Goal: Communication & Community: Answer question/provide support

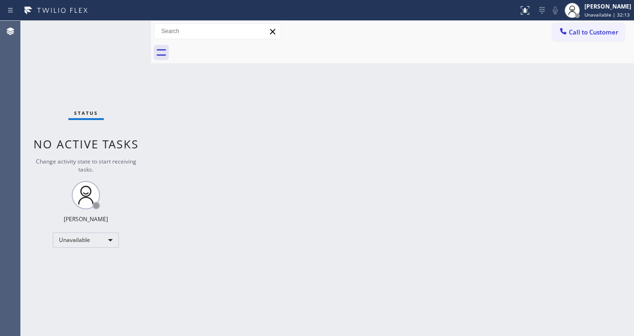
click at [89, 36] on div "Status No active tasks Change activity state to start receiving tasks. [PERSON_…" at bounding box center [86, 178] width 130 height 315
click at [264, 240] on div "Back to Dashboard Change Sender ID Customers Technicians Select a contact Outbo…" at bounding box center [392, 178] width 483 height 315
click at [23, 159] on div "Status No active tasks Change activity state to start receiving tasks. [PERSON_…" at bounding box center [86, 178] width 130 height 315
click at [87, 235] on div "Unavailable" at bounding box center [86, 239] width 66 height 15
drag, startPoint x: 70, startPoint y: 288, endPoint x: 116, endPoint y: 270, distance: 49.3
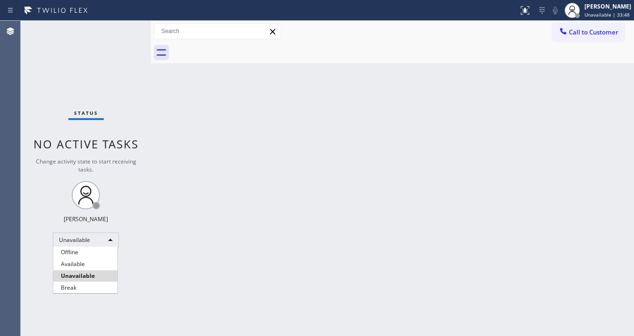
click at [70, 289] on li "Break" at bounding box center [85, 287] width 64 height 11
click at [211, 253] on div "Back to Dashboard Change Sender ID Customers Technicians Select a contact Outbo…" at bounding box center [392, 178] width 483 height 315
click at [345, 222] on div "Back to Dashboard Change Sender ID Customers Technicians Select a contact Outbo…" at bounding box center [392, 178] width 483 height 315
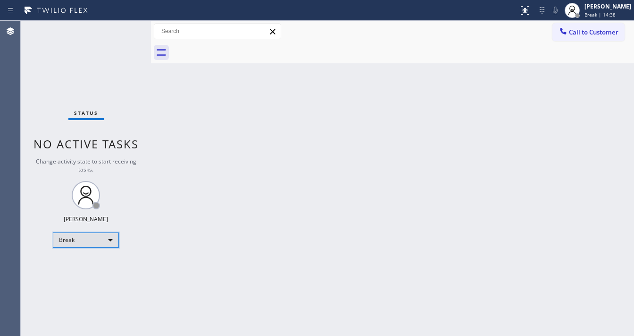
click at [84, 245] on div "Break" at bounding box center [86, 239] width 66 height 15
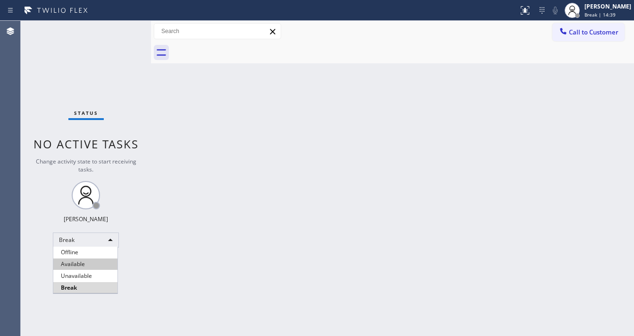
click at [76, 260] on li "Available" at bounding box center [85, 263] width 64 height 11
click at [266, 252] on div "Back to Dashboard Change Sender ID Customers Technicians Select a contact Outbo…" at bounding box center [392, 178] width 483 height 315
click at [316, 335] on div "Back to Dashboard Change Sender ID Customers Technicians Select a contact Outbo…" at bounding box center [392, 178] width 483 height 315
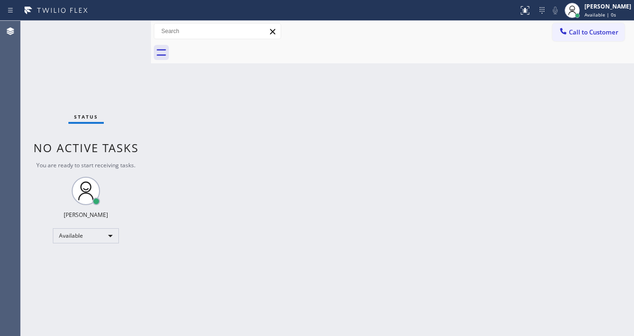
click at [221, 114] on div "Back to Dashboard Change Sender ID Customers Technicians Select a contact Outbo…" at bounding box center [392, 178] width 483 height 315
click at [125, 25] on div "Status No active tasks You are ready to start receiving tasks. [PERSON_NAME]" at bounding box center [86, 178] width 130 height 315
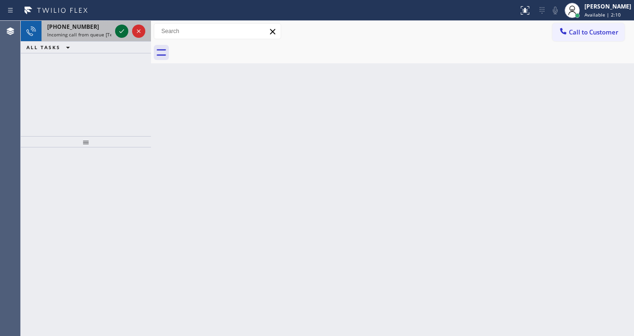
click at [122, 30] on icon at bounding box center [121, 30] width 11 height 11
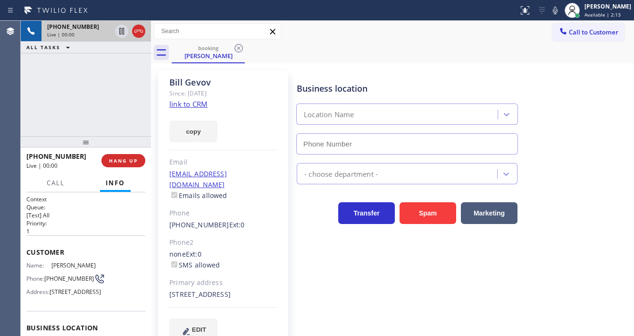
type input "[PHONE_NUMBER]"
click at [117, 100] on div "[PHONE_NUMBER] Live | 00:02 ALL TASKS ALL TASKS ACTIVE TASKS TASKS IN WRAP UP" at bounding box center [86, 78] width 130 height 115
click at [185, 106] on link "link to CRM" at bounding box center [188, 103] width 38 height 9
click at [98, 96] on div "[PHONE_NUMBER] Live | 00:12 ALL TASKS ALL TASKS ACTIVE TASKS TASKS IN WRAP UP" at bounding box center [86, 78] width 130 height 115
click at [558, 10] on icon at bounding box center [555, 11] width 5 height 8
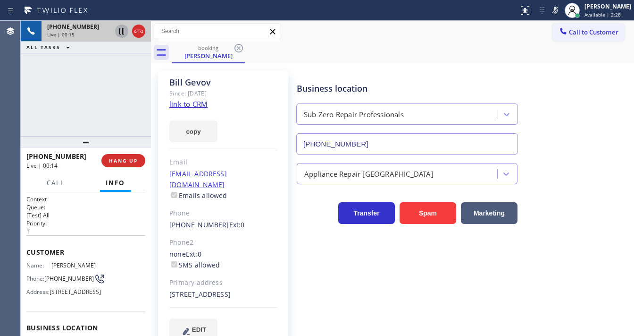
click at [124, 34] on icon at bounding box center [121, 30] width 11 height 11
click at [61, 180] on span "Call" at bounding box center [56, 182] width 18 height 8
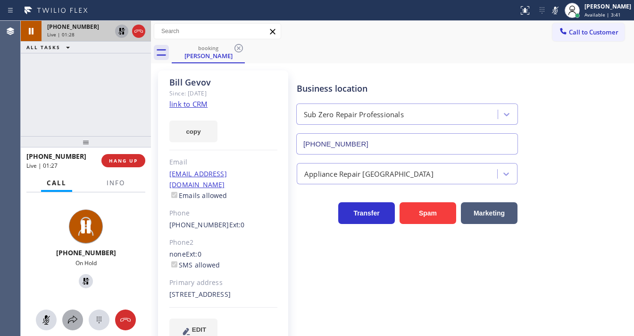
click at [77, 319] on icon at bounding box center [72, 319] width 11 height 11
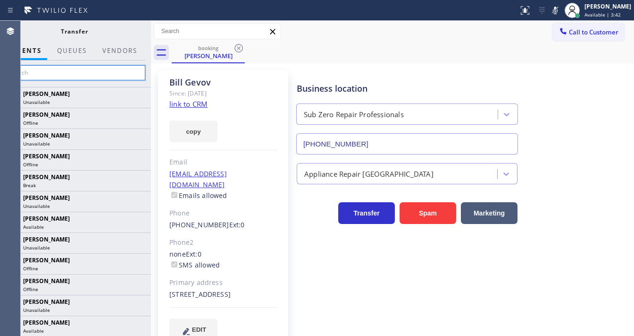
click at [108, 72] on input "text" at bounding box center [74, 72] width 142 height 15
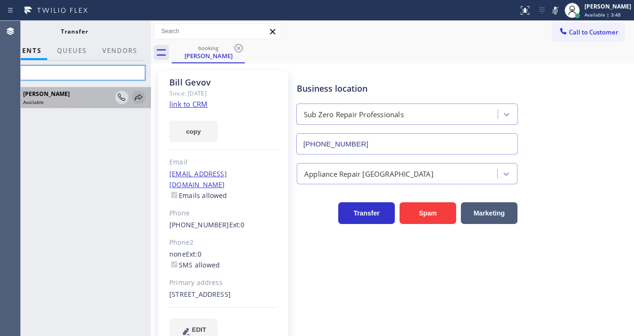
type input "axel"
click at [138, 96] on icon at bounding box center [138, 97] width 11 height 11
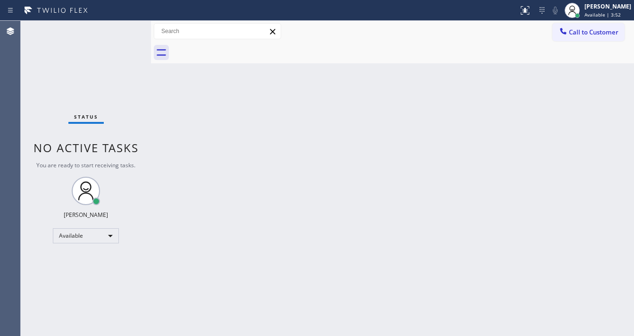
click at [126, 25] on div "Status No active tasks You are ready to start receiving tasks. [PERSON_NAME]" at bounding box center [86, 178] width 130 height 315
drag, startPoint x: 126, startPoint y: 25, endPoint x: 126, endPoint y: 6, distance: 18.9
click at [126, 23] on div "Status No active tasks You are ready to start receiving tasks. [PERSON_NAME]" at bounding box center [86, 178] width 130 height 315
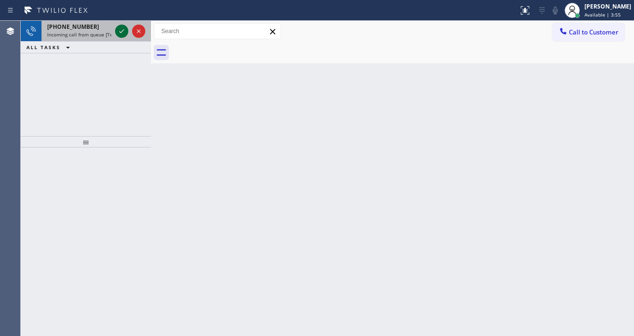
click at [123, 29] on icon at bounding box center [121, 30] width 11 height 11
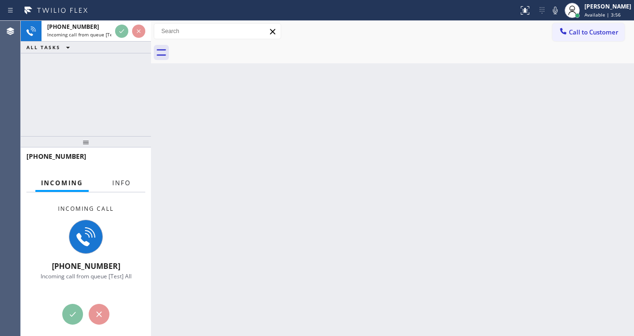
click at [115, 183] on span "Info" at bounding box center [121, 182] width 18 height 8
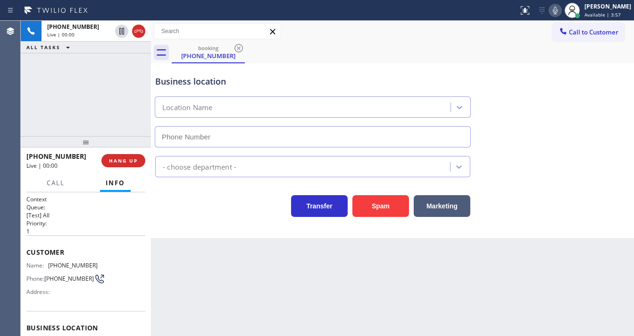
click at [557, 11] on icon at bounding box center [555, 10] width 11 height 11
type input "[PHONE_NUMBER]"
click at [386, 205] on button "Spam" at bounding box center [381, 206] width 57 height 22
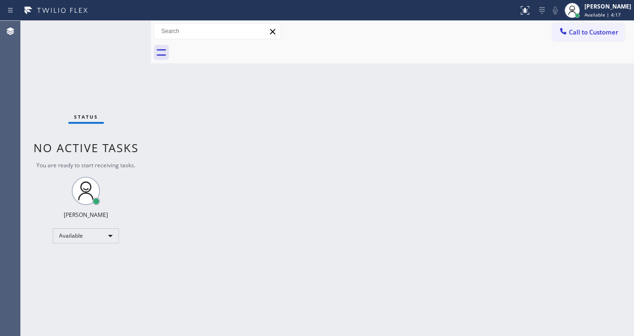
click at [123, 28] on div "Status No active tasks You are ready to start receiving tasks. [PERSON_NAME]" at bounding box center [86, 178] width 130 height 315
click at [122, 28] on div "Status No active tasks You are ready to start receiving tasks. [PERSON_NAME]" at bounding box center [86, 178] width 130 height 315
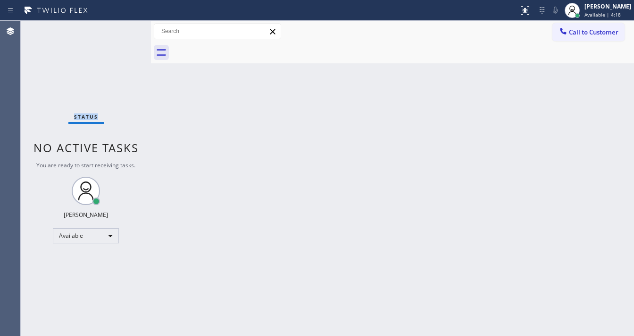
click at [122, 28] on div "Status No active tasks You are ready to start receiving tasks. [PERSON_NAME]" at bounding box center [86, 178] width 130 height 315
click at [121, 29] on div "Status No active tasks You are ready to start receiving tasks. [PERSON_NAME]" at bounding box center [86, 178] width 130 height 315
click at [124, 27] on div "Status No active tasks You are ready to start receiving tasks. [PERSON_NAME]" at bounding box center [86, 178] width 130 height 315
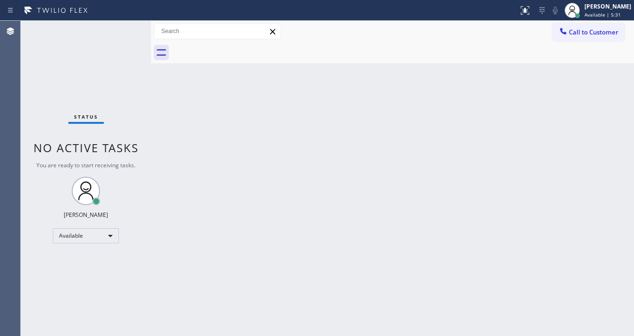
click at [304, 42] on div at bounding box center [403, 52] width 462 height 21
click at [126, 33] on div "Status No active tasks You are ready to start receiving tasks. [PERSON_NAME]" at bounding box center [86, 178] width 130 height 315
click at [125, 29] on div "Status No active tasks You are ready to start receiving tasks. [PERSON_NAME]" at bounding box center [86, 178] width 130 height 315
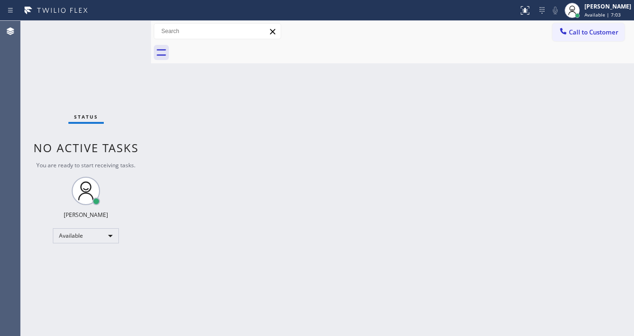
click at [125, 29] on div "Status No active tasks You are ready to start receiving tasks. [PERSON_NAME]" at bounding box center [86, 178] width 130 height 315
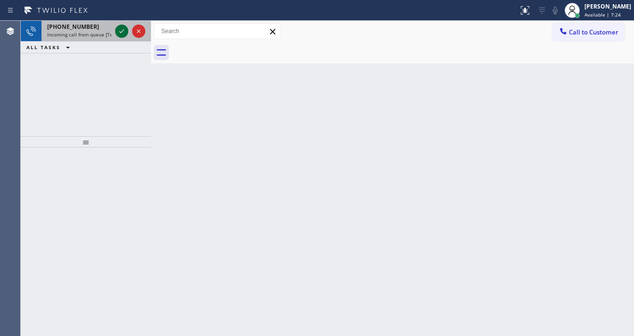
click at [121, 32] on icon at bounding box center [121, 31] width 5 height 4
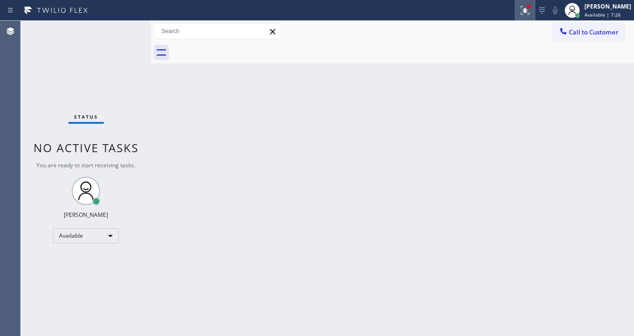
click at [527, 10] on icon at bounding box center [524, 9] width 6 height 7
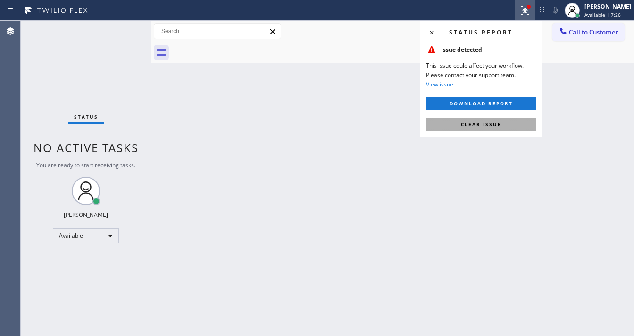
click at [482, 126] on span "Clear issue" at bounding box center [481, 124] width 41 height 7
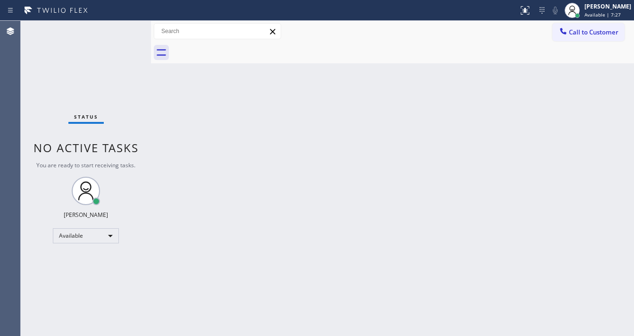
click at [111, 42] on div "Status No active tasks You are ready to start receiving tasks. [PERSON_NAME]" at bounding box center [86, 178] width 130 height 315
click at [123, 30] on div "Status No active tasks You are ready to start receiving tasks. [PERSON_NAME]" at bounding box center [86, 178] width 130 height 315
click at [124, 30] on div "Status No active tasks You are ready to start receiving tasks. [PERSON_NAME]" at bounding box center [86, 178] width 130 height 315
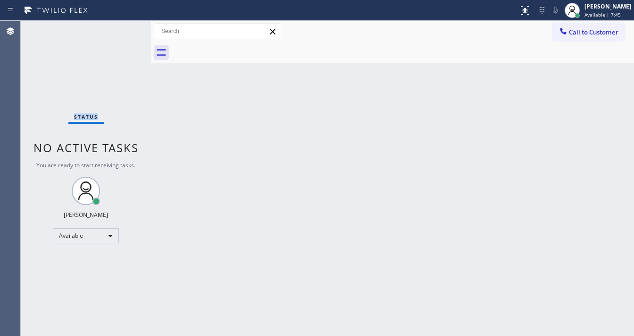
click at [124, 30] on div "Status No active tasks You are ready to start receiving tasks. [PERSON_NAME]" at bounding box center [86, 178] width 130 height 315
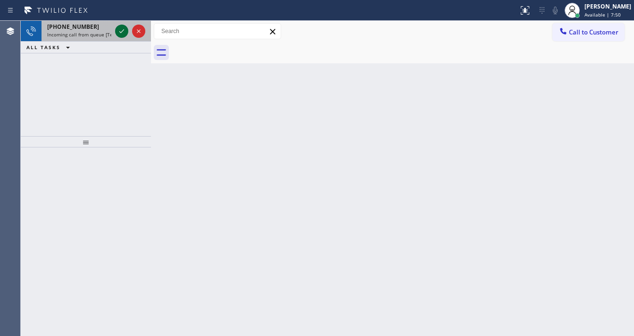
click at [121, 32] on icon at bounding box center [121, 31] width 5 height 4
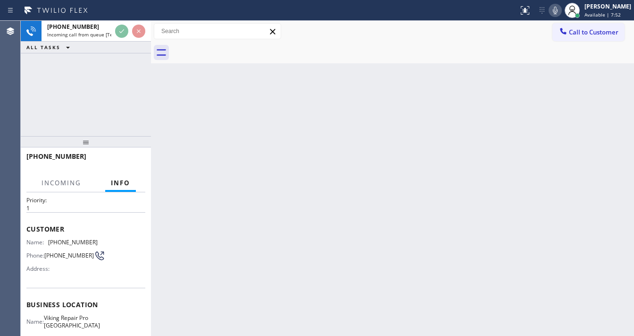
scroll to position [76, 0]
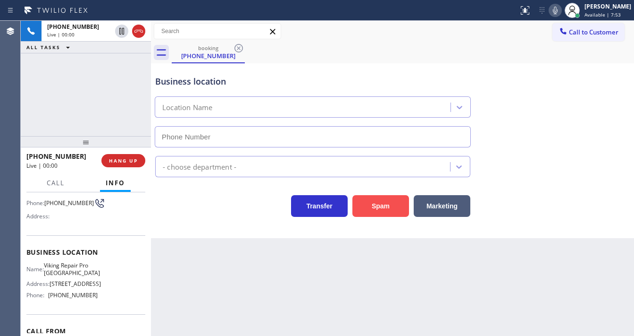
type input "[PHONE_NUMBER]"
click at [381, 202] on button "Spam" at bounding box center [381, 206] width 57 height 22
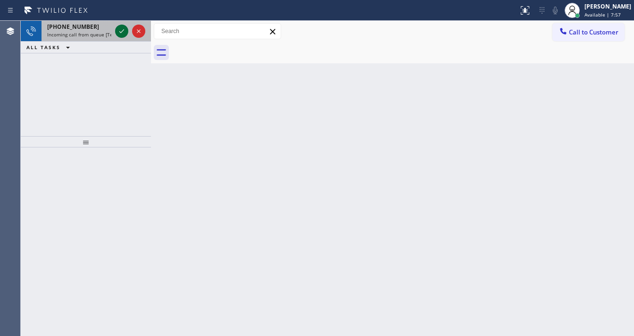
click at [119, 34] on icon at bounding box center [121, 30] width 11 height 11
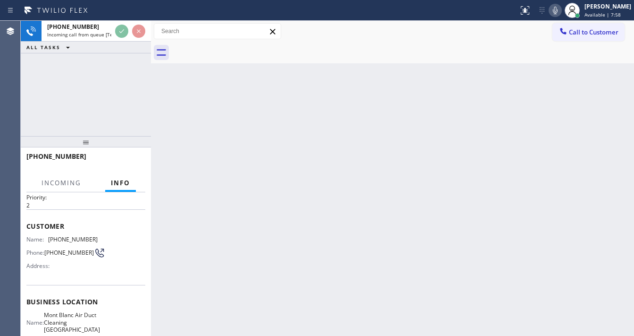
scroll to position [38, 0]
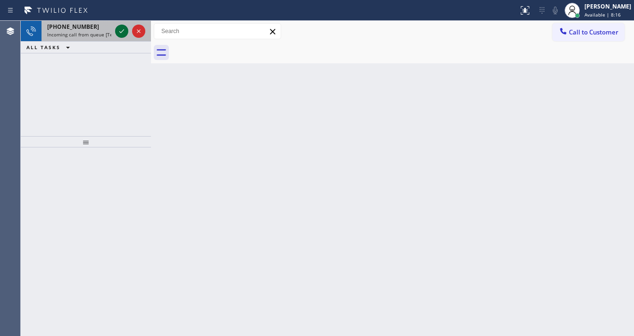
click at [121, 35] on icon at bounding box center [121, 30] width 11 height 11
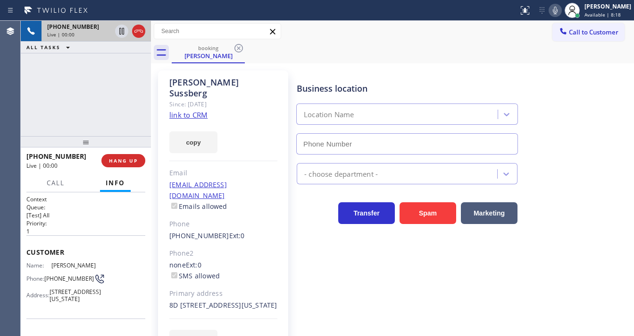
type input "[PHONE_NUMBER]"
click at [36, 115] on div "[PHONE_NUMBER] Live | 00:00 ALL TASKS ALL TASKS ACTIVE TASKS TASKS IN WRAP UP" at bounding box center [86, 78] width 130 height 115
click at [192, 110] on link "link to CRM" at bounding box center [188, 114] width 38 height 9
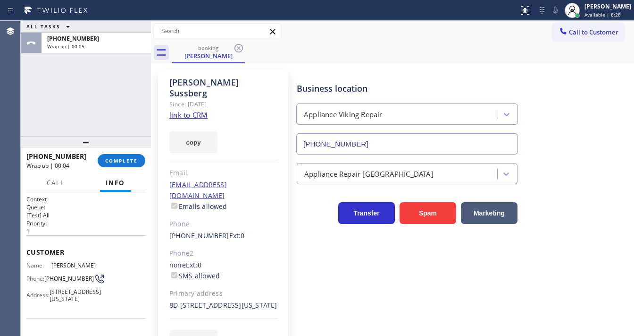
click at [119, 169] on div "[PHONE_NUMBER] Wrap up | 00:04 COMPLETE" at bounding box center [85, 160] width 119 height 25
click at [125, 159] on span "COMPLETE" at bounding box center [121, 160] width 33 height 7
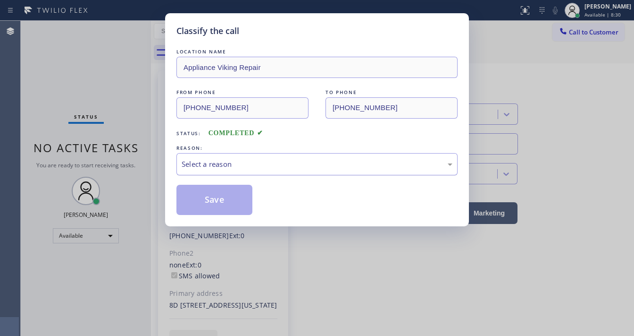
click at [229, 159] on div "Select a reason" at bounding box center [317, 164] width 271 height 11
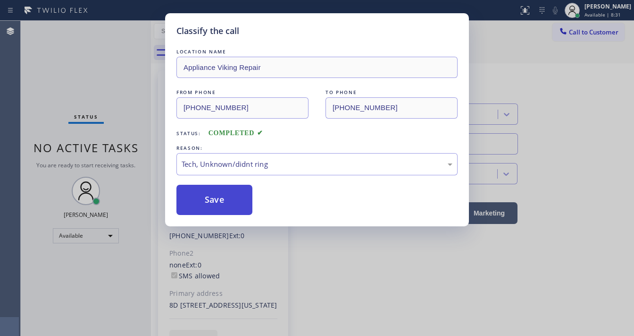
click at [218, 204] on button "Save" at bounding box center [214, 200] width 76 height 30
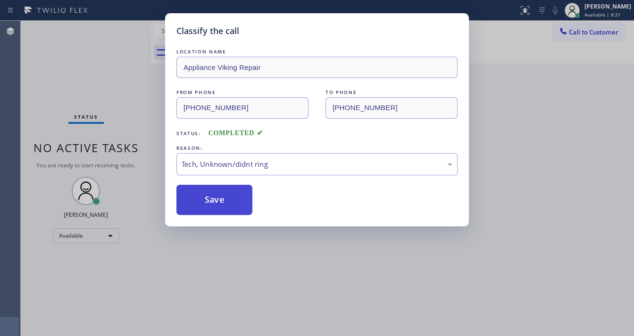
drag, startPoint x: 218, startPoint y: 204, endPoint x: 149, endPoint y: 58, distance: 161.5
click at [215, 204] on button "Save" at bounding box center [214, 200] width 76 height 30
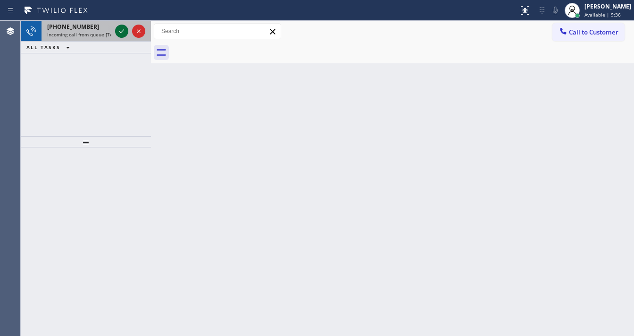
click at [123, 28] on icon at bounding box center [121, 30] width 11 height 11
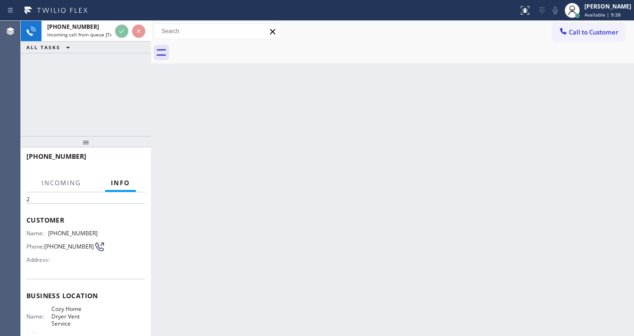
scroll to position [76, 0]
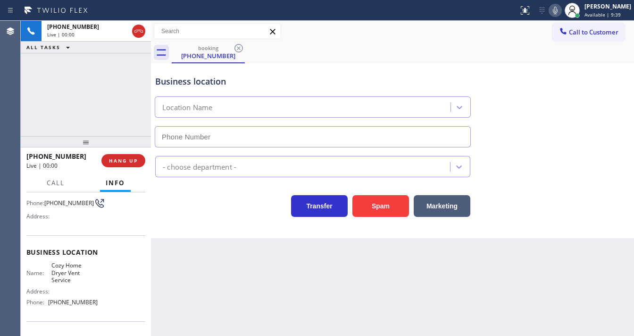
type input "[PHONE_NUMBER]"
click at [379, 206] on button "Spam" at bounding box center [381, 206] width 57 height 22
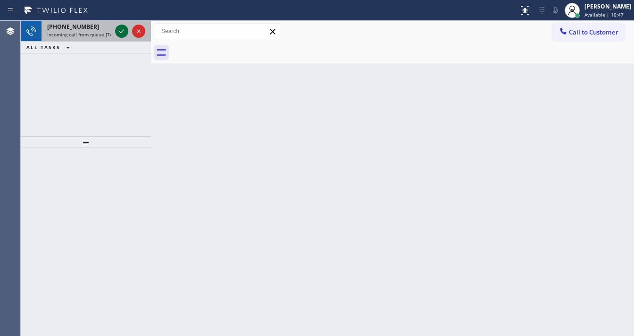
click at [123, 31] on icon at bounding box center [121, 30] width 11 height 11
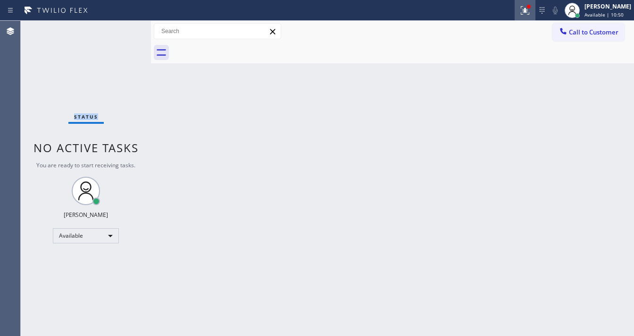
click at [530, 11] on icon at bounding box center [525, 10] width 11 height 11
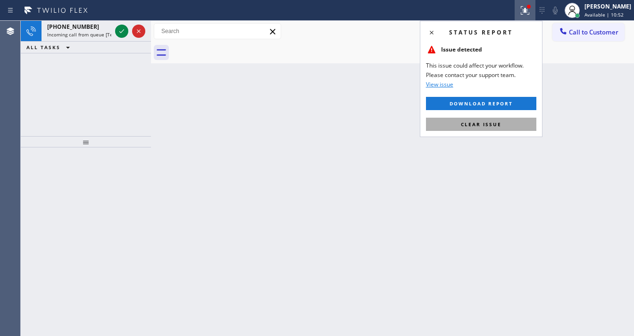
click at [480, 127] on button "Clear issue" at bounding box center [481, 124] width 110 height 13
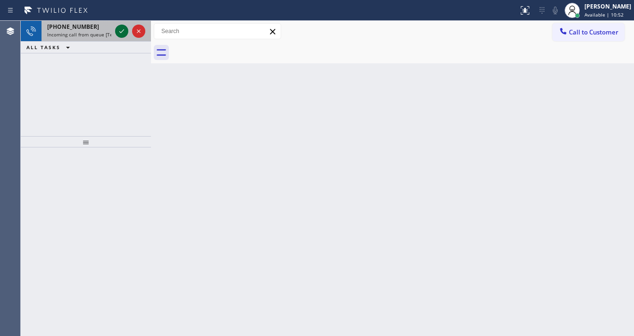
click at [121, 36] on icon at bounding box center [121, 30] width 11 height 11
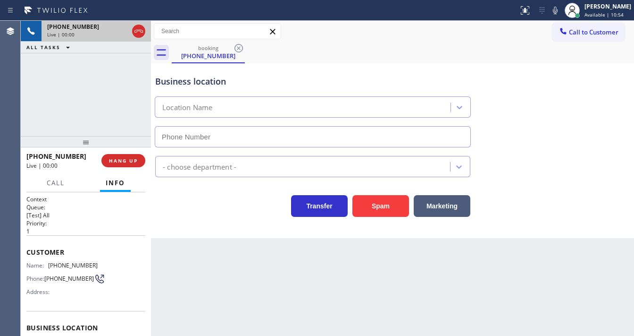
type input "[PHONE_NUMBER]"
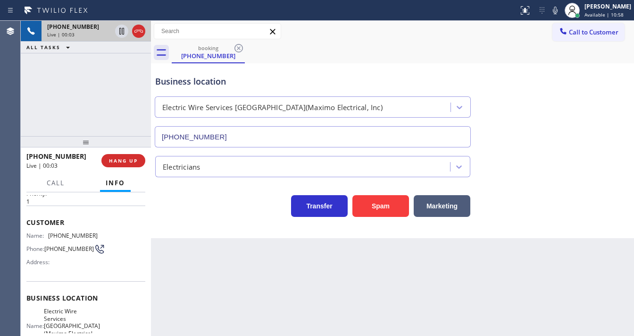
scroll to position [76, 0]
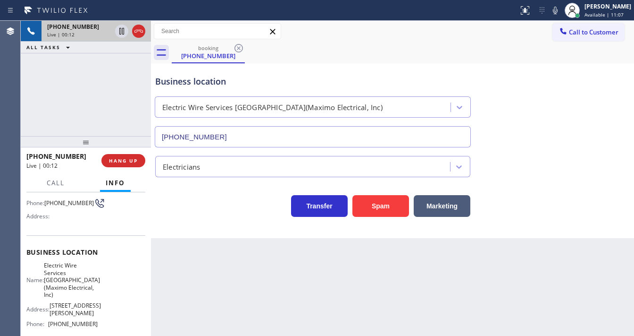
click at [70, 228] on div "Customer Name: [PHONE_NUMBER] Phone: [PHONE_NUMBER] Address:" at bounding box center [85, 197] width 119 height 76
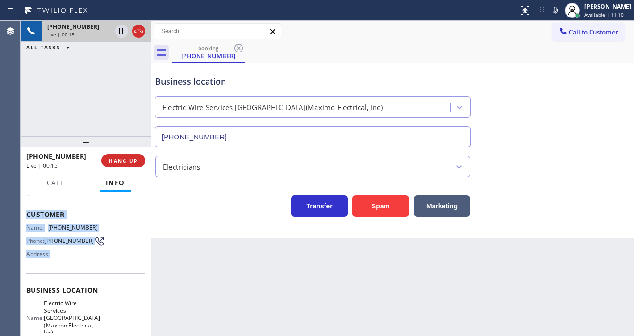
scroll to position [151, 0]
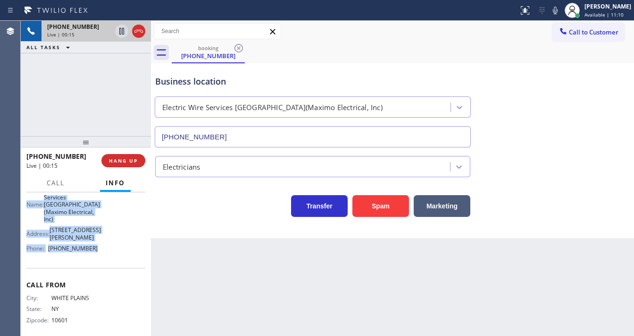
drag, startPoint x: 25, startPoint y: 209, endPoint x: 91, endPoint y: 252, distance: 78.7
click at [91, 252] on div "Context Queue: [Test] All Priority: 1 Customer Name: [PHONE_NUMBER] Phone: [PHO…" at bounding box center [86, 263] width 130 height 143
copy div "Customer Name: [PHONE_NUMBER] Phone: [PHONE_NUMBER] Address: Business location …"
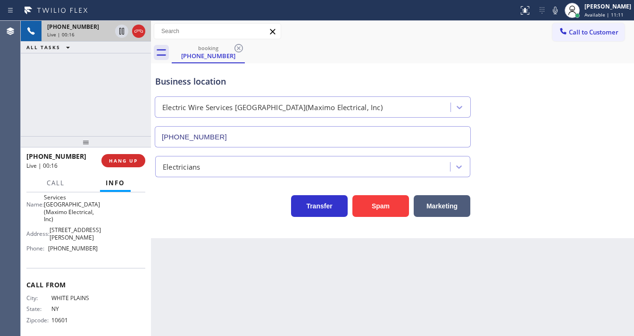
click at [59, 94] on div "[PHONE_NUMBER] Live | 00:16 ALL TASKS ALL TASKS ACTIVE TASKS TASKS IN WRAP UP" at bounding box center [86, 78] width 130 height 115
click at [89, 104] on div "[PHONE_NUMBER] Live | 01:18 ALL TASKS ALL TASKS ACTIVE TASKS TASKS IN WRAP UP" at bounding box center [86, 78] width 130 height 115
click at [306, 28] on div "Call to Customer Outbound call Location GE Monogram Repair Expert [GEOGRAPHIC_D…" at bounding box center [392, 31] width 483 height 17
click at [99, 92] on div "[PHONE_NUMBER] Live | 03:34 ALL TASKS ALL TASKS ACTIVE TASKS TASKS IN WRAP UP" at bounding box center [86, 78] width 130 height 115
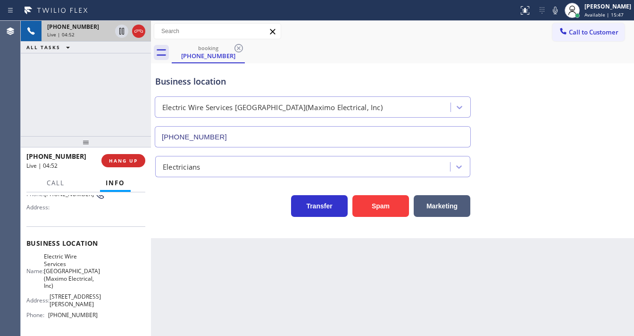
scroll to position [84, 0]
click at [60, 185] on span "Call" at bounding box center [56, 182] width 18 height 8
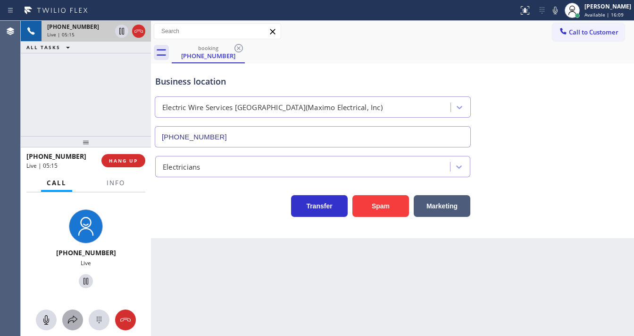
click at [76, 321] on icon at bounding box center [72, 319] width 11 height 11
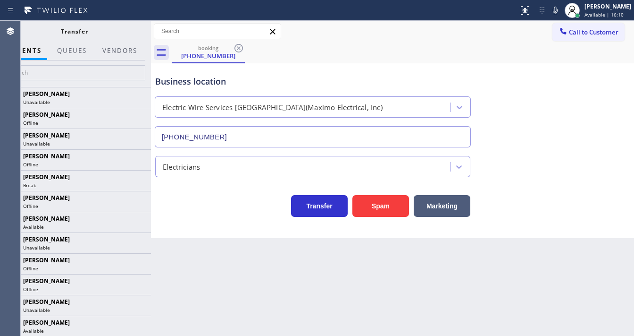
click at [123, 63] on div at bounding box center [74, 73] width 153 height 26
click at [125, 57] on button "Vendors" at bounding box center [120, 51] width 46 height 18
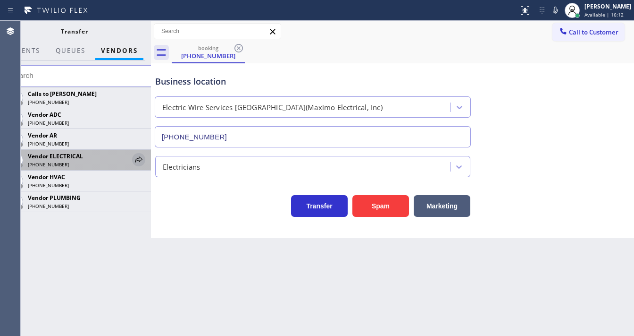
click at [139, 160] on icon at bounding box center [138, 159] width 11 height 11
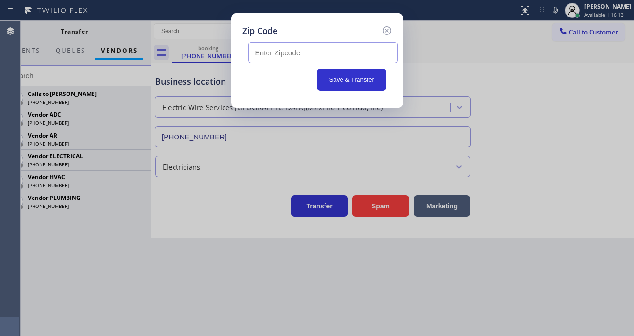
click at [271, 53] on input "text" at bounding box center [323, 52] width 150 height 21
click at [298, 26] on div "Zip Code" at bounding box center [318, 31] width 150 height 13
click at [285, 55] on input "text" at bounding box center [323, 52] width 150 height 21
paste input "07104"
type input "07104"
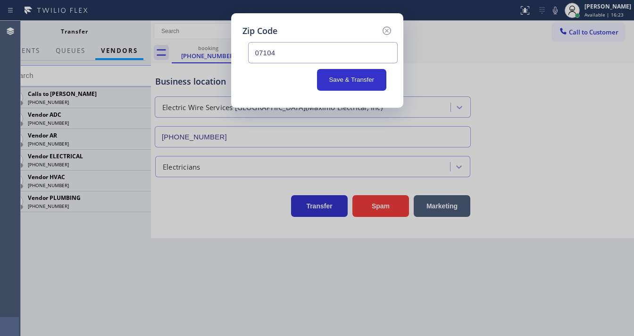
click at [281, 81] on div "Save & Transfer" at bounding box center [317, 80] width 138 height 22
click at [385, 33] on icon at bounding box center [386, 30] width 11 height 11
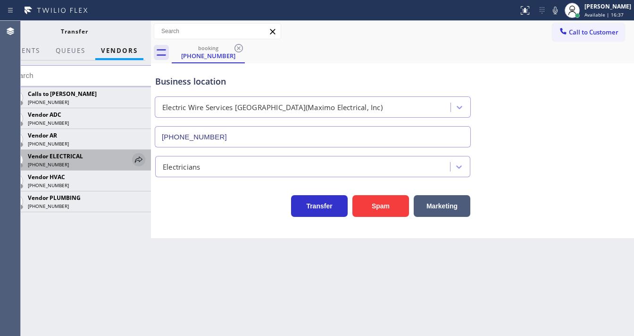
click at [141, 159] on icon at bounding box center [138, 159] width 11 height 11
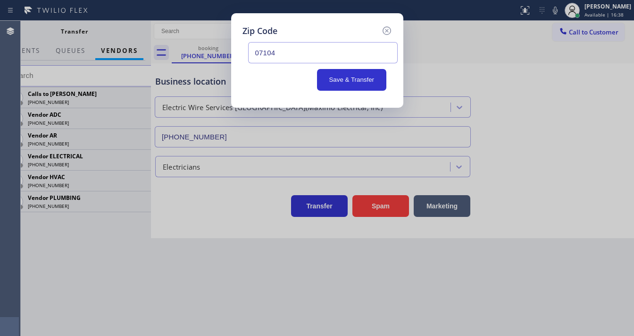
click at [283, 53] on input "07104" at bounding box center [323, 52] width 150 height 21
drag, startPoint x: 256, startPoint y: 51, endPoint x: 182, endPoint y: 51, distance: 74.6
click at [182, 51] on div "Zip Code 07104 Save & Transfer" at bounding box center [317, 168] width 634 height 336
click at [353, 76] on button "Save & Transfer" at bounding box center [351, 80] width 69 height 22
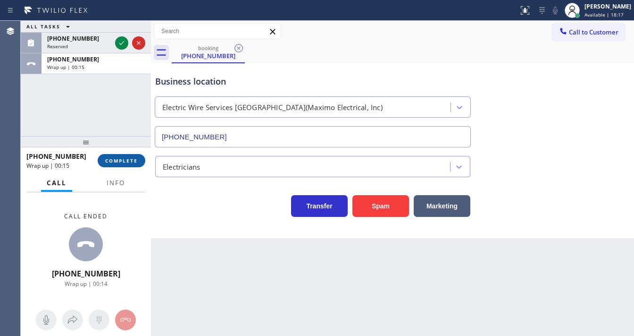
click at [125, 159] on span "COMPLETE" at bounding box center [121, 160] width 33 height 7
click at [121, 160] on span "COMPLETE" at bounding box center [121, 160] width 33 height 7
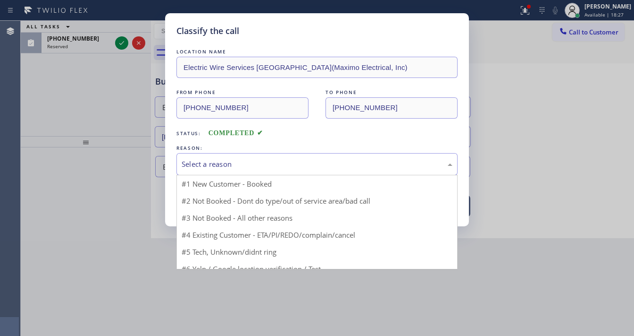
click at [238, 160] on div "Select a reason" at bounding box center [317, 164] width 271 height 11
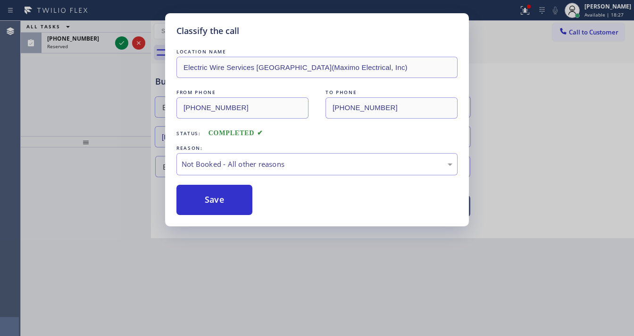
click at [220, 195] on button "Save" at bounding box center [214, 200] width 76 height 30
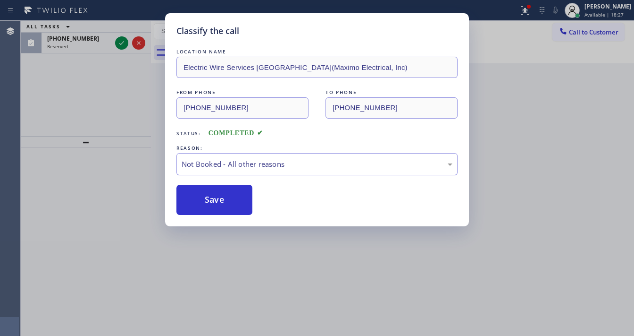
click at [220, 195] on button "Save" at bounding box center [214, 200] width 76 height 30
click at [519, 79] on div "Classify the call LOCATION NAME Electric Wire Services [GEOGRAPHIC_DATA](Maximo…" at bounding box center [317, 168] width 634 height 336
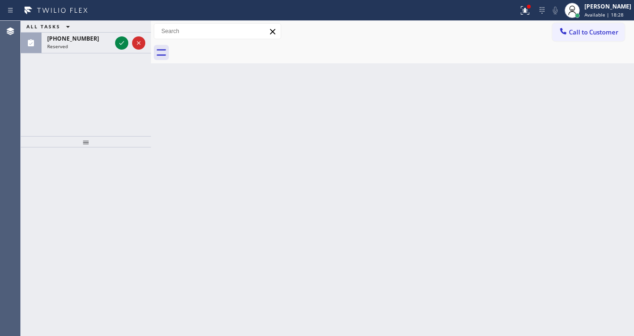
click at [532, 15] on div "Status report Issues detected These issues could affect your workflow. Please c…" at bounding box center [317, 168] width 634 height 336
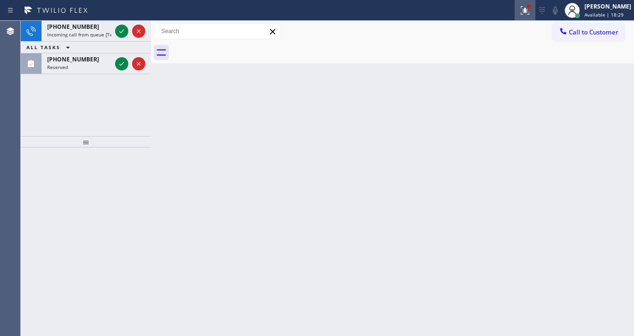
click at [532, 20] on div "Status report Issues detected These issues could affect your workflow. Please c…" at bounding box center [317, 168] width 634 height 336
click at [531, 14] on icon at bounding box center [525, 10] width 11 height 11
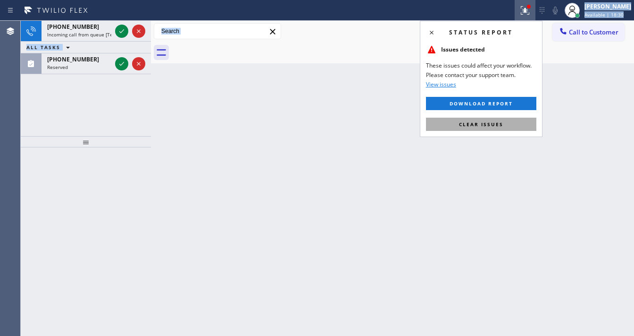
click at [488, 121] on span "Clear issues" at bounding box center [481, 124] width 44 height 7
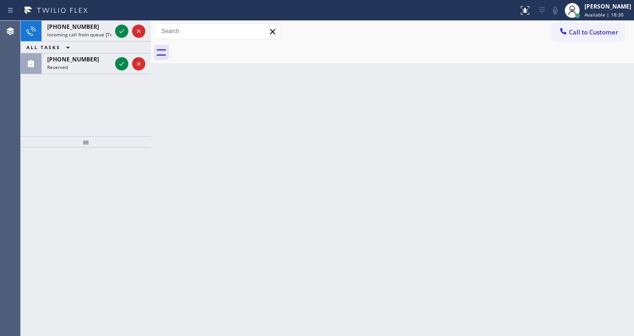
drag, startPoint x: 198, startPoint y: 126, endPoint x: 146, endPoint y: 72, distance: 75.4
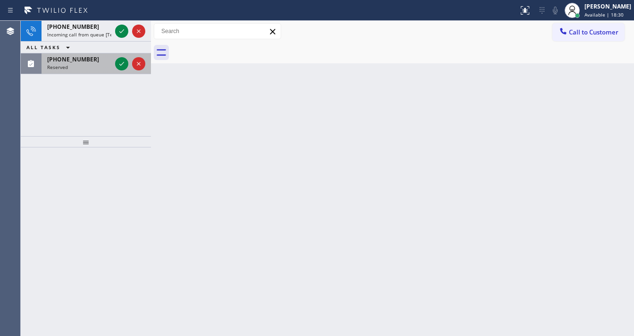
click at [197, 126] on div "Back to Dashboard Change Sender ID Customers Technicians Select a contact Outbo…" at bounding box center [392, 178] width 483 height 315
click at [124, 65] on icon at bounding box center [121, 63] width 11 height 11
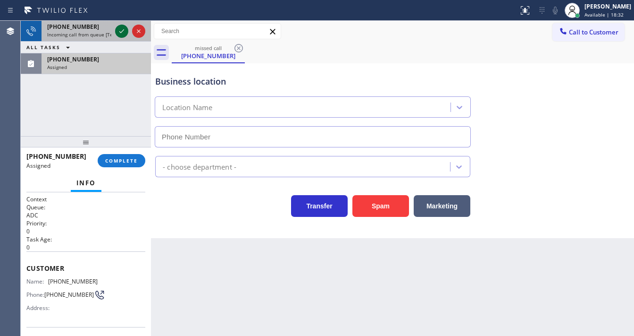
click at [119, 34] on icon at bounding box center [121, 30] width 11 height 11
type input "[PHONE_NUMBER]"
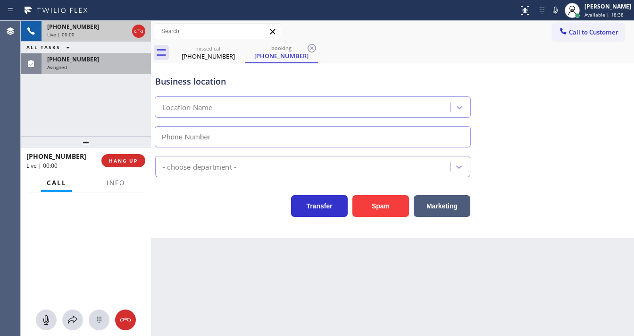
type input "[PHONE_NUMBER]"
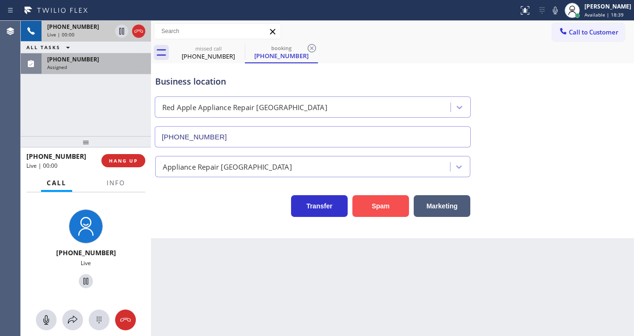
click at [364, 204] on button "Spam" at bounding box center [381, 206] width 57 height 22
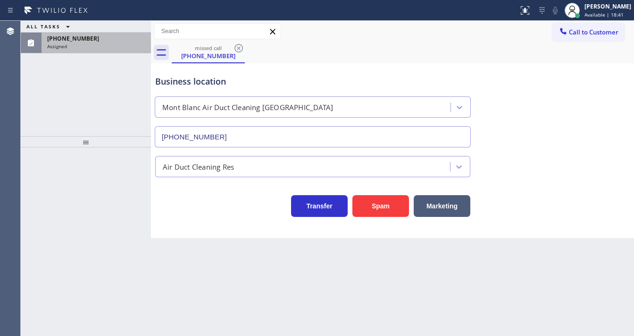
click at [110, 51] on div "[PHONE_NUMBER] Assigned" at bounding box center [95, 43] width 106 height 21
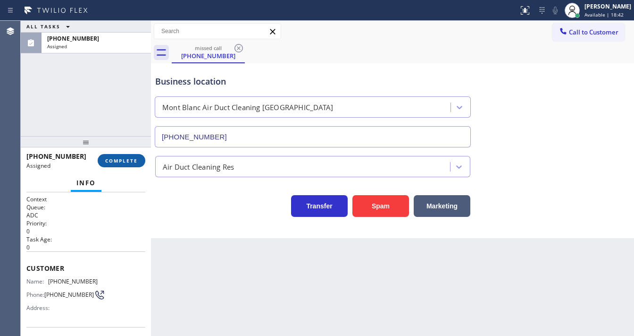
click at [120, 154] on div "[PHONE_NUMBER] Assigned COMPLETE" at bounding box center [85, 160] width 119 height 25
click at [130, 160] on span "COMPLETE" at bounding box center [121, 160] width 33 height 7
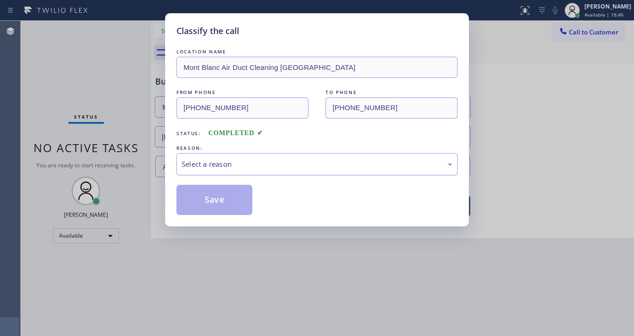
drag, startPoint x: 250, startPoint y: 160, endPoint x: 253, endPoint y: 167, distance: 7.0
click at [250, 161] on div "Select a reason" at bounding box center [317, 164] width 271 height 11
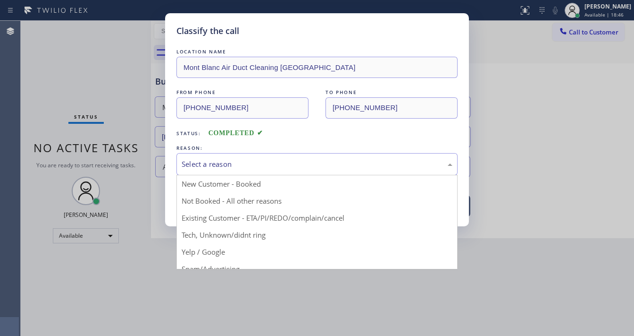
drag, startPoint x: 232, startPoint y: 198, endPoint x: 218, endPoint y: 196, distance: 14.2
click at [218, 196] on button "Save" at bounding box center [214, 200] width 76 height 30
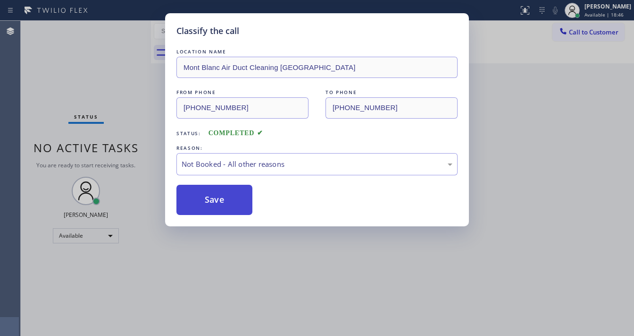
click at [218, 196] on button "Save" at bounding box center [214, 200] width 76 height 30
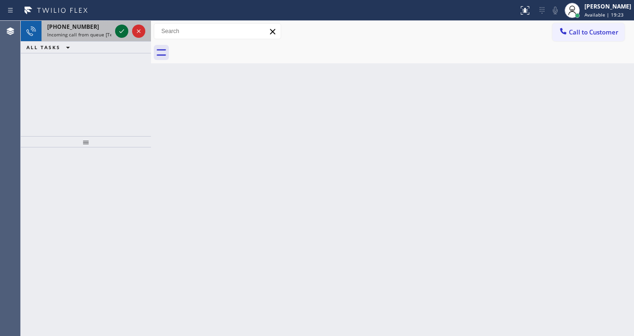
click at [123, 28] on icon at bounding box center [121, 30] width 11 height 11
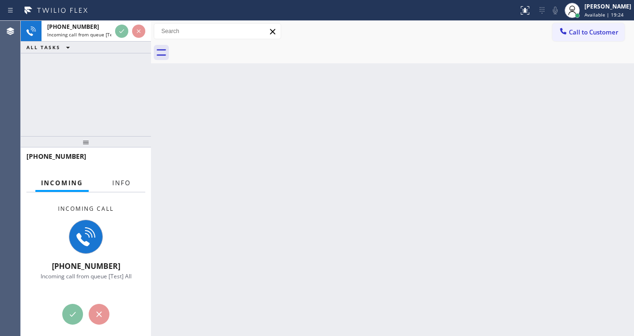
click at [127, 186] on span "Info" at bounding box center [121, 182] width 18 height 8
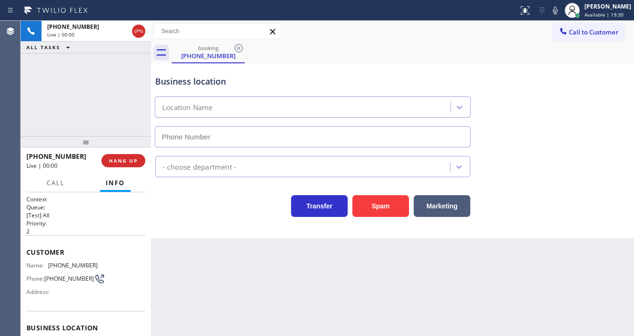
type input "[PHONE_NUMBER]"
drag, startPoint x: 378, startPoint y: 202, endPoint x: 328, endPoint y: 272, distance: 86.3
click at [336, 276] on div "Back to Dashboard Change Sender ID Customers Technicians Select a contact Outbo…" at bounding box center [392, 178] width 483 height 315
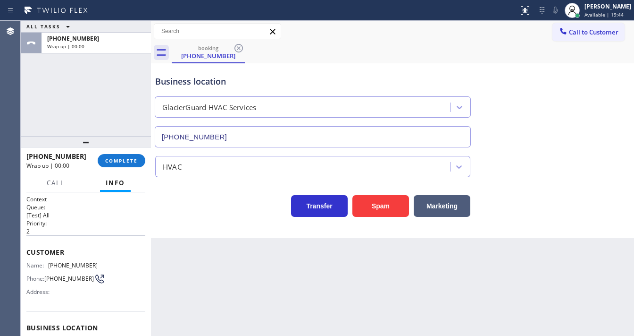
click at [100, 131] on div "ALL TASKS ALL TASKS ACTIVE TASKS TASKS IN WRAP UP [PHONE_NUMBER] Wrap up | 00:00" at bounding box center [86, 78] width 130 height 115
click at [128, 164] on button "COMPLETE" at bounding box center [122, 160] width 48 height 13
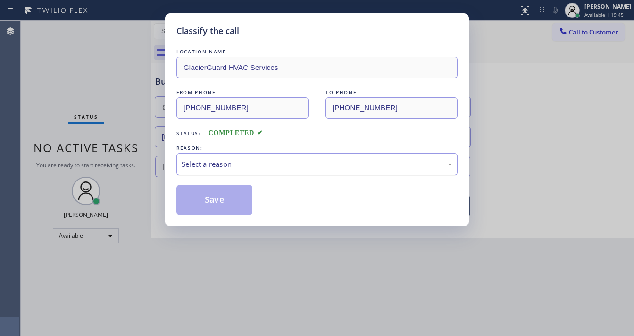
click at [239, 159] on div "Select a reason" at bounding box center [317, 164] width 271 height 11
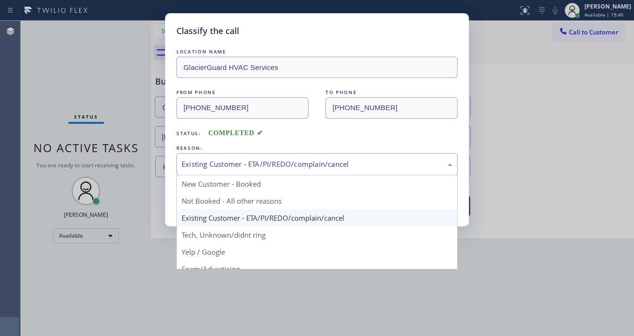
click at [226, 170] on div "Existing Customer - ETA/PI/REDO/complain/cancel" at bounding box center [316, 164] width 281 height 22
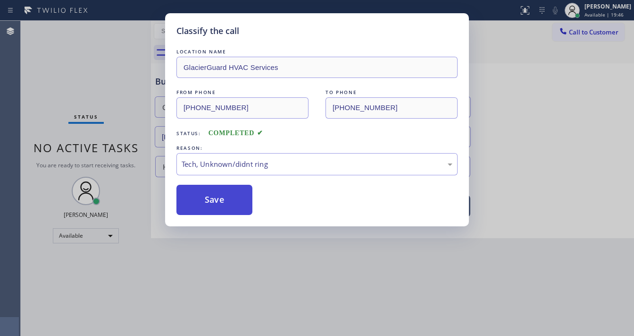
click at [215, 209] on button "Save" at bounding box center [214, 200] width 76 height 30
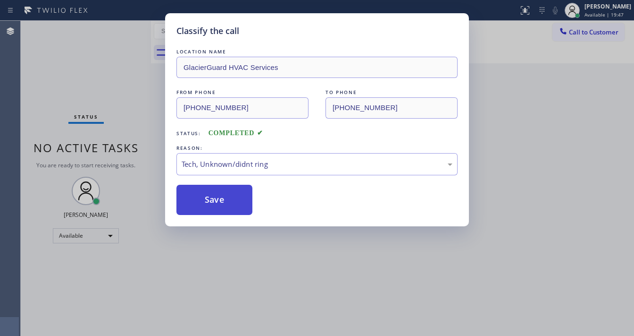
click at [215, 209] on button "Save" at bounding box center [214, 200] width 76 height 30
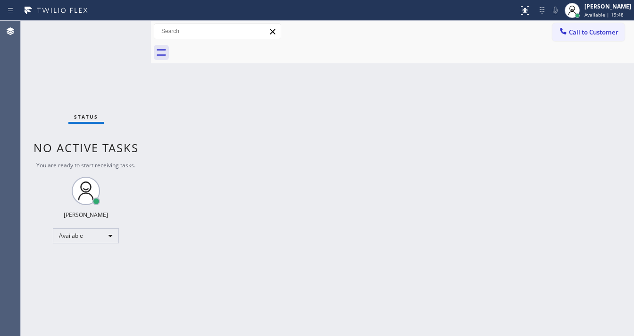
click at [117, 34] on div "Status No active tasks You are ready to start receiving tasks. [PERSON_NAME]" at bounding box center [86, 178] width 130 height 315
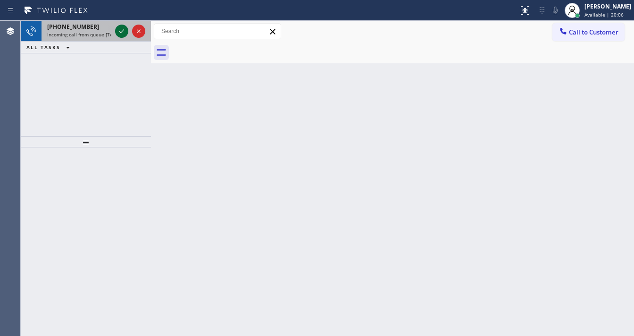
click at [119, 32] on icon at bounding box center [121, 31] width 5 height 4
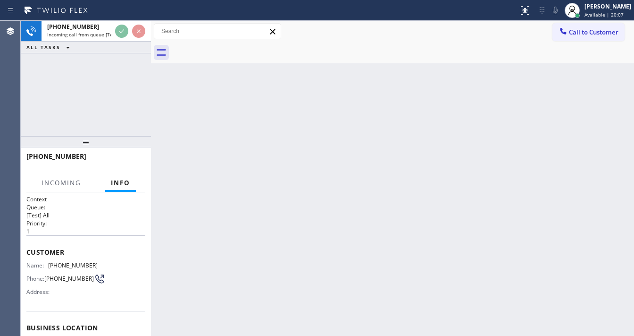
click at [132, 78] on div "[PHONE_NUMBER] Incoming call from queue [Test] All ALL TASKS ALL TASKS ACTIVE T…" at bounding box center [86, 78] width 130 height 115
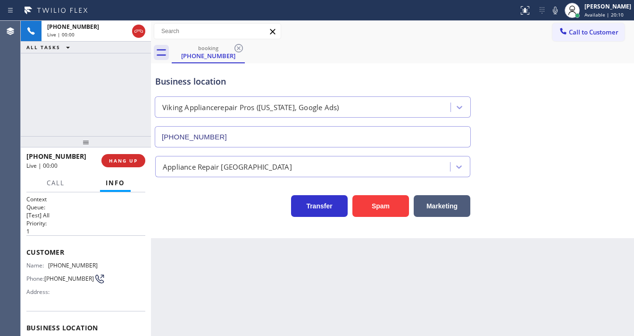
type input "[PHONE_NUMBER]"
click at [114, 123] on div "[PHONE_NUMBER] Live | 00:02 ALL TASKS ALL TASKS ACTIVE TASKS TASKS IN WRAP UP" at bounding box center [86, 78] width 130 height 115
click at [81, 117] on div "[PHONE_NUMBER] Live | 00:09 ALL TASKS ALL TASKS ACTIVE TASKS TASKS IN WRAP UP" at bounding box center [86, 78] width 130 height 115
click at [126, 155] on button "HANG UP" at bounding box center [123, 160] width 44 height 13
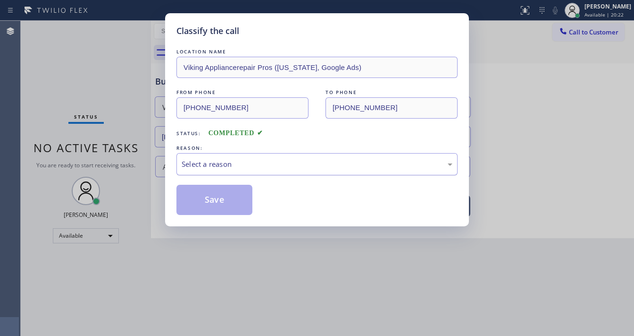
click at [211, 165] on div "Select a reason" at bounding box center [317, 164] width 271 height 11
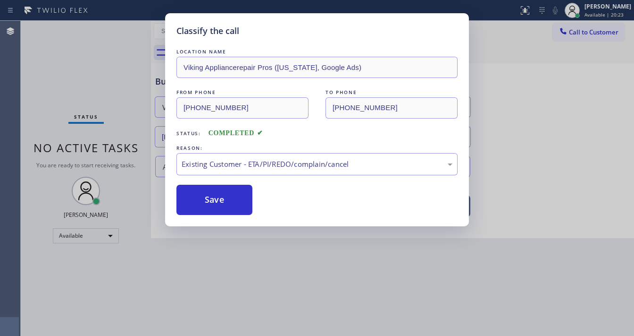
drag, startPoint x: 217, startPoint y: 218, endPoint x: 221, endPoint y: 215, distance: 5.3
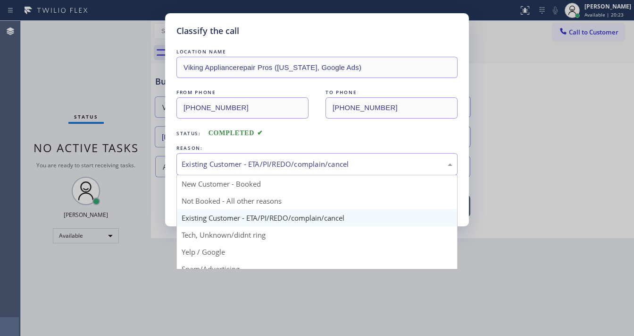
click at [228, 161] on div "Existing Customer - ETA/PI/REDO/complain/cancel" at bounding box center [317, 164] width 271 height 11
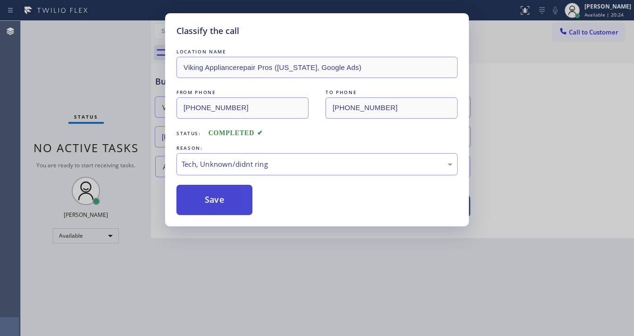
click at [219, 210] on button "Save" at bounding box center [214, 200] width 76 height 30
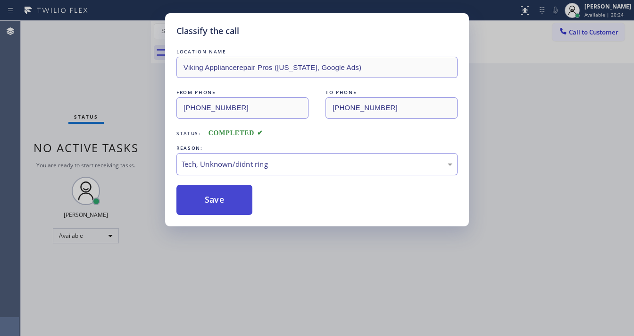
click at [219, 210] on button "Save" at bounding box center [214, 200] width 76 height 30
click at [219, 208] on button "Save" at bounding box center [214, 200] width 76 height 30
click at [58, 102] on div "Classify the call LOCATION NAME Viking Appliancerepair Pros ([US_STATE], Google…" at bounding box center [317, 168] width 634 height 336
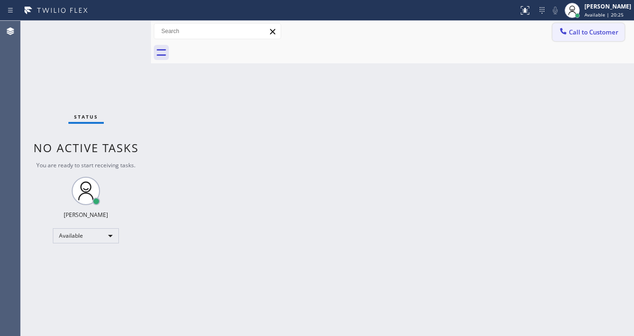
click at [580, 32] on span "Call to Customer" at bounding box center [594, 32] width 50 height 8
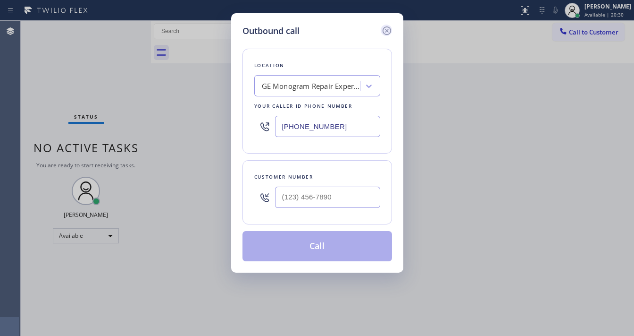
click at [384, 33] on icon at bounding box center [386, 30] width 8 height 8
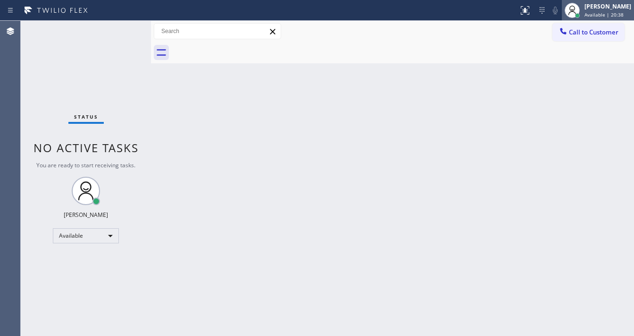
click at [613, 10] on div "[PERSON_NAME] Available | 20:38" at bounding box center [608, 10] width 51 height 17
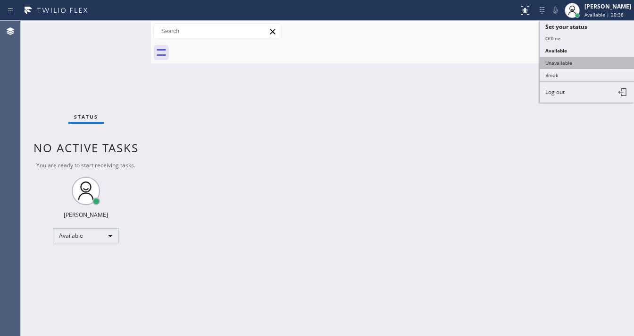
click at [542, 64] on button "Unavailable" at bounding box center [587, 63] width 94 height 12
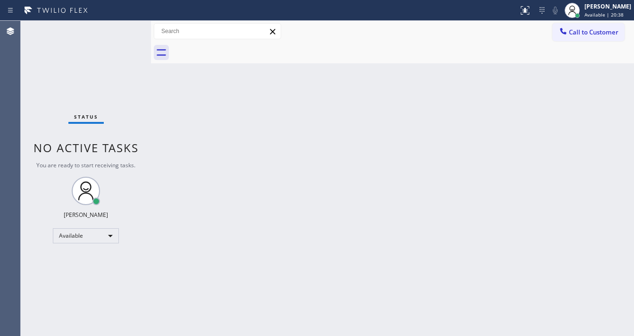
click at [517, 65] on div "Back to Dashboard Change Sender ID Customers Technicians Select a contact Outbo…" at bounding box center [392, 178] width 483 height 315
click at [584, 34] on span "Call to Customer" at bounding box center [594, 32] width 50 height 8
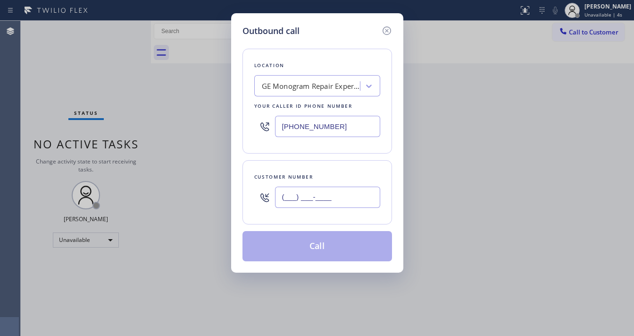
click at [327, 194] on input "(___) ___-____" at bounding box center [327, 196] width 105 height 21
paste input "714) 330-0184"
type input "[PHONE_NUMBER]"
click at [340, 132] on input "[PHONE_NUMBER]" at bounding box center [327, 126] width 105 height 21
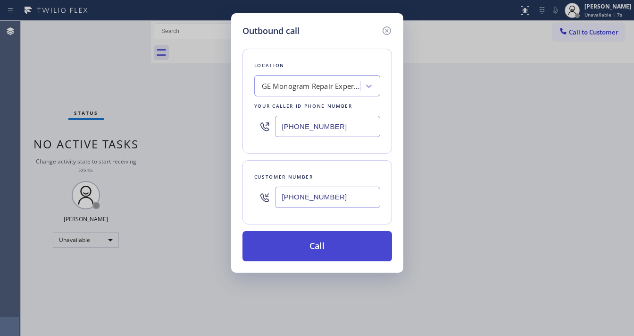
paste input "855) 731-4952"
type input "[PHONE_NUMBER]"
click at [324, 251] on button "Call" at bounding box center [318, 246] width 150 height 30
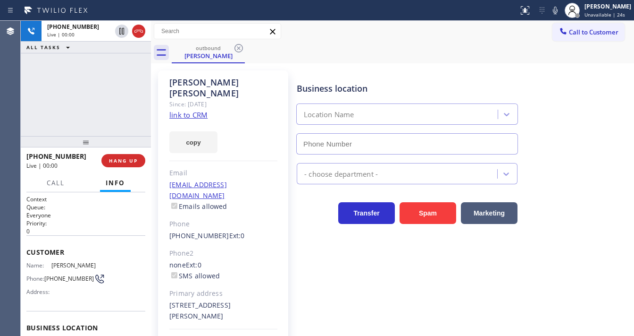
type input "[PHONE_NUMBER]"
drag, startPoint x: 138, startPoint y: 94, endPoint x: 83, endPoint y: 98, distance: 55.3
click at [83, 98] on div "[PHONE_NUMBER] Live | 00:21 ALL TASKS ALL TASKS ACTIVE TASKS TASKS IN WRAP UP" at bounding box center [86, 78] width 130 height 115
click at [129, 155] on button "HANG UP" at bounding box center [123, 160] width 44 height 13
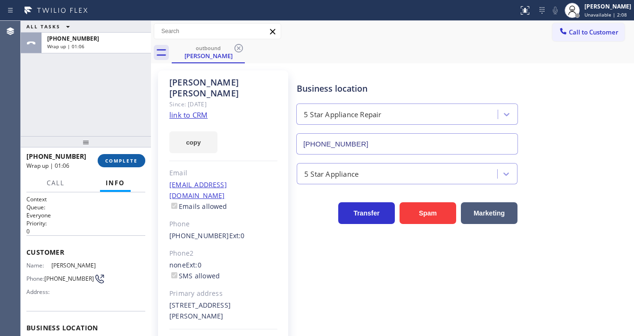
click at [112, 155] on button "COMPLETE" at bounding box center [122, 160] width 48 height 13
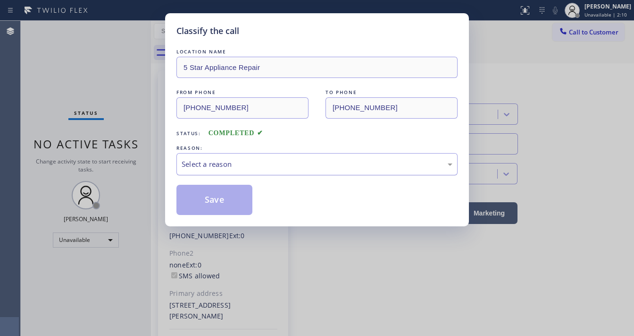
drag, startPoint x: 203, startPoint y: 159, endPoint x: 210, endPoint y: 163, distance: 8.3
click at [204, 159] on div "Select a reason" at bounding box center [317, 164] width 271 height 11
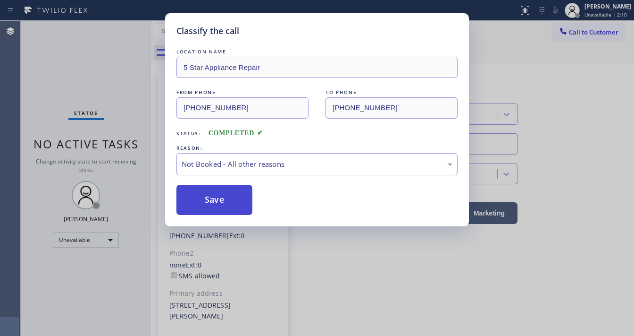
click at [213, 200] on button "Save" at bounding box center [214, 200] width 76 height 30
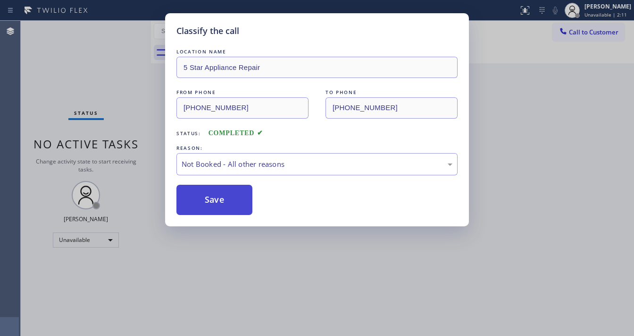
click at [213, 200] on button "Save" at bounding box center [214, 200] width 76 height 30
click at [145, 232] on div "Classify the call LOCATION NAME 5 Star Appliance Repair FROM PHONE [PHONE_NUMBE…" at bounding box center [317, 168] width 634 height 336
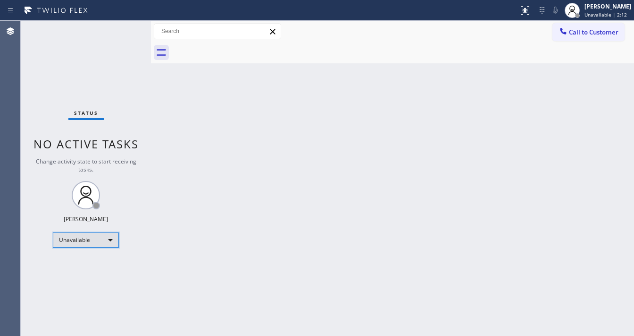
click at [102, 241] on div "Unavailable" at bounding box center [86, 239] width 66 height 15
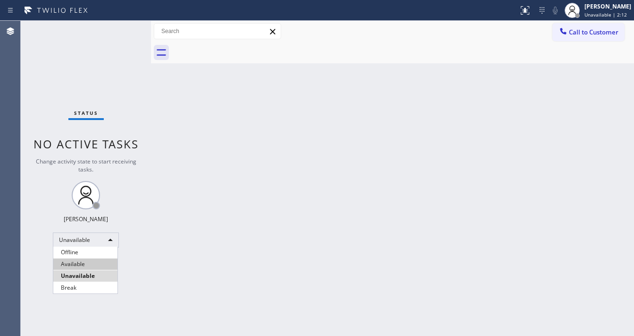
click at [82, 268] on li "Available" at bounding box center [85, 263] width 64 height 11
drag, startPoint x: 148, startPoint y: 244, endPoint x: 160, endPoint y: 242, distance: 13.0
click at [157, 242] on div "Status No active tasks Change activity state to start receiving tasks. [PERSON_…" at bounding box center [327, 178] width 613 height 315
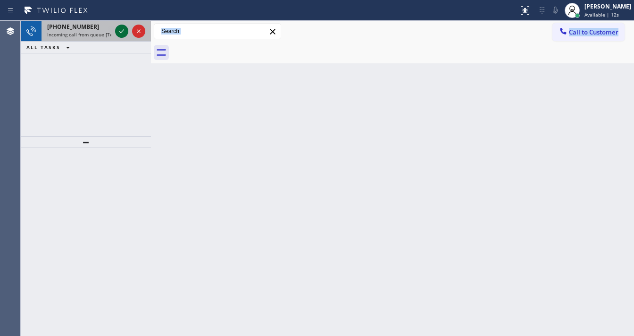
click at [116, 32] on div at bounding box center [130, 31] width 34 height 21
click at [117, 32] on icon at bounding box center [121, 30] width 11 height 11
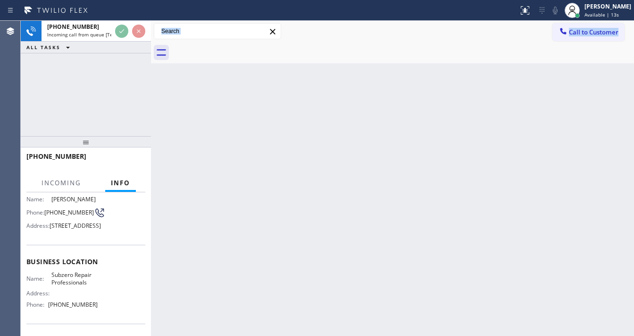
scroll to position [76, 0]
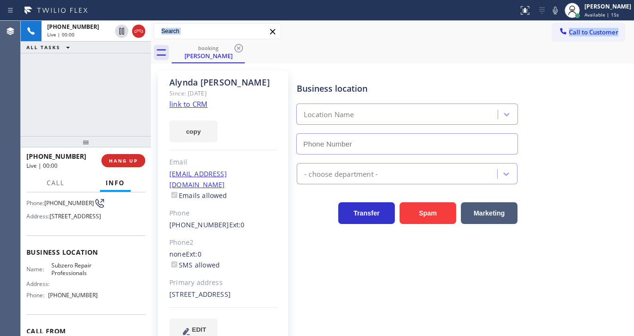
type input "[PHONE_NUMBER]"
click at [198, 106] on link "link to CRM" at bounding box center [188, 103] width 38 height 9
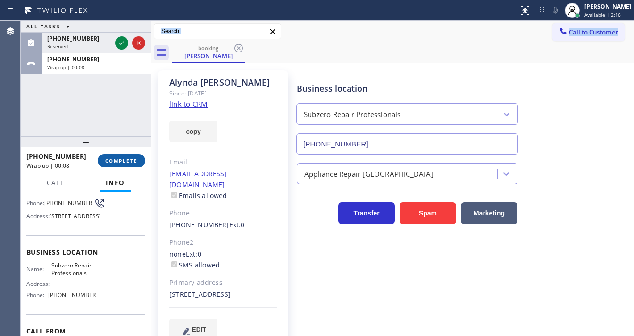
click at [118, 158] on span "COMPLETE" at bounding box center [121, 160] width 33 height 7
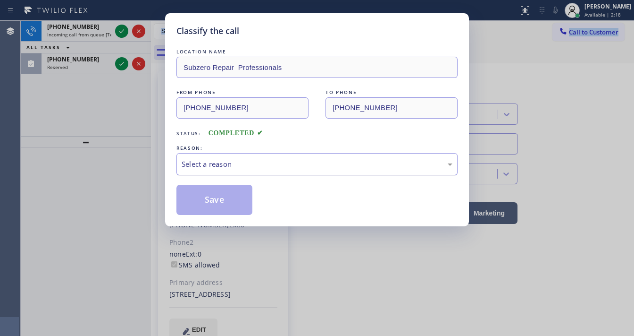
click at [215, 170] on div "Select a reason" at bounding box center [316, 164] width 281 height 22
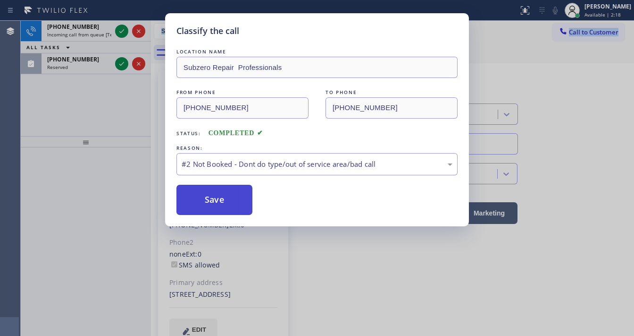
click at [208, 200] on button "Save" at bounding box center [214, 200] width 76 height 30
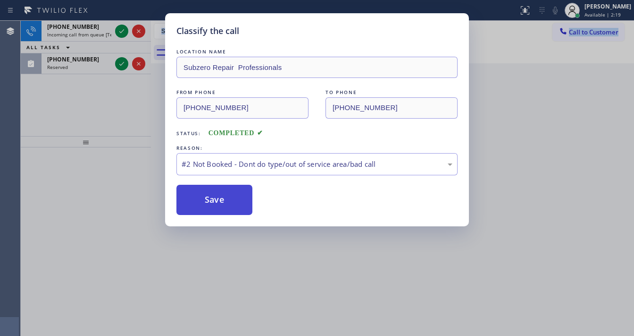
click at [208, 200] on button "Save" at bounding box center [214, 200] width 76 height 30
drag, startPoint x: 93, startPoint y: 125, endPoint x: 119, endPoint y: 39, distance: 89.9
click at [92, 122] on div "Classify the call LOCATION NAME Subzero Repair Professionals FROM PHONE [PHONE_…" at bounding box center [317, 168] width 634 height 336
click at [120, 32] on icon at bounding box center [121, 30] width 11 height 11
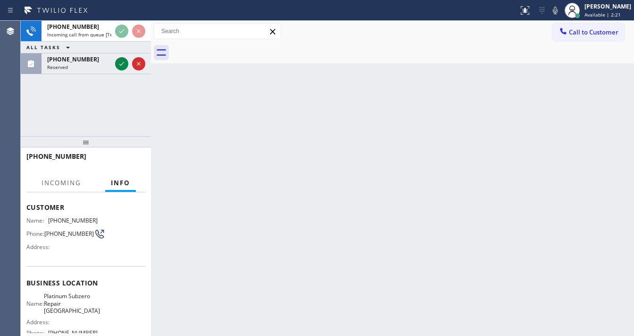
scroll to position [76, 0]
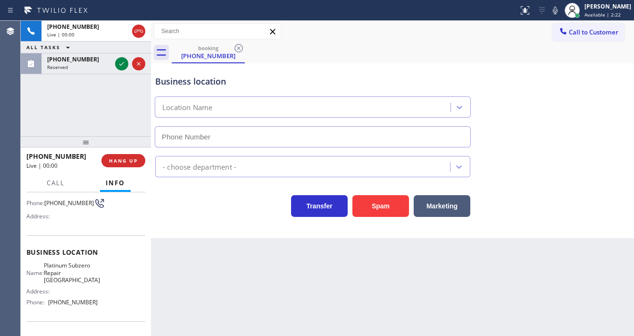
type input "[PHONE_NUMBER]"
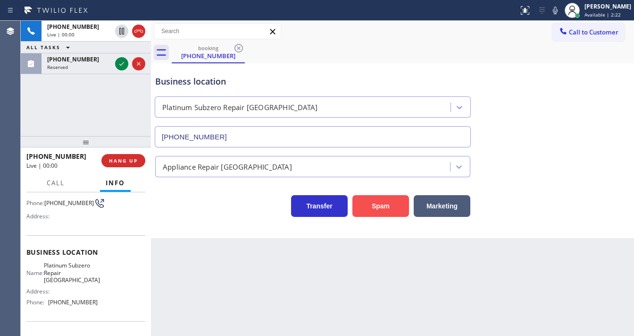
click at [372, 214] on button "Spam" at bounding box center [381, 206] width 57 height 22
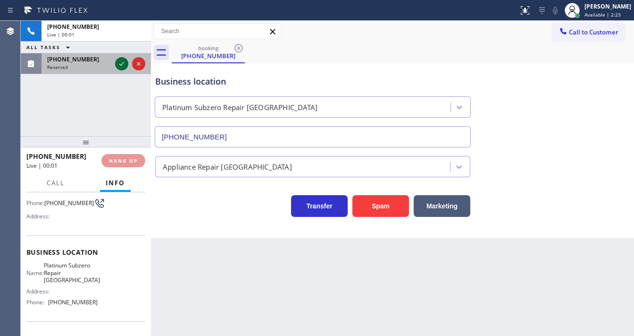
click at [123, 62] on icon at bounding box center [121, 63] width 11 height 11
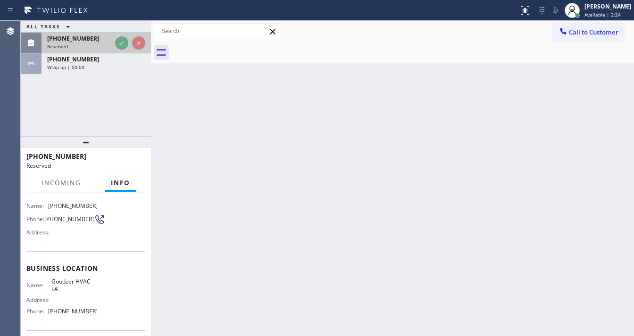
click at [123, 53] on div at bounding box center [130, 43] width 34 height 21
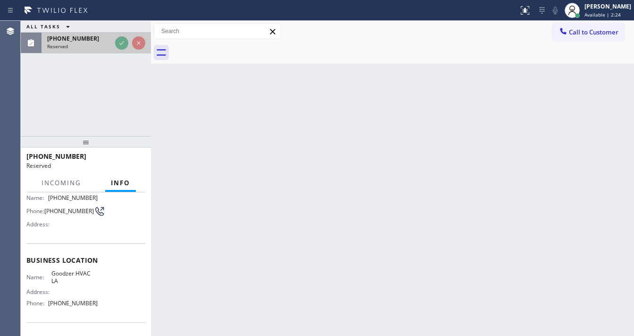
scroll to position [83, 0]
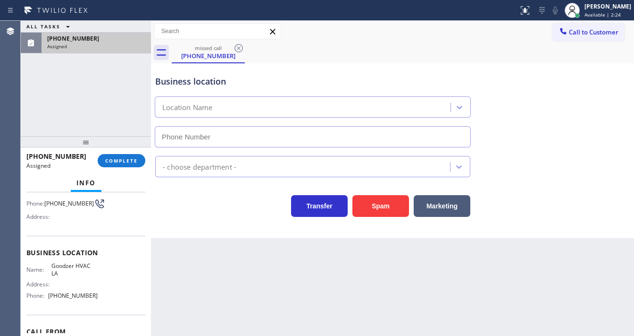
type input "[PHONE_NUMBER]"
click at [123, 158] on span "COMPLETE" at bounding box center [121, 160] width 33 height 7
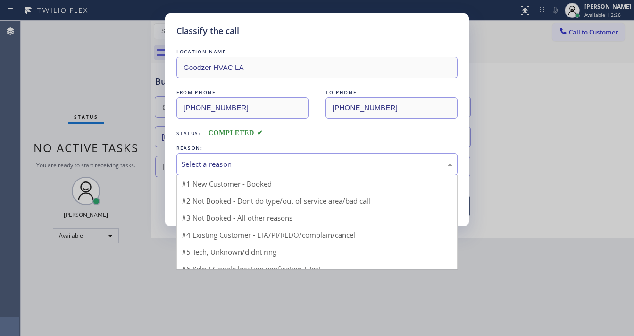
drag, startPoint x: 211, startPoint y: 168, endPoint x: 218, endPoint y: 179, distance: 13.4
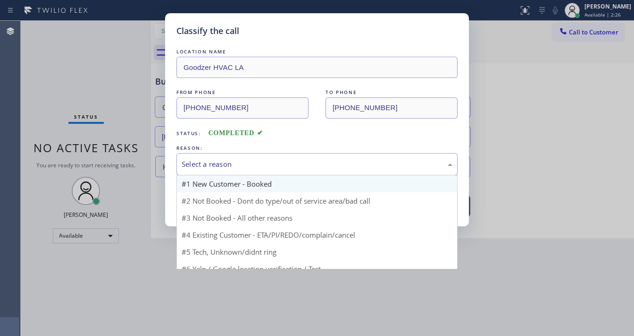
click at [212, 168] on div "Select a reason" at bounding box center [317, 164] width 271 height 11
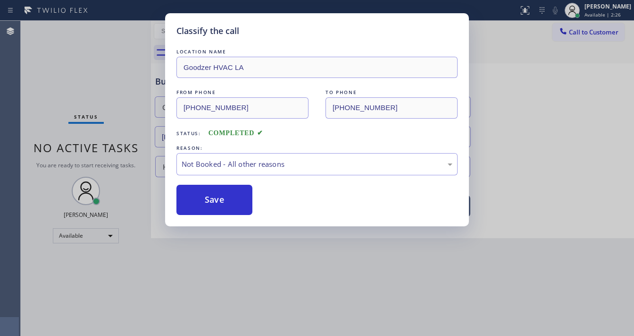
click at [213, 200] on button "Save" at bounding box center [214, 200] width 76 height 30
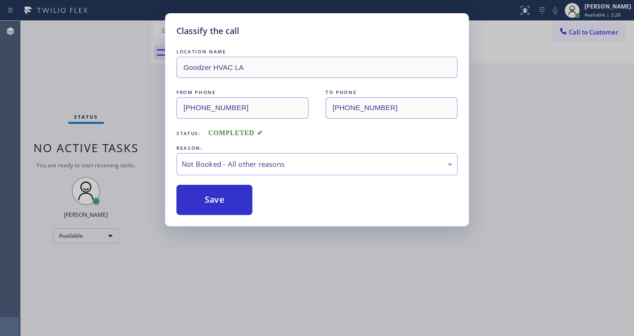
click at [213, 200] on button "Save" at bounding box center [214, 200] width 76 height 30
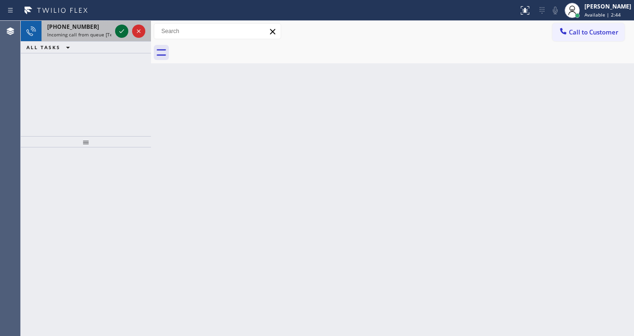
click at [121, 34] on icon at bounding box center [121, 30] width 11 height 11
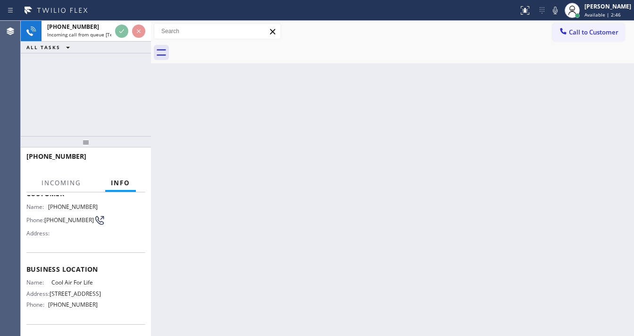
scroll to position [76, 0]
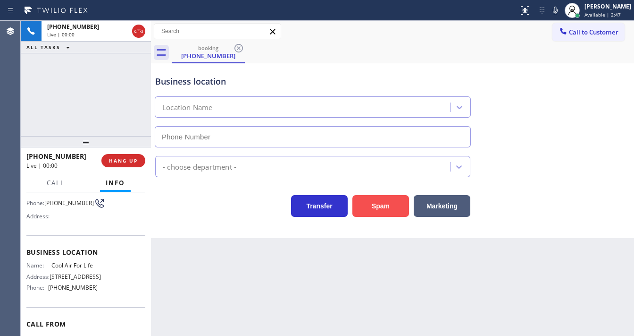
type input "[PHONE_NUMBER]"
click at [376, 201] on button "Spam" at bounding box center [381, 206] width 57 height 22
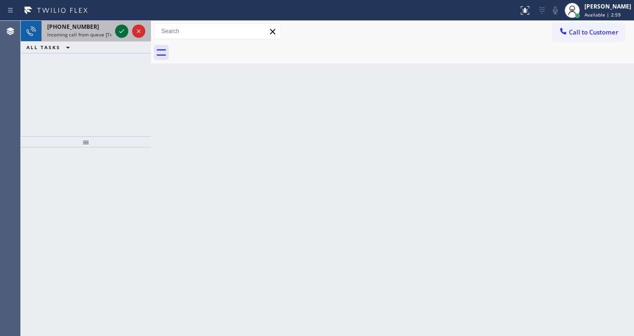
click at [119, 30] on icon at bounding box center [121, 30] width 11 height 11
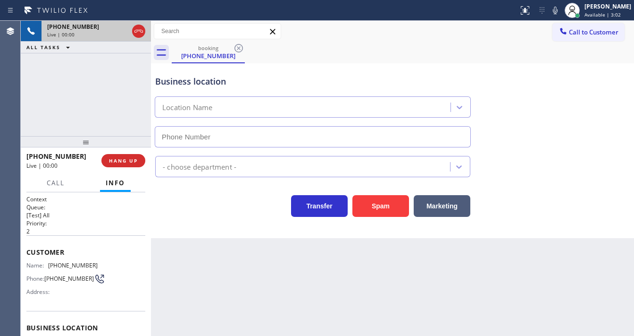
type input "[PHONE_NUMBER]"
click at [24, 105] on div "[PHONE_NUMBER] Live | 00:01 ALL TASKS ALL TASKS ACTIVE TASKS TASKS IN WRAP UP" at bounding box center [86, 78] width 130 height 115
click at [42, 127] on div "[PHONE_NUMBER] Live | 00:11 ALL TASKS ALL TASKS ACTIVE TASKS TASKS IN WRAP UP" at bounding box center [86, 78] width 130 height 115
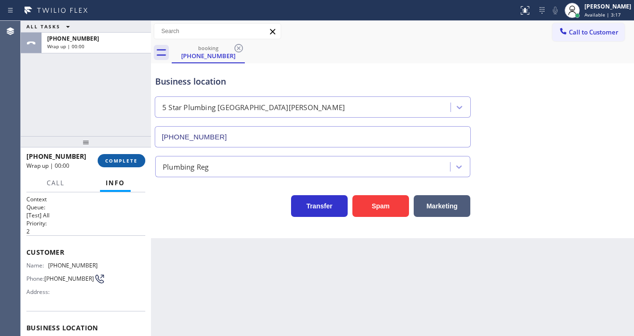
click at [125, 157] on span "COMPLETE" at bounding box center [121, 160] width 33 height 7
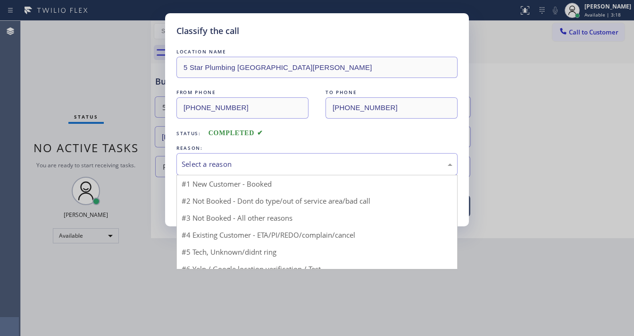
click at [194, 165] on div "Select a reason" at bounding box center [317, 164] width 271 height 11
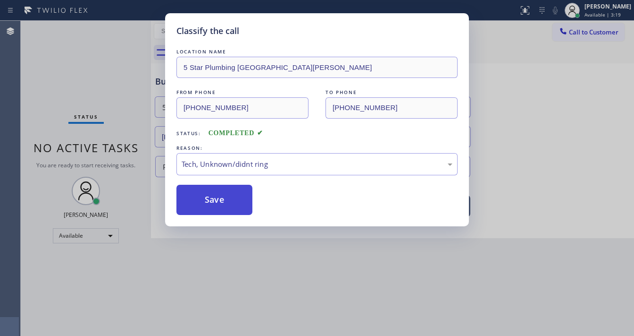
click at [208, 198] on button "Save" at bounding box center [214, 200] width 76 height 30
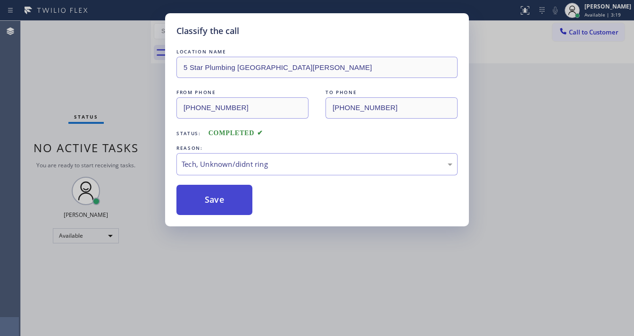
click at [208, 198] on button "Save" at bounding box center [214, 200] width 76 height 30
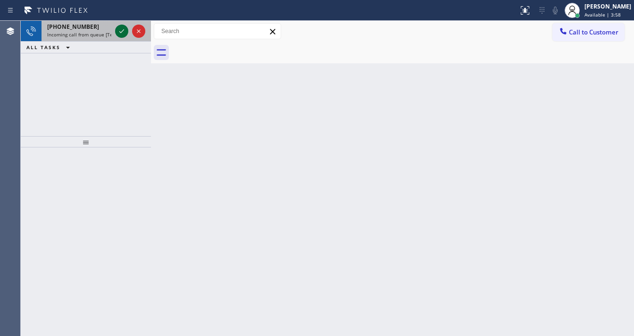
click at [116, 32] on icon at bounding box center [121, 30] width 11 height 11
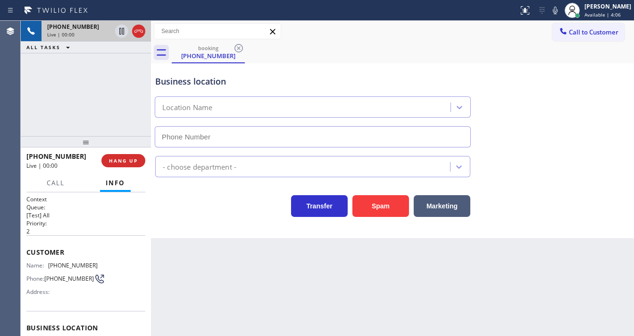
type input "[PHONE_NUMBER]"
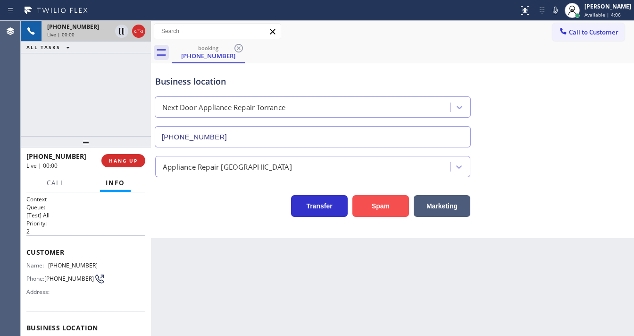
drag, startPoint x: 388, startPoint y: 204, endPoint x: 336, endPoint y: 268, distance: 81.9
click at [388, 204] on button "Spam" at bounding box center [381, 206] width 57 height 22
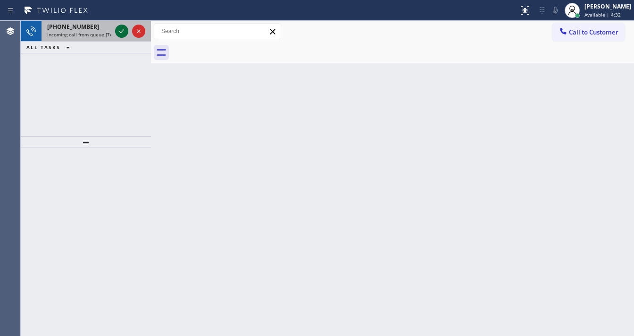
click at [124, 30] on icon at bounding box center [121, 30] width 11 height 11
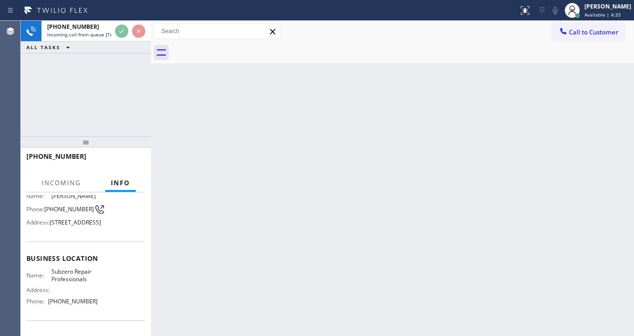
scroll to position [76, 0]
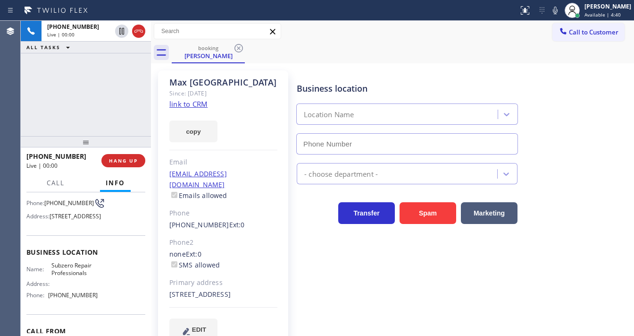
type input "[PHONE_NUMBER]"
click at [188, 102] on link "link to CRM" at bounding box center [188, 103] width 38 height 9
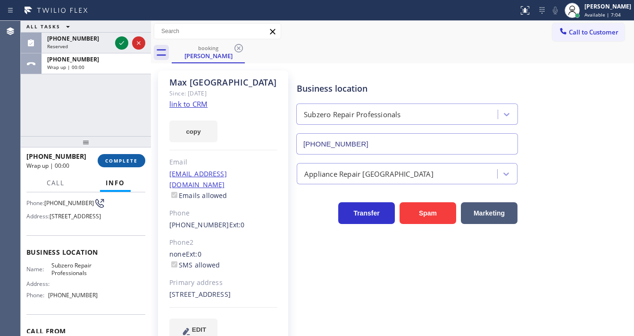
click at [126, 161] on span "COMPLETE" at bounding box center [121, 160] width 33 height 7
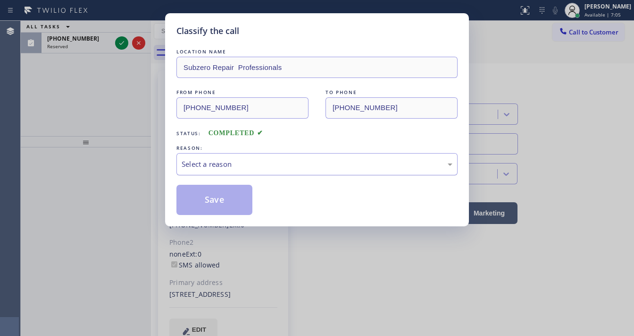
click at [204, 170] on div "Select a reason" at bounding box center [316, 164] width 281 height 22
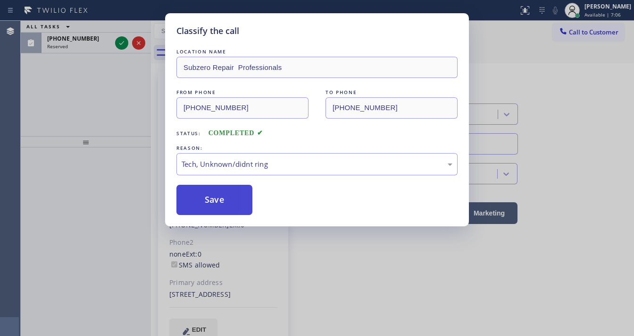
click at [210, 201] on button "Save" at bounding box center [214, 200] width 76 height 30
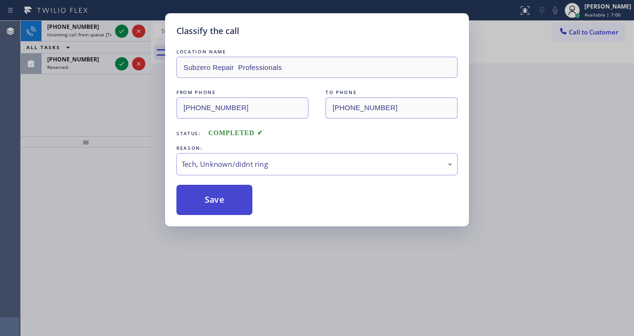
click at [210, 201] on button "Save" at bounding box center [214, 200] width 76 height 30
drag, startPoint x: 103, startPoint y: 130, endPoint x: 108, endPoint y: 105, distance: 25.5
click at [102, 127] on div "Classify the call LOCATION NAME Subzero Repair Professionals FROM PHONE [PHONE_…" at bounding box center [317, 168] width 634 height 336
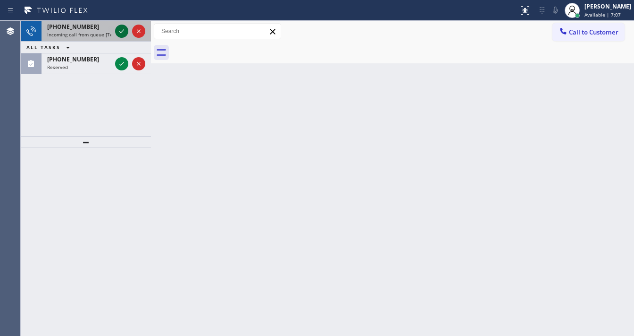
click at [117, 29] on icon at bounding box center [121, 30] width 11 height 11
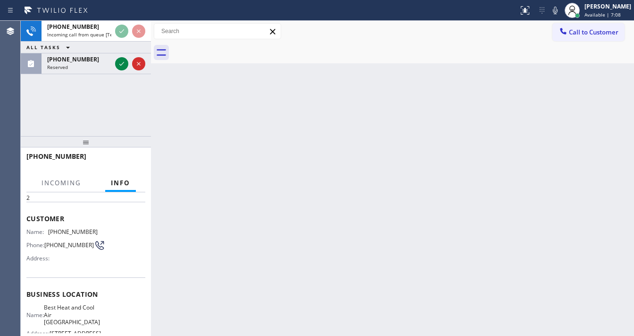
scroll to position [38, 0]
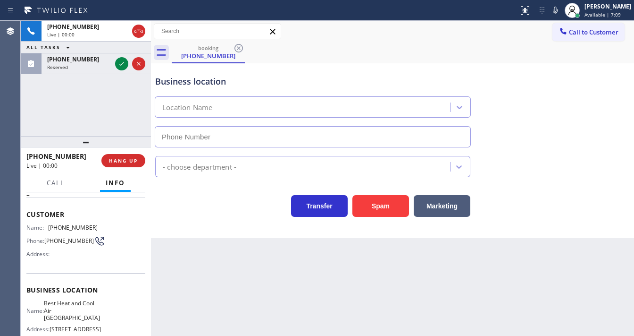
type input "[PHONE_NUMBER]"
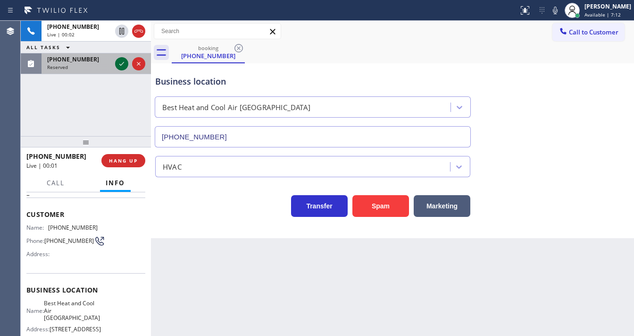
click at [120, 65] on icon at bounding box center [121, 63] width 11 height 11
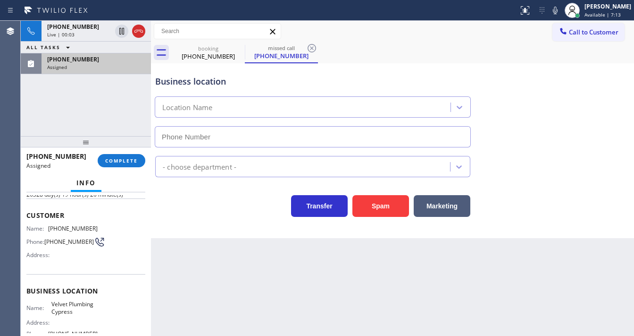
scroll to position [45, 0]
type input "[PHONE_NUMBER]"
click at [119, 160] on span "COMPLETE" at bounding box center [121, 160] width 33 height 7
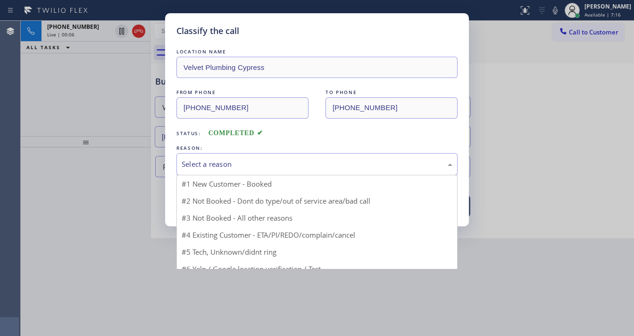
click at [210, 162] on div "Select a reason" at bounding box center [317, 164] width 271 height 11
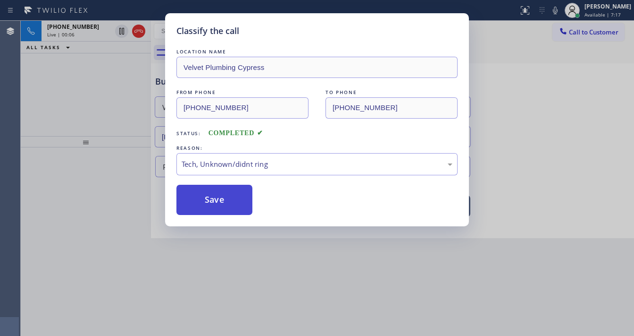
click at [219, 200] on button "Save" at bounding box center [214, 200] width 76 height 30
click at [79, 136] on div "Classify the call LOCATION NAME Velvet Plumbing Cypress FROM PHONE [PHONE_NUMBE…" at bounding box center [317, 168] width 634 height 336
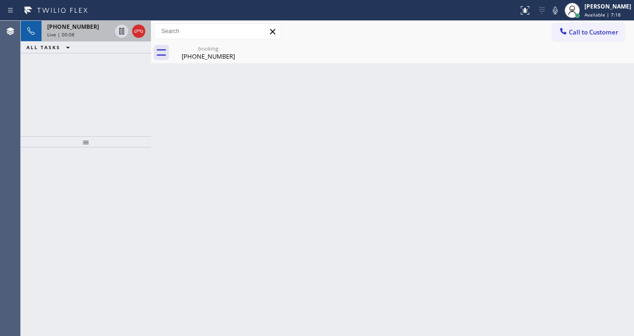
click at [81, 34] on div "Live | 00:08" at bounding box center [79, 34] width 64 height 7
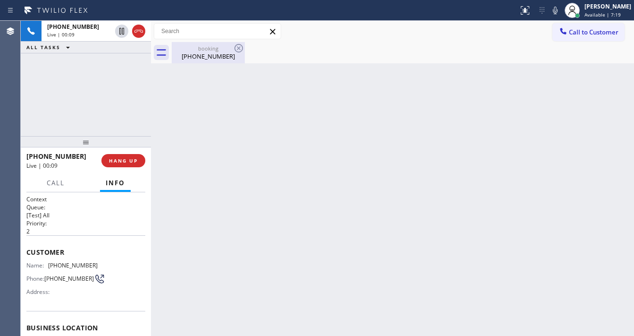
click at [191, 58] on div "[PHONE_NUMBER]" at bounding box center [208, 56] width 71 height 8
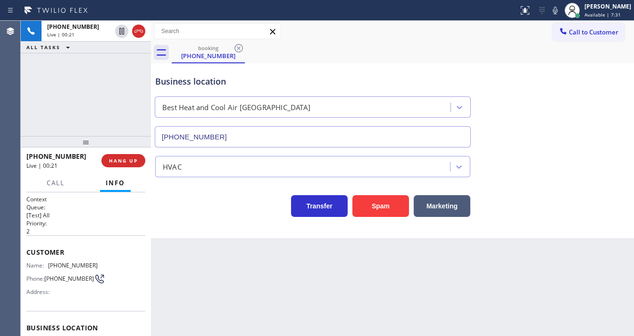
click at [23, 104] on div "[PHONE_NUMBER] Live | 00:21 ALL TASKS ALL TASKS ACTIVE TASKS TASKS IN WRAP UP" at bounding box center [86, 78] width 130 height 115
click at [368, 202] on button "Spam" at bounding box center [381, 206] width 57 height 22
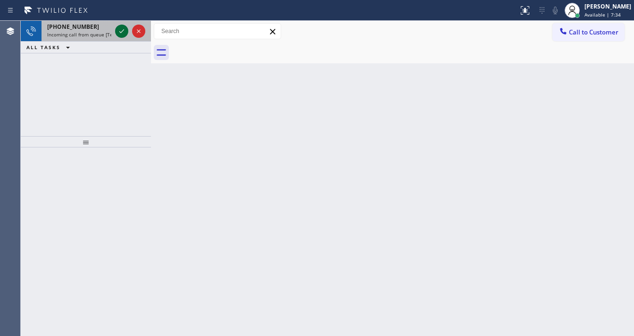
click at [126, 32] on icon at bounding box center [121, 30] width 11 height 11
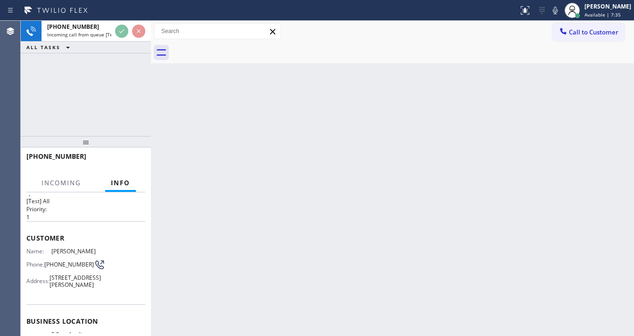
scroll to position [38, 0]
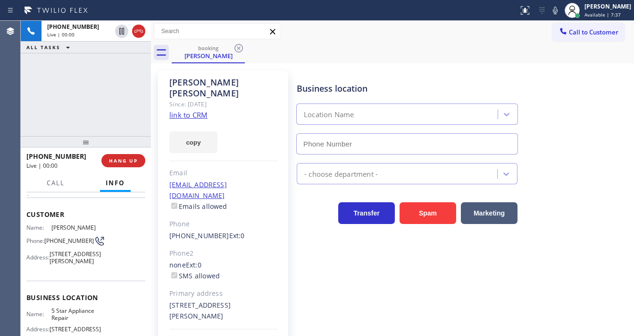
type input "[PHONE_NUMBER]"
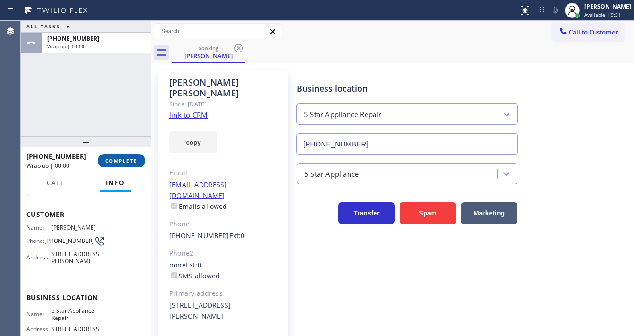
click at [127, 162] on span "COMPLETE" at bounding box center [121, 160] width 33 height 7
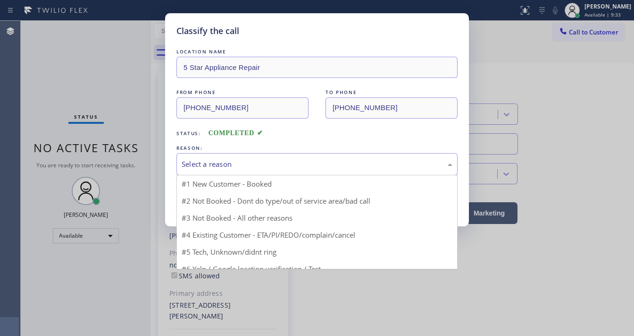
drag, startPoint x: 210, startPoint y: 165, endPoint x: 217, endPoint y: 181, distance: 17.5
click at [210, 165] on div "Select a reason" at bounding box center [317, 164] width 271 height 11
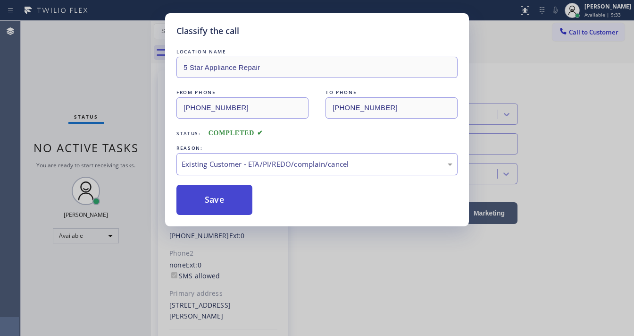
click at [203, 192] on button "Save" at bounding box center [214, 200] width 76 height 30
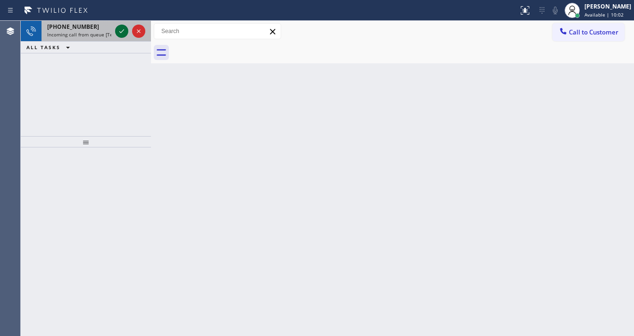
click at [120, 32] on icon at bounding box center [121, 30] width 11 height 11
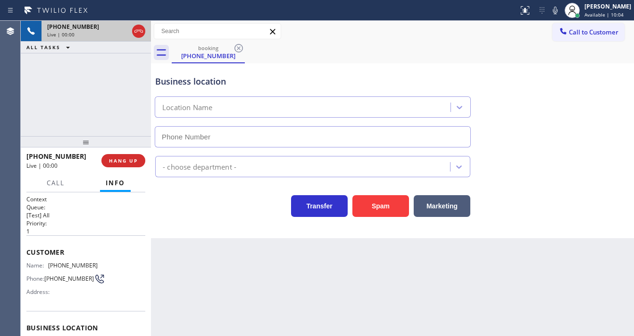
type input "[PHONE_NUMBER]"
click at [380, 208] on button "Spam" at bounding box center [381, 206] width 57 height 22
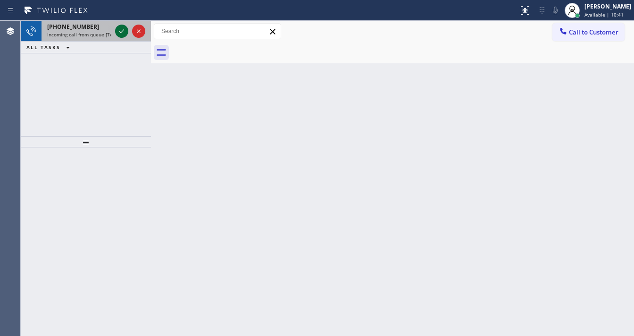
click at [116, 33] on icon at bounding box center [121, 30] width 11 height 11
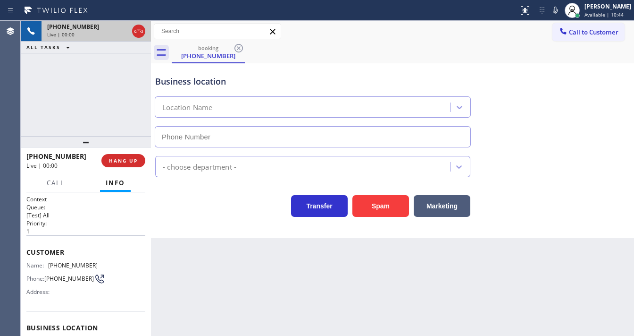
type input "[PHONE_NUMBER]"
click at [72, 90] on div "[PHONE_NUMBER] Live | 00:01 ALL TASKS ALL TASKS ACTIVE TASKS TASKS IN WRAP UP" at bounding box center [86, 78] width 130 height 115
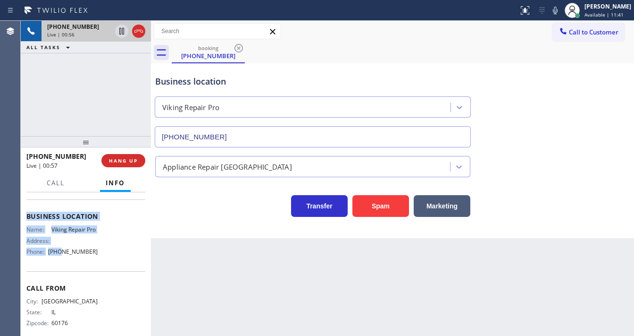
scroll to position [129, 0]
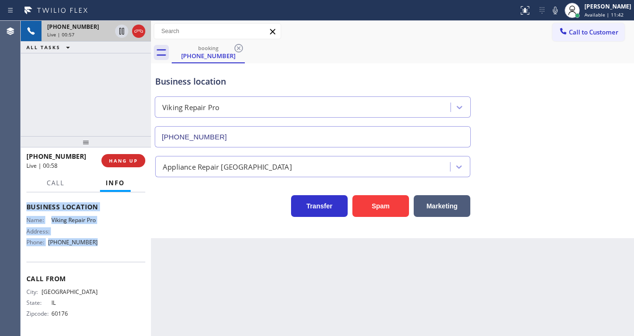
copy div "Customer Name: [PHONE_NUMBER] Phone: [PHONE_NUMBER] Address: Business location …"
drag, startPoint x: 26, startPoint y: 249, endPoint x: 98, endPoint y: 247, distance: 72.2
click at [98, 247] on div "Context Queue: [Test] All Priority: 1 Customer Name: [PHONE_NUMBER] Phone: [PHO…" at bounding box center [86, 263] width 130 height 143
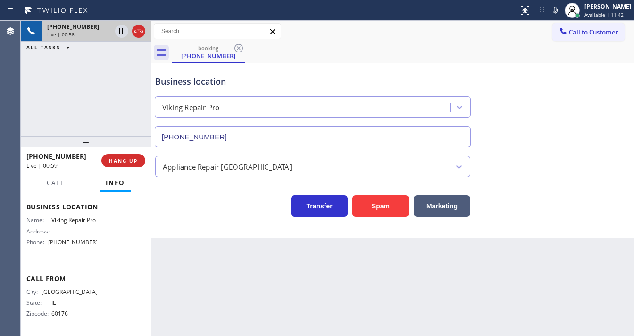
click at [75, 117] on div "[PHONE_NUMBER] Live | 00:58 ALL TASKS ALL TASKS ACTIVE TASKS TASKS IN WRAP UP" at bounding box center [86, 78] width 130 height 115
click at [67, 101] on div "[PHONE_NUMBER] Live | 01:04 ALL TASKS ALL TASKS ACTIVE TASKS TASKS IN WRAP UP" at bounding box center [86, 78] width 130 height 115
click at [74, 91] on div "[PHONE_NUMBER] Live | 01:06 ALL TASKS ALL TASKS ACTIVE TASKS TASKS IN WRAP UP" at bounding box center [86, 78] width 130 height 115
click at [61, 99] on div "[PHONE_NUMBER] Live | 01:58 ALL TASKS ALL TASKS ACTIVE TASKS TASKS IN WRAP UP" at bounding box center [86, 78] width 130 height 115
click at [522, 64] on div "Business location Viking Repair Pro [PHONE_NUMBER]" at bounding box center [392, 104] width 478 height 85
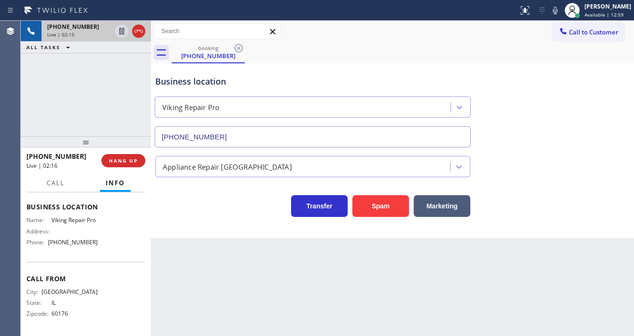
drag, startPoint x: 519, startPoint y: 25, endPoint x: 527, endPoint y: 23, distance: 8.2
click at [519, 25] on div "Call to Customer Outbound call Location 5 Star Appliance Repair Your caller id …" at bounding box center [392, 31] width 483 height 17
click at [557, 12] on icon at bounding box center [555, 10] width 11 height 11
click at [123, 32] on icon at bounding box center [121, 30] width 11 height 11
click at [38, 108] on div "[PHONE_NUMBER] Live | 02:35 ALL TASKS ALL TASKS ACTIVE TASKS TASKS IN WRAP UP" at bounding box center [86, 78] width 130 height 115
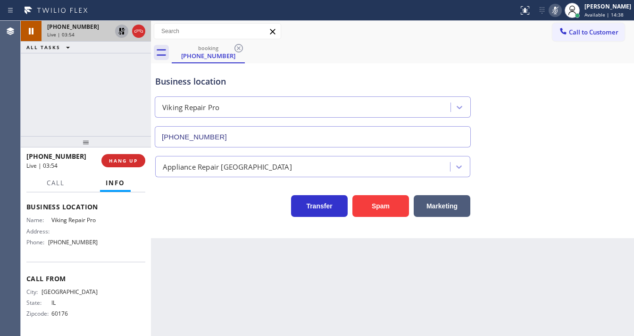
click at [123, 32] on icon at bounding box center [121, 30] width 11 height 11
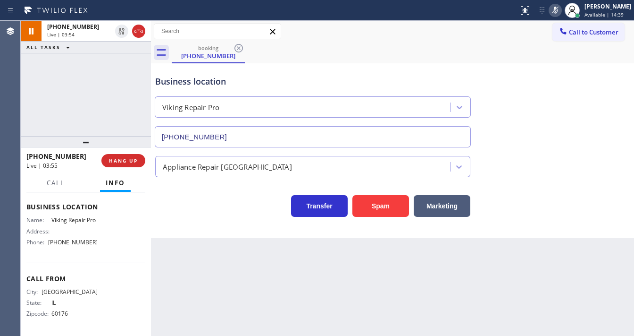
click at [559, 16] on button at bounding box center [555, 10] width 13 height 13
click at [95, 109] on div "[PHONE_NUMBER] Live | 03:55 ALL TASKS ALL TASKS ACTIVE TASKS TASKS IN WRAP UP" at bounding box center [86, 78] width 130 height 115
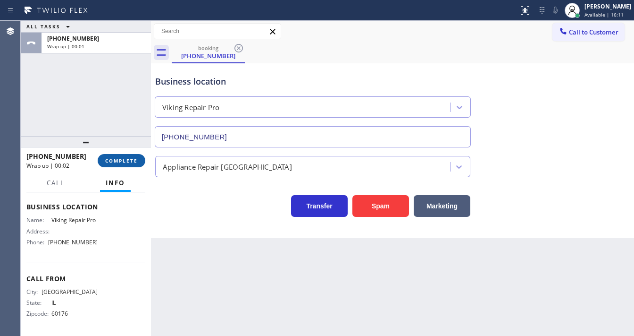
click at [127, 158] on button "COMPLETE" at bounding box center [122, 160] width 48 height 13
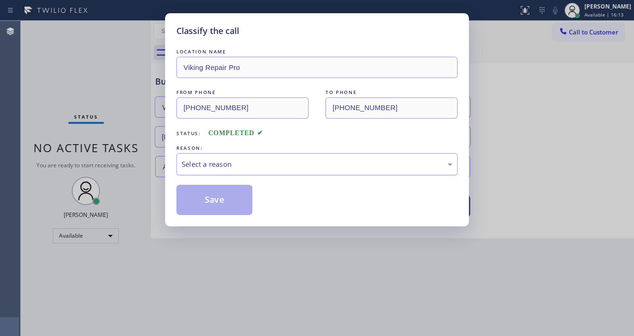
click at [191, 165] on div "Select a reason" at bounding box center [317, 164] width 271 height 11
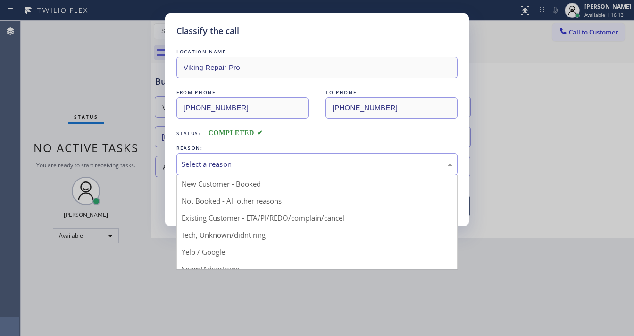
drag, startPoint x: 215, startPoint y: 234, endPoint x: 220, endPoint y: 221, distance: 13.8
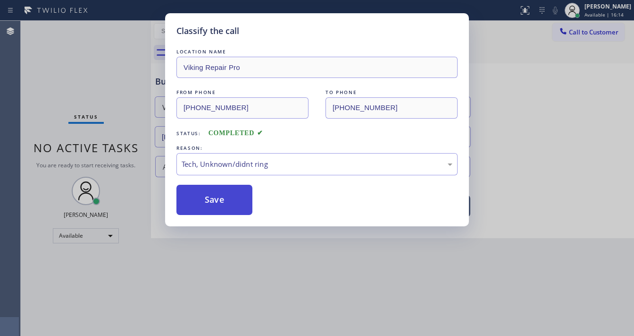
click at [213, 202] on button "Save" at bounding box center [214, 200] width 76 height 30
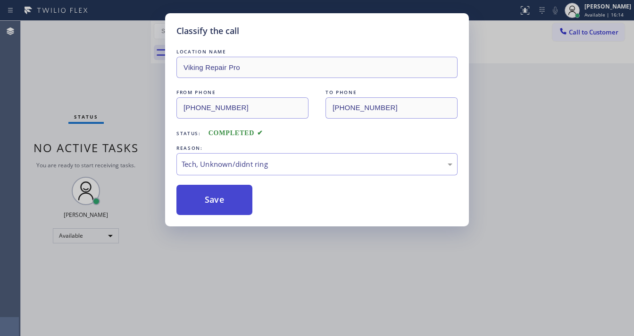
click at [213, 202] on button "Save" at bounding box center [214, 200] width 76 height 30
click at [64, 59] on div "Classify the call LOCATION NAME Viking Repair Pro FROM PHONE [PHONE_NUMBER] TO …" at bounding box center [317, 168] width 634 height 336
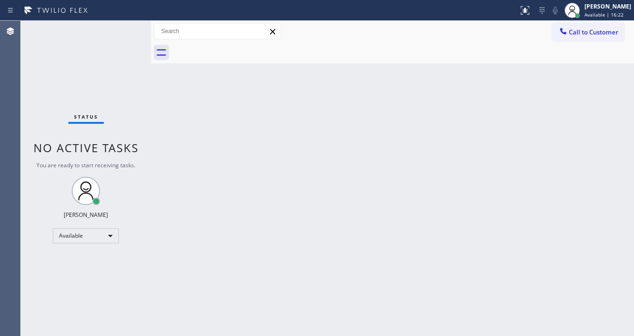
click at [102, 72] on div "Status No active tasks You are ready to start receiving tasks. [PERSON_NAME]" at bounding box center [86, 178] width 130 height 315
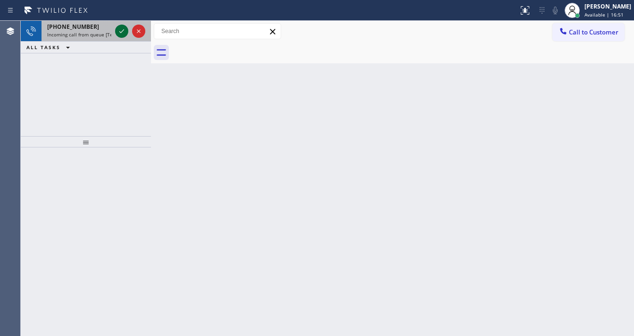
click at [124, 25] on icon at bounding box center [121, 30] width 11 height 11
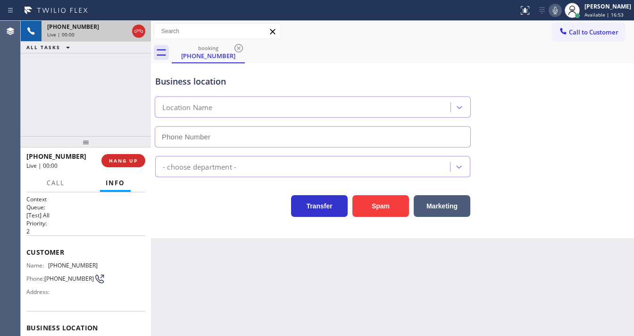
type input "[PHONE_NUMBER]"
click at [379, 203] on button "Spam" at bounding box center [381, 206] width 57 height 22
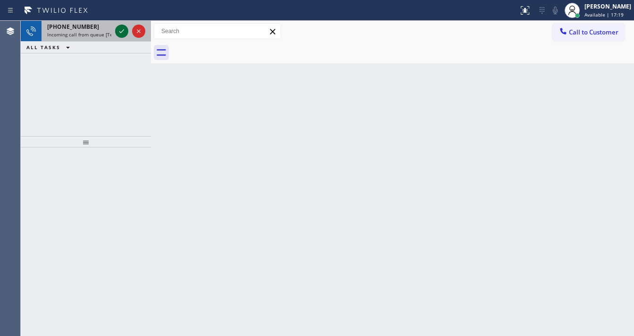
click at [123, 34] on icon at bounding box center [121, 30] width 11 height 11
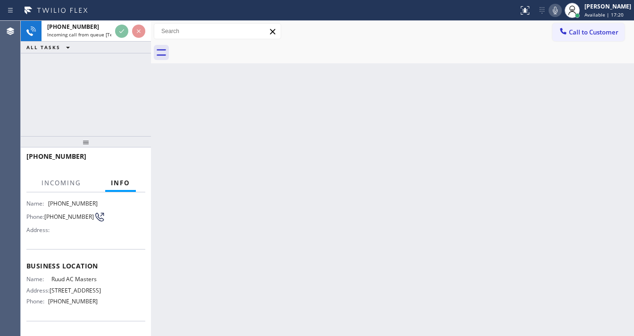
scroll to position [76, 0]
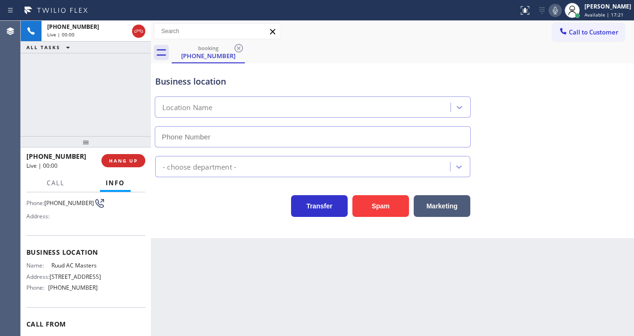
type input "[PHONE_NUMBER]"
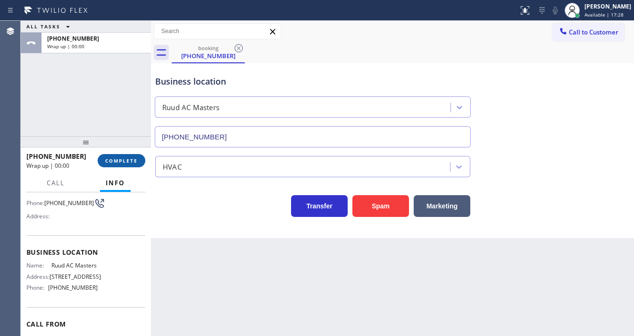
click at [113, 163] on span "COMPLETE" at bounding box center [121, 160] width 33 height 7
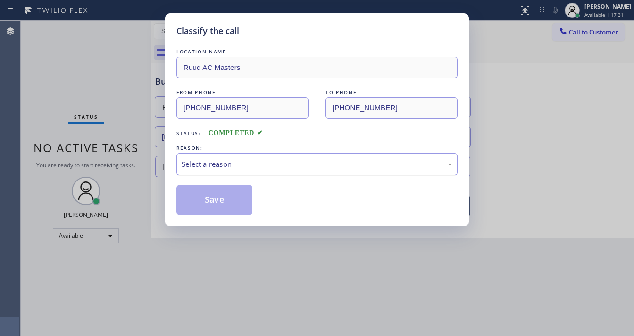
click at [200, 161] on div "Select a reason" at bounding box center [317, 164] width 271 height 11
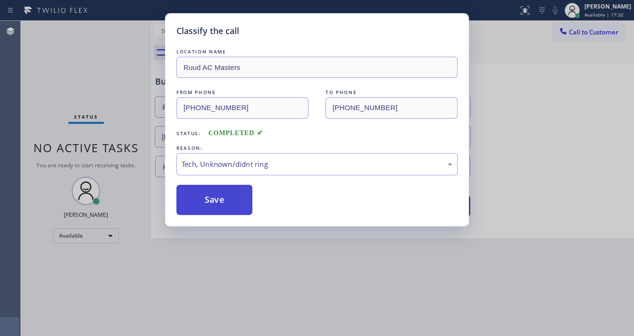
click at [208, 205] on button "Save" at bounding box center [214, 200] width 76 height 30
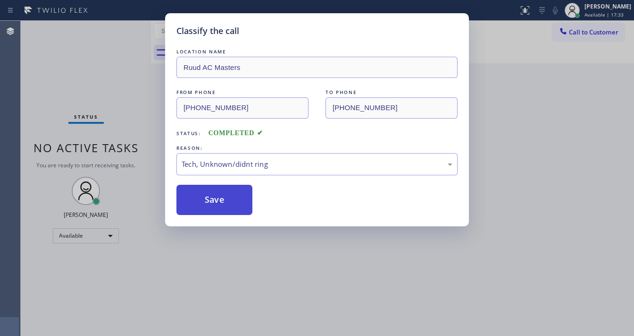
drag, startPoint x: 208, startPoint y: 205, endPoint x: 242, endPoint y: 319, distance: 119.1
click at [208, 205] on button "Save" at bounding box center [214, 200] width 76 height 30
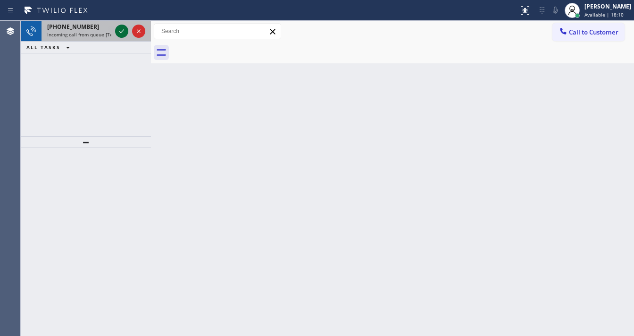
click at [119, 32] on icon at bounding box center [121, 30] width 11 height 11
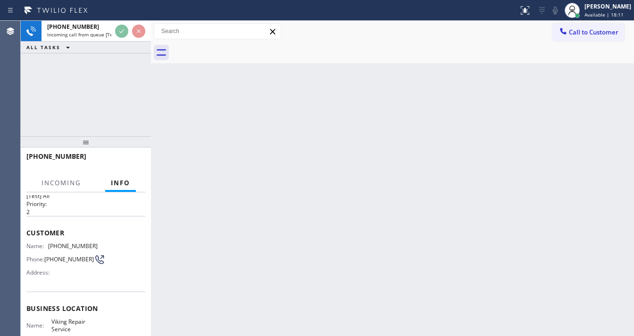
scroll to position [38, 0]
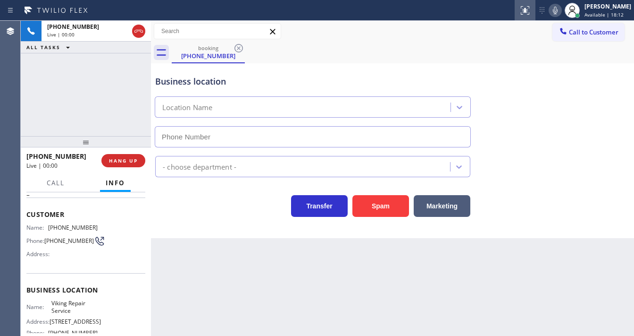
type input "[PHONE_NUMBER]"
click at [193, 120] on div "Viking Repair Service [PHONE_NUMBER]" at bounding box center [312, 119] width 315 height 55
click at [92, 93] on div "[PHONE_NUMBER] Live | 01:40 ALL TASKS ALL TASKS ACTIVE TASKS TASKS IN WRAP UP" at bounding box center [86, 78] width 130 height 115
click at [109, 110] on div "[PHONE_NUMBER] Live | 01:43 ALL TASKS ALL TASKS ACTIVE TASKS TASKS IN WRAP UP" at bounding box center [86, 78] width 130 height 115
click at [86, 87] on div "[PHONE_NUMBER] Live | 01:46 ALL TASKS ALL TASKS ACTIVE TASKS TASKS IN WRAP UP" at bounding box center [86, 78] width 130 height 115
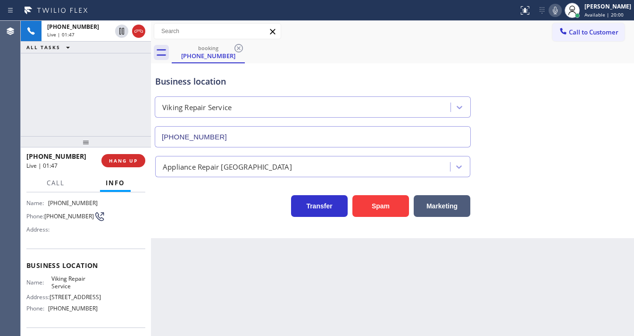
scroll to position [76, 0]
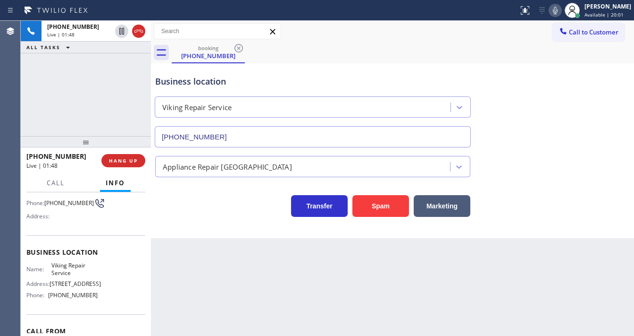
click at [99, 92] on div "[PHONE_NUMBER] Live | 01:48 ALL TASKS ALL TASKS ACTIVE TASKS TASKS IN WRAP UP" at bounding box center [86, 78] width 130 height 115
click at [86, 141] on div at bounding box center [86, 141] width 130 height 11
click at [90, 115] on div "[PHONE_NUMBER] Live | 01:53 ALL TASKS ALL TASKS ACTIVE TASKS TASKS IN WRAP UP" at bounding box center [86, 78] width 130 height 115
click at [102, 107] on div "[PHONE_NUMBER] Live | 01:58 ALL TASKS ALL TASKS ACTIVE TASKS TASKS IN WRAP UP" at bounding box center [86, 78] width 130 height 115
click at [87, 105] on div "[PHONE_NUMBER] Live | 02:09 ALL TASKS ALL TASKS ACTIVE TASKS TASKS IN WRAP UP" at bounding box center [86, 78] width 130 height 115
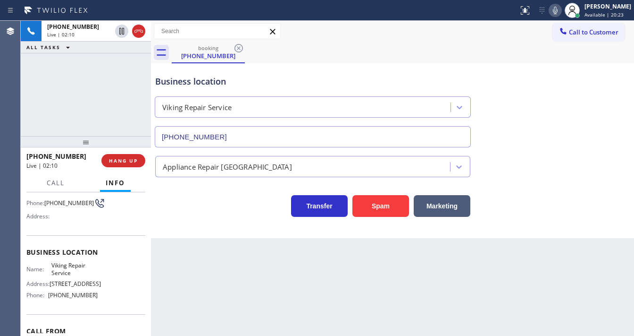
click at [96, 119] on div "[PHONE_NUMBER] Live | 02:10 ALL TASKS ALL TASKS ACTIVE TASKS TASKS IN WRAP UP" at bounding box center [86, 78] width 130 height 115
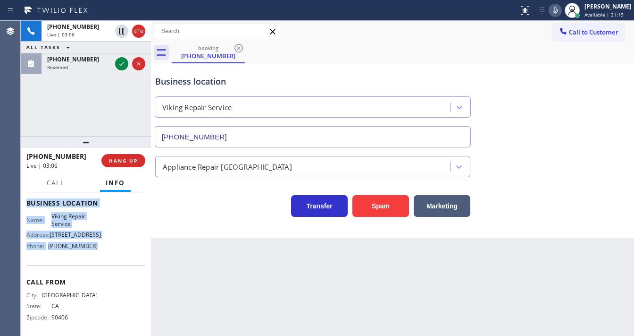
scroll to position [129, 0]
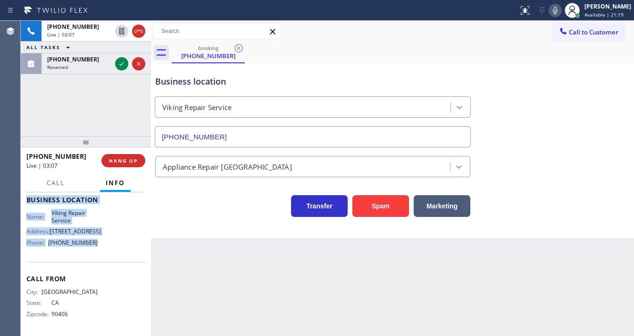
drag, startPoint x: 51, startPoint y: 230, endPoint x: 100, endPoint y: 251, distance: 52.9
click at [100, 251] on div "Context Queue: [Test] All Priority: 2 Customer Name: [PHONE_NUMBER] Phone: [PHO…" at bounding box center [85, 200] width 119 height 266
copy div "Customer Name: [PHONE_NUMBER] Phone: [PHONE_NUMBER] Address: Business location …"
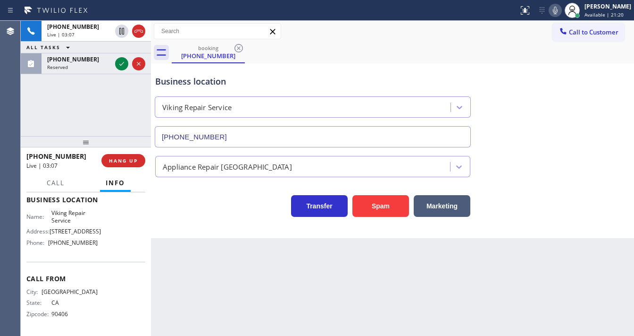
click at [88, 103] on div "[PHONE_NUMBER] Live | 03:07 ALL TASKS ALL TASKS ACTIVE TASKS TASKS IN WRAP UP […" at bounding box center [86, 78] width 130 height 115
click at [91, 116] on div "[PHONE_NUMBER] Live | 03:15 ALL TASKS ALL TASKS ACTIVE TASKS TASKS IN WRAP UP […" at bounding box center [86, 78] width 130 height 115
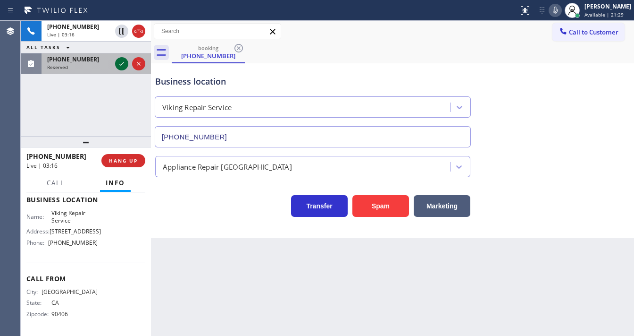
click at [119, 64] on icon at bounding box center [121, 63] width 11 height 11
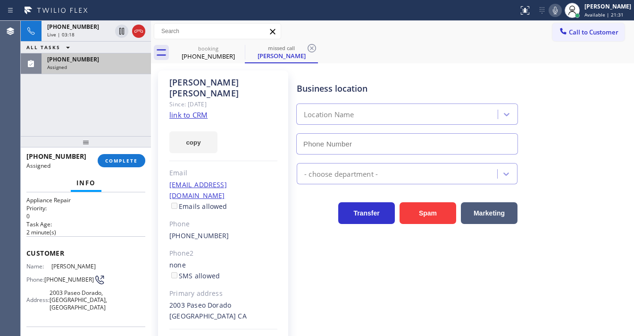
scroll to position [15, 0]
type input "[PHONE_NUMBER]"
click at [129, 94] on div "[PHONE_NUMBER] Live | 03:19 ALL TASKS ALL TASKS ACTIVE TASKS TASKS IN WRAP UP […" at bounding box center [86, 78] width 130 height 115
click at [73, 113] on div "[PHONE_NUMBER] Live | 03:26 ALL TASKS ALL TASKS ACTIVE TASKS TASKS IN WRAP UP […" at bounding box center [86, 78] width 130 height 115
drag, startPoint x: 50, startPoint y: 111, endPoint x: 485, endPoint y: 1, distance: 447.8
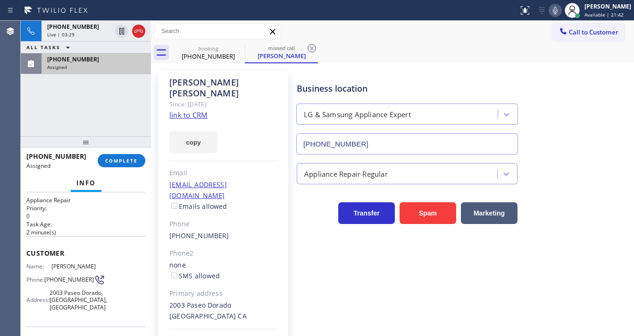
click at [53, 111] on div "[PHONE_NUMBER] Live | 03:29 ALL TASKS ALL TASKS ACTIVE TASKS TASKS IN WRAP UP […" at bounding box center [86, 78] width 130 height 115
click at [561, 11] on icon at bounding box center [555, 10] width 11 height 11
click at [561, 8] on icon at bounding box center [555, 10] width 11 height 11
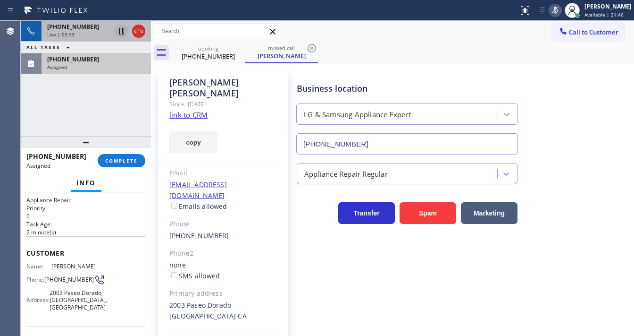
click at [123, 30] on icon at bounding box center [121, 30] width 11 height 11
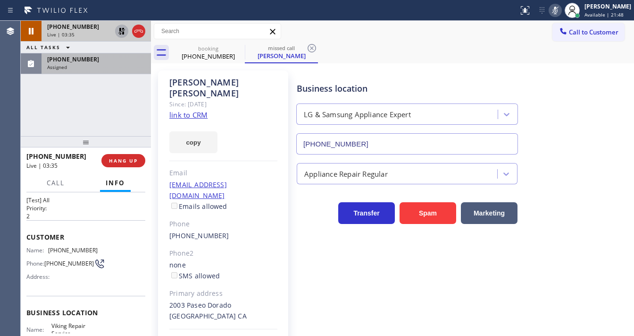
click at [100, 70] on div "[PHONE_NUMBER] Assigned" at bounding box center [95, 63] width 106 height 21
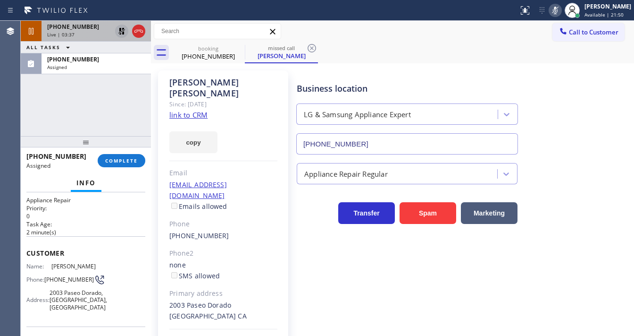
click at [181, 110] on link "link to CRM" at bounding box center [188, 114] width 38 height 9
click at [121, 32] on icon at bounding box center [121, 31] width 7 height 7
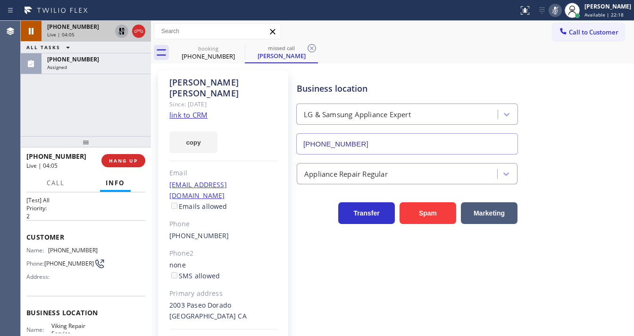
click at [557, 11] on icon at bounding box center [555, 10] width 11 height 11
click at [75, 104] on div "[PHONE_NUMBER] Live | 04:06 ALL TASKS ALL TASKS ACTIVE TASKS TASKS IN WRAP UP […" at bounding box center [86, 78] width 130 height 115
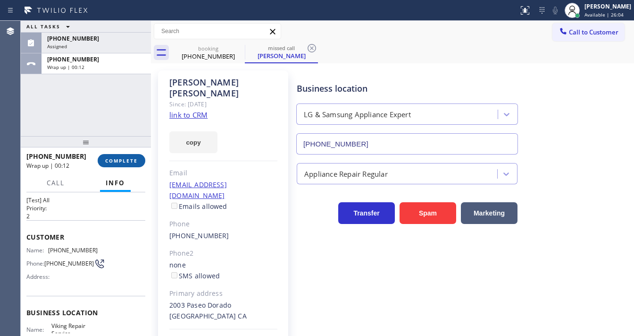
click at [128, 158] on span "COMPLETE" at bounding box center [121, 160] width 33 height 7
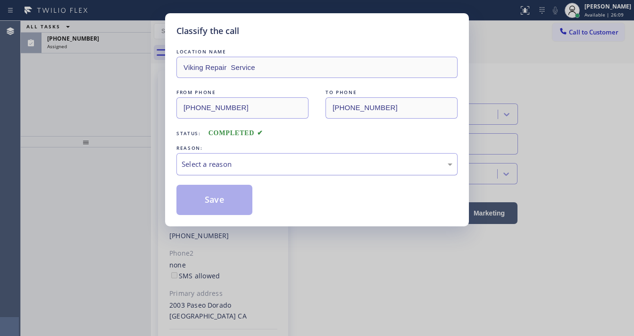
click at [217, 163] on div "Select a reason" at bounding box center [317, 164] width 271 height 11
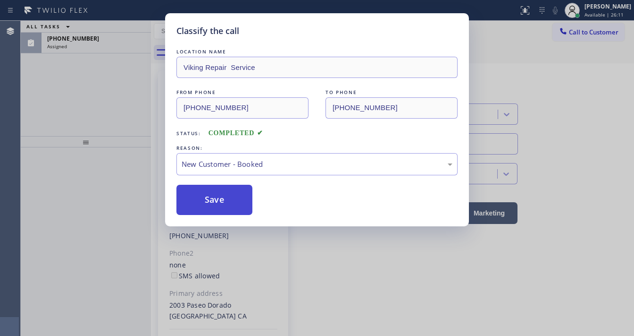
click at [214, 200] on button "Save" at bounding box center [214, 200] width 76 height 30
click at [77, 112] on div "Classify the call LOCATION NAME Viking Repair Service FROM PHONE [PHONE_NUMBER]…" at bounding box center [317, 168] width 634 height 336
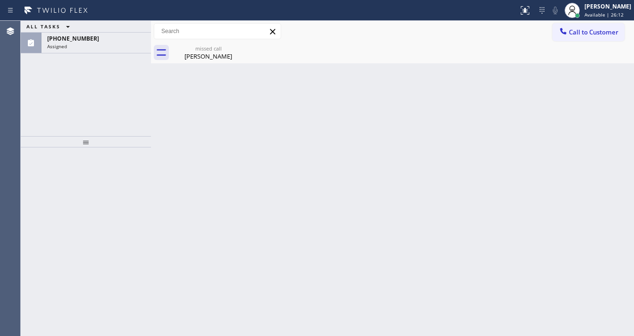
click at [123, 89] on div "ALL TASKS ALL TASKS ACTIVE TASKS TASKS IN WRAP UP [PHONE_NUMBER] Assigned" at bounding box center [86, 78] width 130 height 115
click at [110, 46] on div "Assigned" at bounding box center [96, 46] width 98 height 7
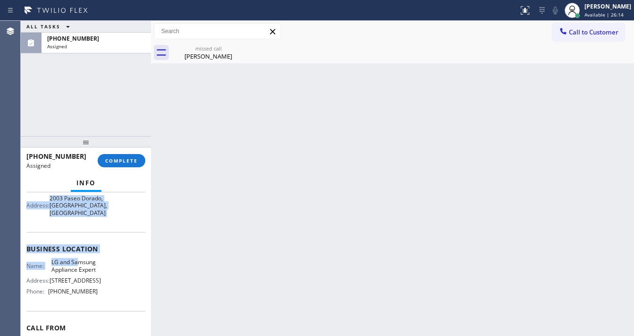
scroll to position [113, 0]
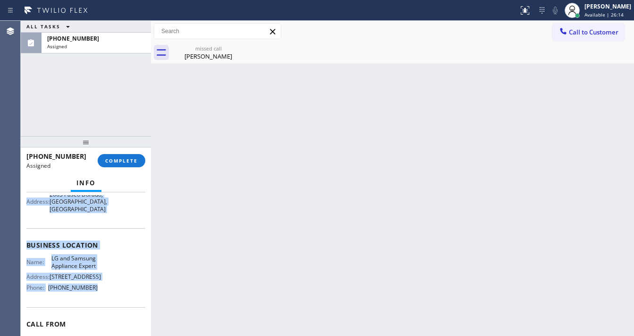
drag, startPoint x: 28, startPoint y: 263, endPoint x: 96, endPoint y: 294, distance: 74.7
click at [96, 310] on div "Context Queue: Appliance Repair Priority: 0 Task Age: [DEMOGRAPHIC_DATA] minute…" at bounding box center [85, 230] width 119 height 296
copy div "Customer Name: [PERSON_NAME] Phone: [PHONE_NUMBER] Address: [STREET_ADDRESS] Bu…"
click at [120, 158] on span "COMPLETE" at bounding box center [121, 160] width 33 height 7
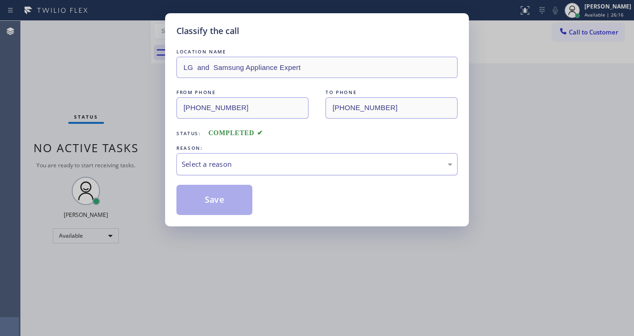
drag, startPoint x: 225, startPoint y: 165, endPoint x: 226, endPoint y: 170, distance: 5.7
click at [226, 166] on div "Select a reason" at bounding box center [317, 164] width 271 height 11
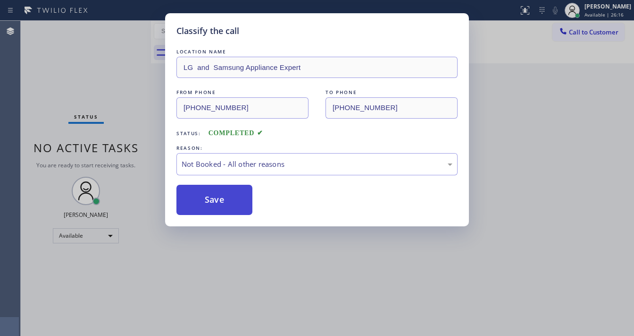
click at [212, 201] on button "Save" at bounding box center [214, 200] width 76 height 30
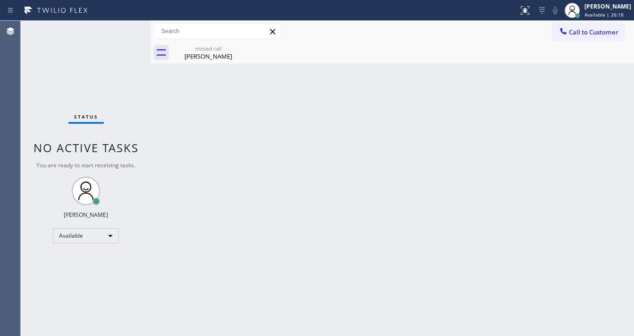
click at [60, 55] on div "Status No active tasks You are ready to start receiving tasks. [PERSON_NAME]" at bounding box center [86, 178] width 130 height 315
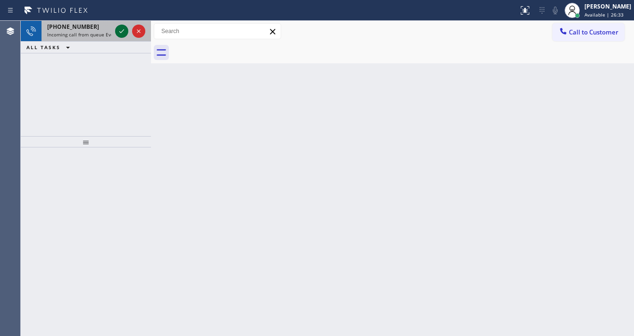
click at [126, 32] on icon at bounding box center [121, 30] width 11 height 11
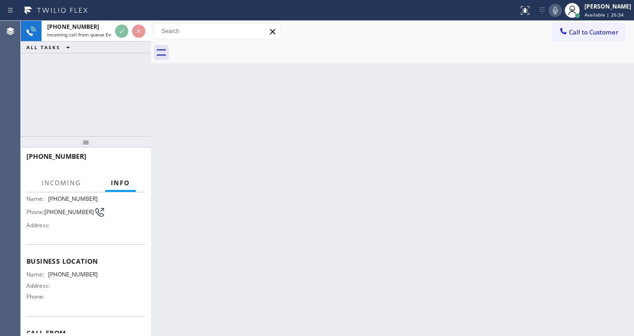
scroll to position [76, 0]
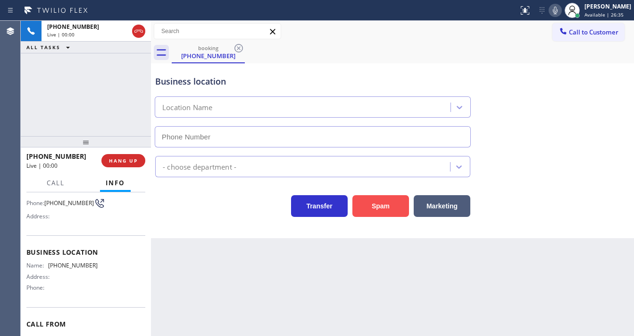
click at [390, 210] on button "Spam" at bounding box center [381, 206] width 57 height 22
click at [593, 30] on span "Call to Customer" at bounding box center [594, 32] width 50 height 8
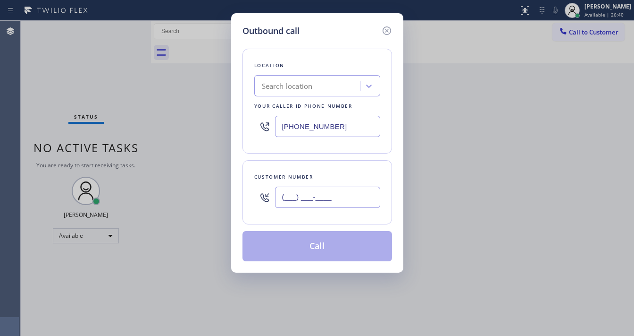
click at [306, 196] on input "(___) ___-____" at bounding box center [327, 196] width 105 height 21
paste input "619) 245-5119"
type input "[PHONE_NUMBER]"
click at [336, 128] on input "[PHONE_NUMBER]" at bounding box center [327, 126] width 105 height 21
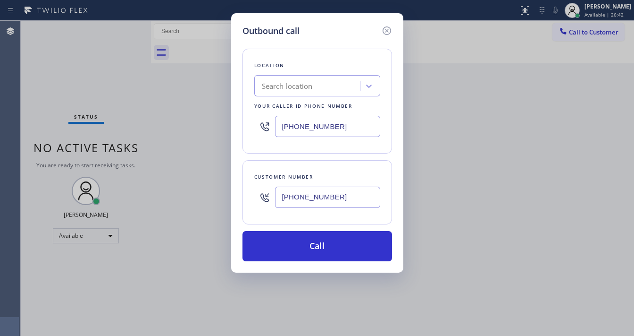
paste input "58) 263-1714"
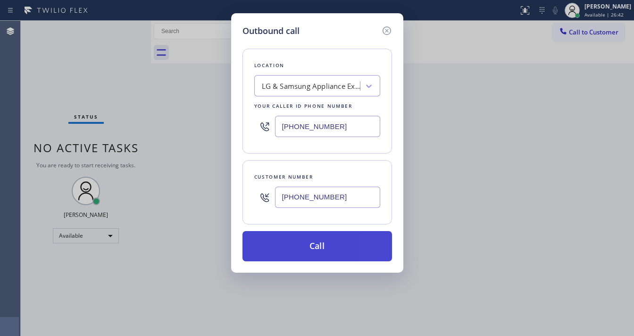
type input "[PHONE_NUMBER]"
click at [308, 242] on button "Call" at bounding box center [318, 246] width 150 height 30
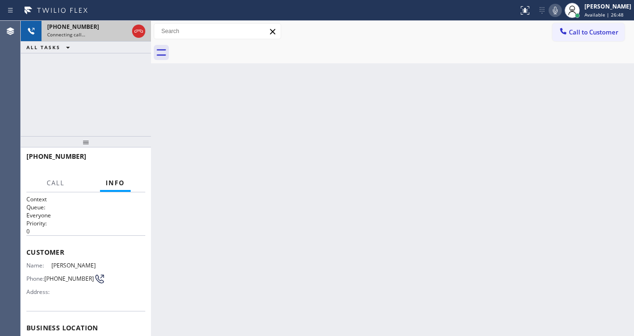
click at [92, 40] on div "[PHONE_NUMBER] Connecting call…" at bounding box center [86, 31] width 89 height 21
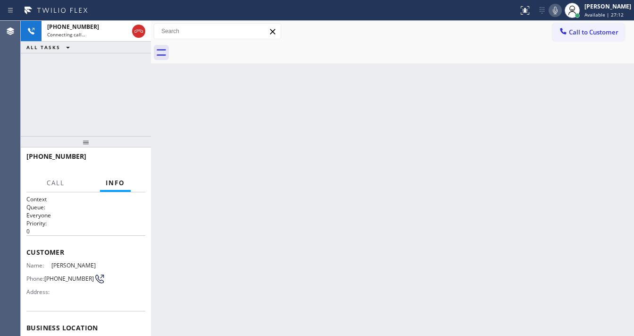
click at [25, 104] on div "[PHONE_NUMBER] Connecting call… ALL TASKS ALL TASKS ACTIVE TASKS TASKS IN WRAP …" at bounding box center [86, 78] width 130 height 115
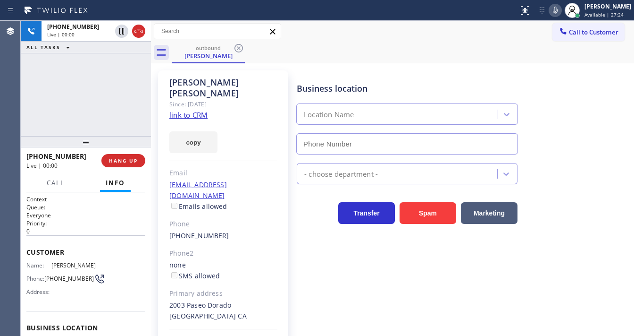
type input "[PHONE_NUMBER]"
click at [123, 161] on span "HANG UP" at bounding box center [123, 160] width 29 height 7
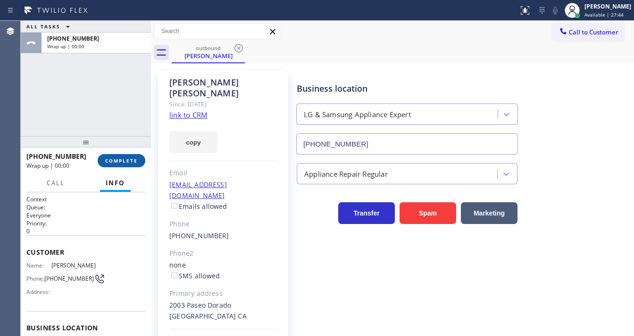
click at [123, 161] on span "COMPLETE" at bounding box center [121, 160] width 33 height 7
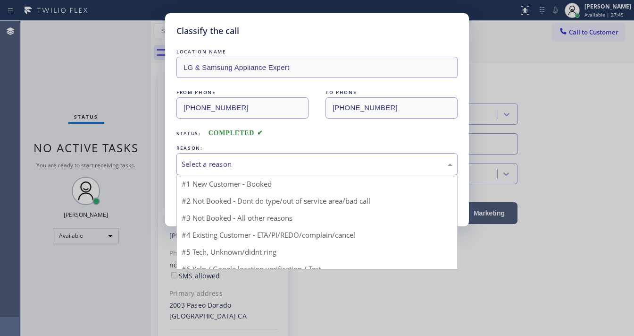
click at [221, 167] on div "Select a reason" at bounding box center [317, 164] width 271 height 11
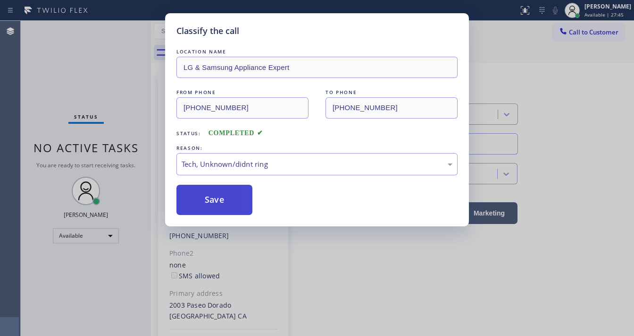
click at [220, 197] on button "Save" at bounding box center [214, 200] width 76 height 30
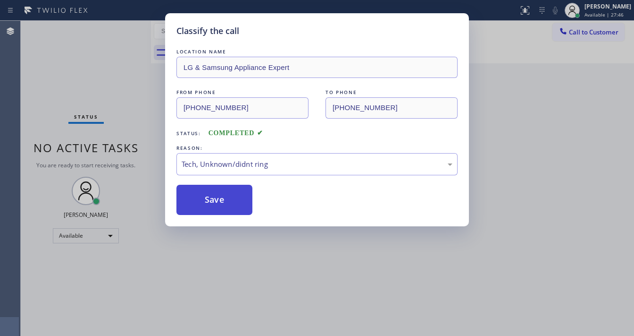
click at [220, 197] on button "Save" at bounding box center [214, 200] width 76 height 30
click at [94, 121] on div "Classify the call LOCATION NAME LG & Samsung Appliance Expert FROM PHONE [PHONE…" at bounding box center [317, 168] width 634 height 336
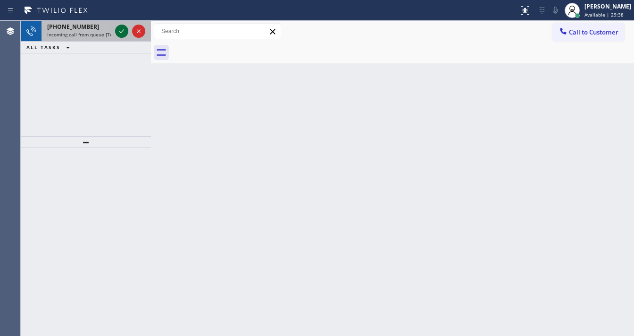
click at [120, 29] on icon at bounding box center [121, 30] width 11 height 11
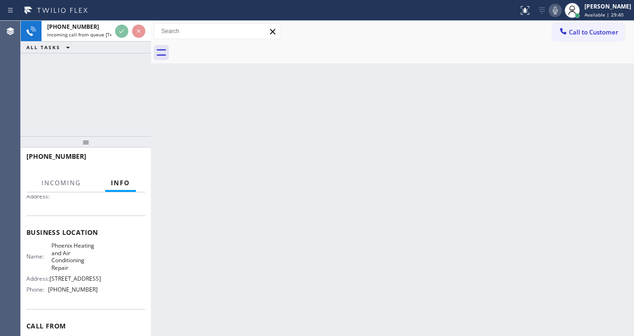
scroll to position [113, 0]
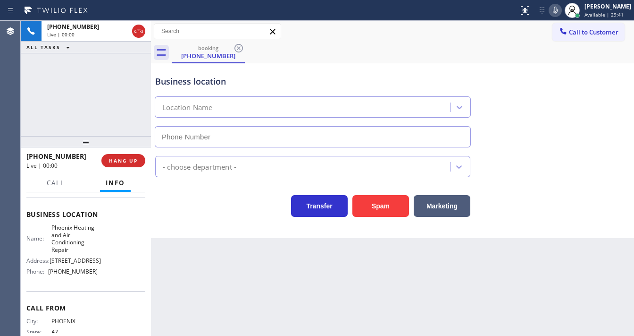
type input "[PHONE_NUMBER]"
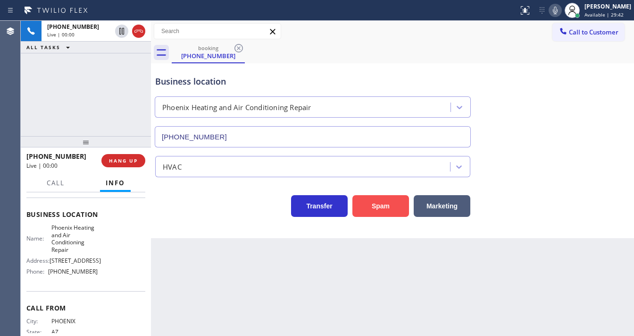
click at [373, 211] on button "Spam" at bounding box center [381, 206] width 57 height 22
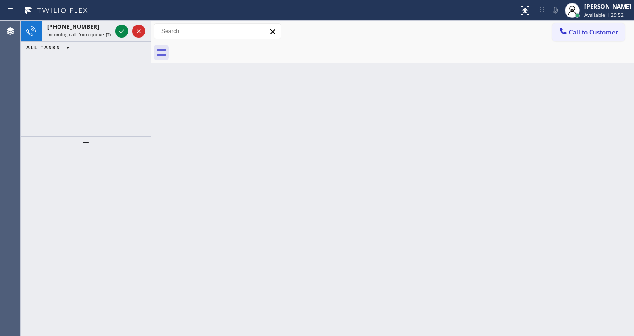
click at [100, 55] on div "[PHONE_NUMBER] Incoming call from queue [Test] All ALL TASKS ALL TASKS ACTIVE T…" at bounding box center [86, 78] width 130 height 115
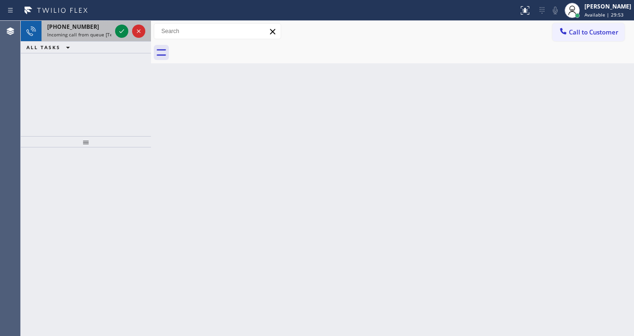
click at [104, 33] on span "Incoming call from queue [Test] All" at bounding box center [86, 34] width 78 height 7
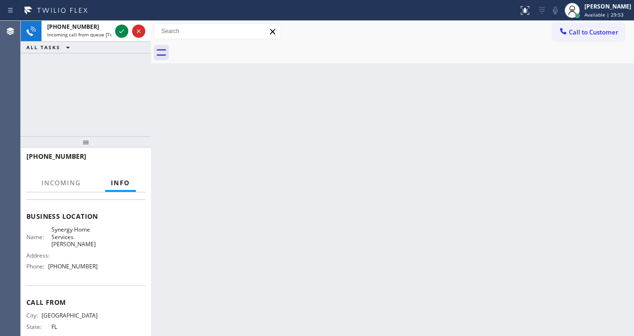
scroll to position [113, 0]
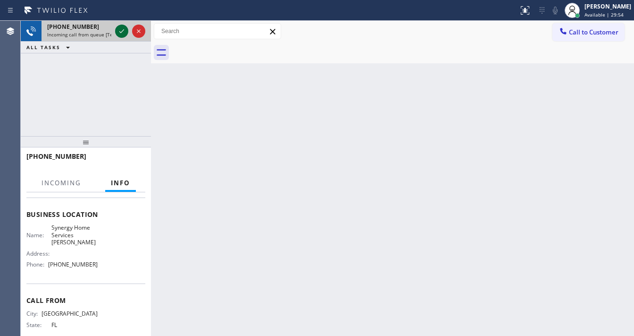
click at [124, 28] on icon at bounding box center [121, 30] width 11 height 11
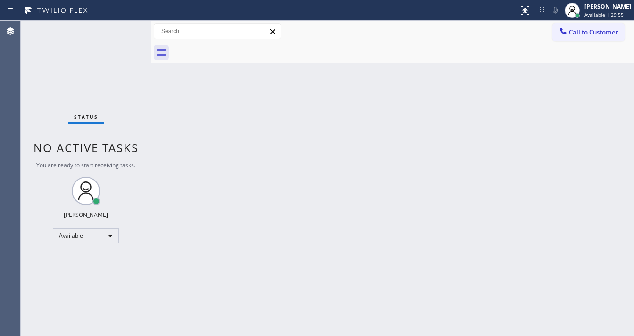
click at [124, 28] on div "Status No active tasks You are ready to start receiving tasks. [PERSON_NAME]" at bounding box center [86, 178] width 130 height 315
drag, startPoint x: 124, startPoint y: 28, endPoint x: 109, endPoint y: 64, distance: 38.6
click at [121, 30] on div "Status No active tasks You are ready to start receiving tasks. [PERSON_NAME]" at bounding box center [86, 178] width 130 height 315
click at [527, 5] on button at bounding box center [525, 10] width 21 height 21
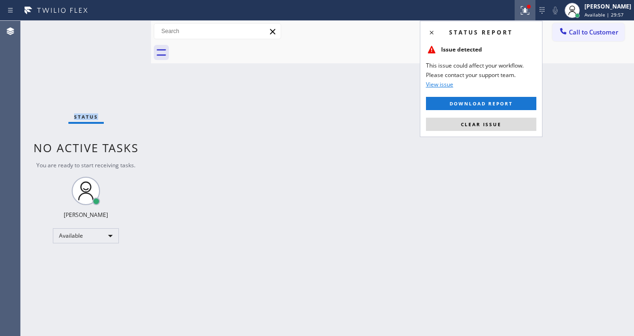
drag, startPoint x: 481, startPoint y: 124, endPoint x: 240, endPoint y: 85, distance: 244.2
click at [481, 124] on span "Clear issue" at bounding box center [481, 124] width 41 height 7
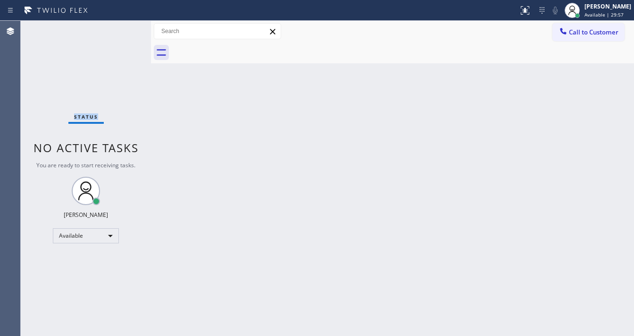
click at [93, 62] on div "Status No active tasks You are ready to start receiving tasks. [PERSON_NAME]" at bounding box center [86, 178] width 130 height 315
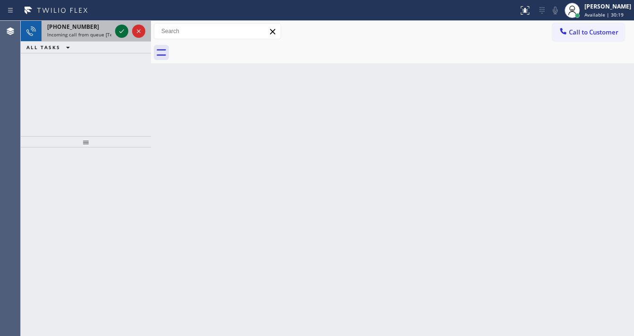
click at [122, 30] on icon at bounding box center [121, 30] width 11 height 11
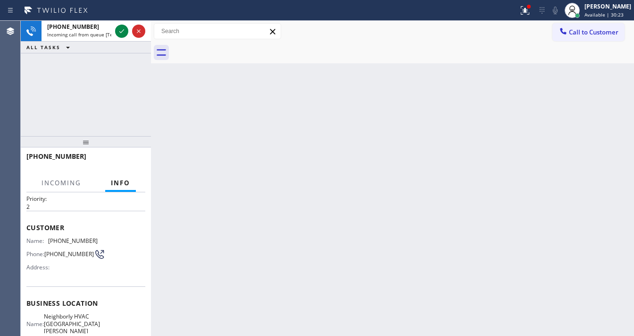
scroll to position [38, 0]
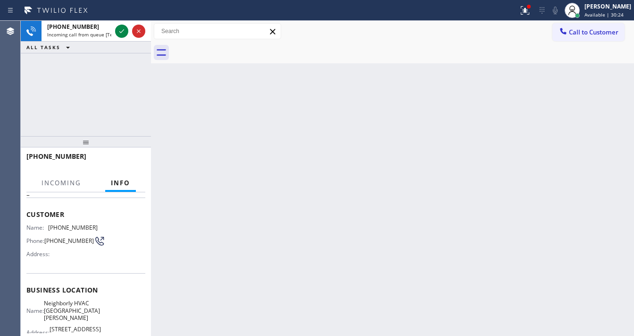
click at [90, 113] on div "[PHONE_NUMBER] Incoming call from queue [Test] All ALL TASKS ALL TASKS ACTIVE T…" at bounding box center [86, 78] width 130 height 115
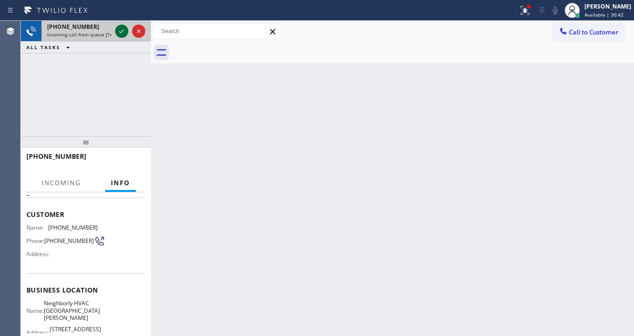
click at [117, 31] on icon at bounding box center [121, 30] width 11 height 11
click at [121, 30] on icon at bounding box center [121, 30] width 11 height 11
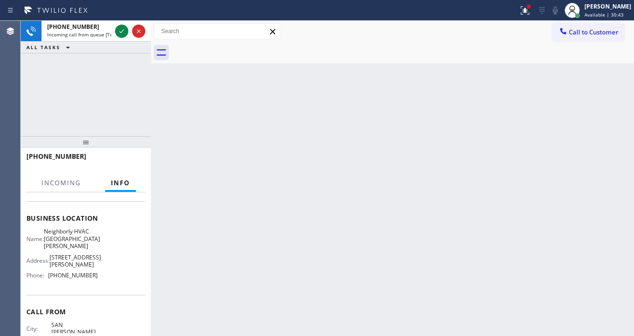
scroll to position [113, 0]
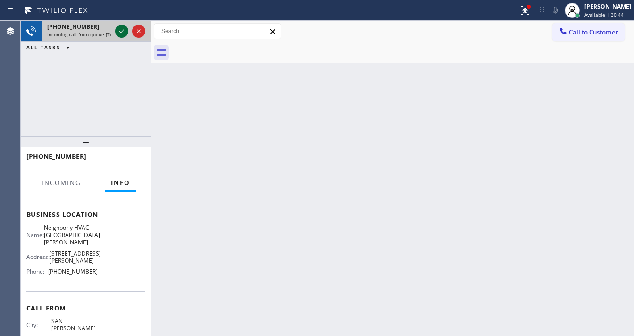
click at [121, 32] on icon at bounding box center [121, 30] width 11 height 11
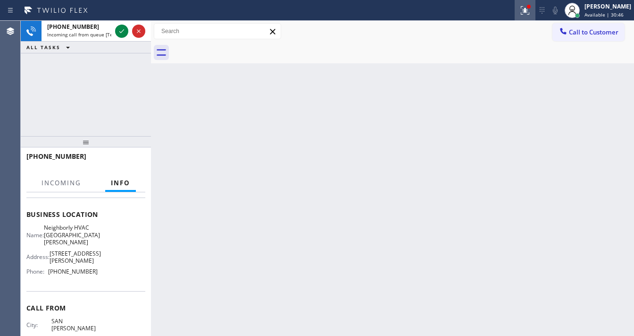
click at [527, 11] on icon at bounding box center [524, 9] width 6 height 7
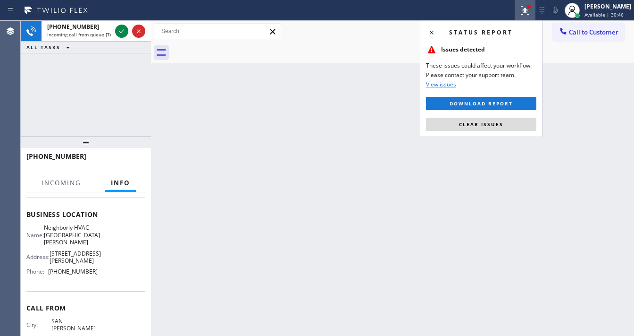
click at [459, 117] on div "Status report Issues detected These issues could affect your workflow. Please c…" at bounding box center [481, 79] width 123 height 116
drag, startPoint x: 485, startPoint y: 126, endPoint x: 343, endPoint y: 110, distance: 142.9
click at [485, 126] on span "Clear issues" at bounding box center [481, 124] width 44 height 7
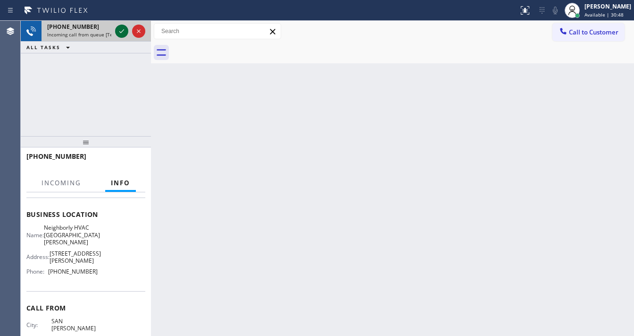
click at [119, 33] on icon at bounding box center [121, 30] width 11 height 11
click at [120, 33] on icon at bounding box center [121, 30] width 11 height 11
click at [120, 31] on icon at bounding box center [121, 30] width 11 height 11
click at [122, 30] on icon at bounding box center [121, 30] width 11 height 11
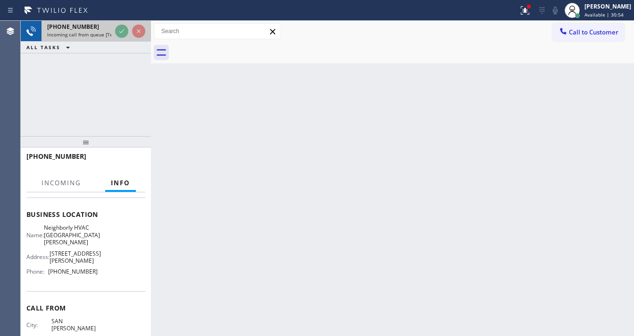
click at [122, 30] on icon at bounding box center [121, 30] width 11 height 11
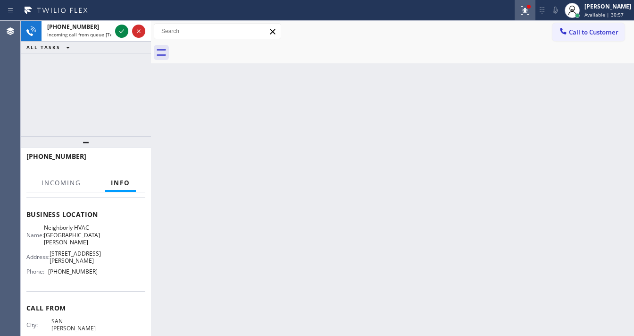
click at [528, 9] on icon at bounding box center [525, 10] width 11 height 11
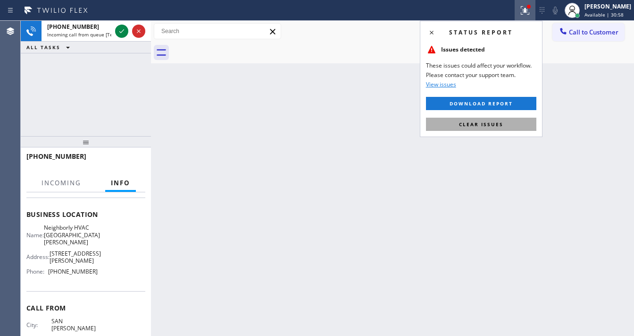
click at [495, 123] on span "Clear issues" at bounding box center [481, 124] width 44 height 7
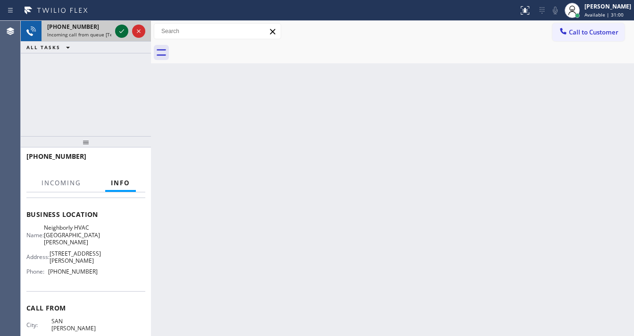
click at [119, 31] on icon at bounding box center [121, 30] width 11 height 11
click at [118, 33] on icon at bounding box center [121, 30] width 11 height 11
click at [118, 32] on icon at bounding box center [121, 30] width 11 height 11
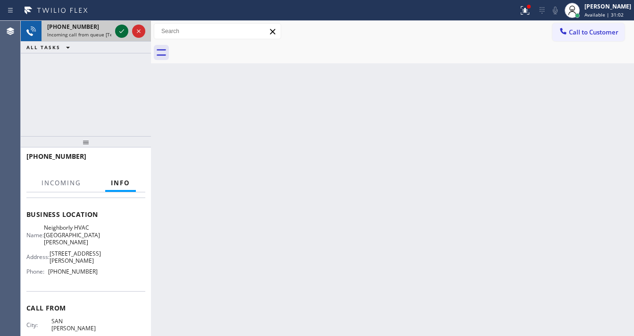
click at [118, 32] on icon at bounding box center [121, 30] width 11 height 11
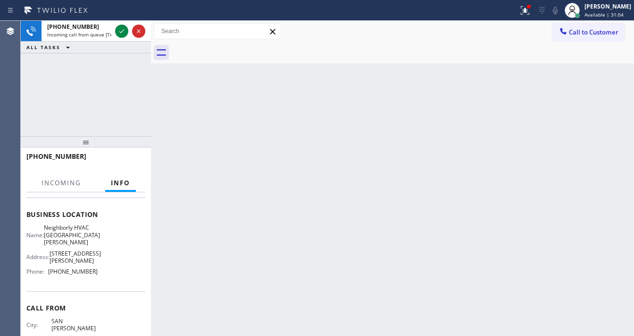
click at [275, 90] on div "Back to Dashboard Change Sender ID Customers Technicians Select a contact Outbo…" at bounding box center [392, 178] width 483 height 315
click at [274, 87] on div "Back to Dashboard Change Sender ID Customers Technicians Select a contact Outbo…" at bounding box center [392, 178] width 483 height 315
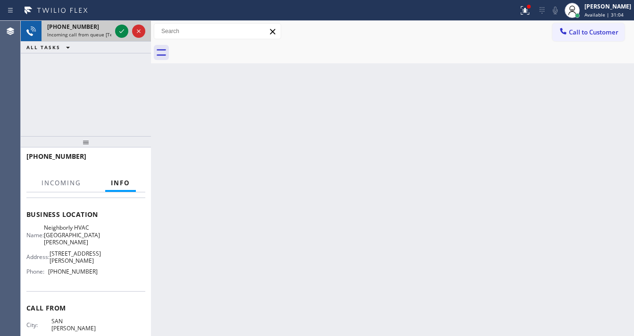
drag, startPoint x: 274, startPoint y: 87, endPoint x: 93, endPoint y: 41, distance: 186.1
click at [274, 87] on div "Back to Dashboard Change Sender ID Customers Technicians Select a contact Outbo…" at bounding box center [392, 178] width 483 height 315
click at [118, 31] on icon at bounding box center [121, 30] width 11 height 11
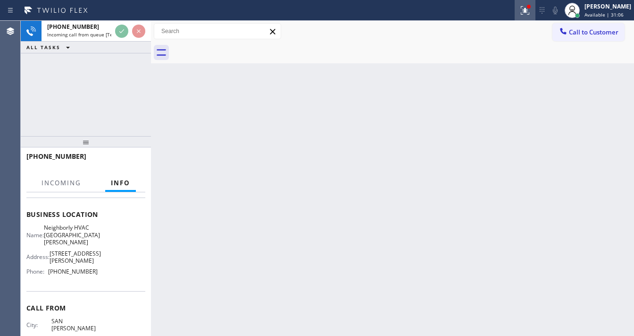
click at [531, 14] on icon at bounding box center [525, 10] width 11 height 11
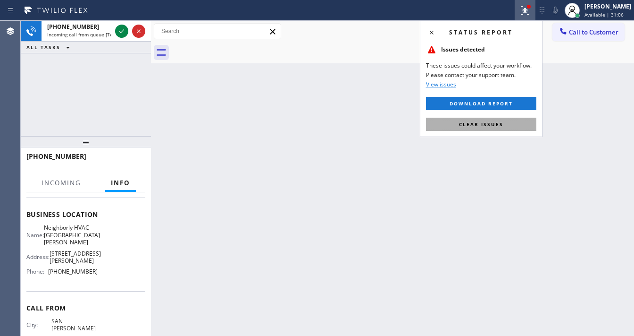
click at [482, 128] on button "Clear issues" at bounding box center [481, 124] width 110 height 13
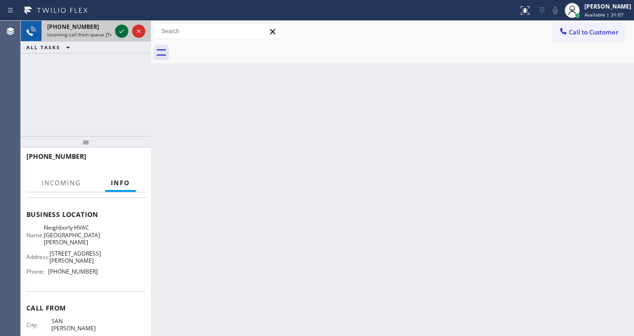
click at [125, 30] on icon at bounding box center [121, 30] width 11 height 11
click at [124, 29] on icon at bounding box center [121, 30] width 11 height 11
click at [122, 30] on icon at bounding box center [121, 30] width 11 height 11
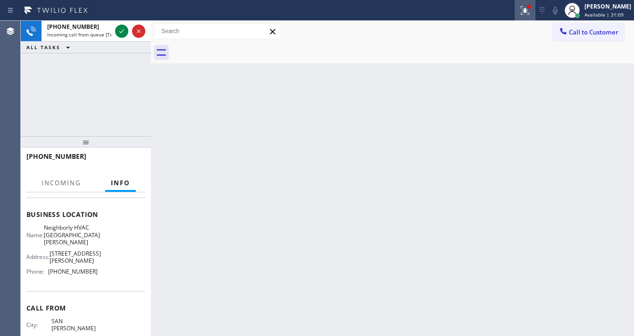
click at [534, 17] on button at bounding box center [525, 10] width 21 height 21
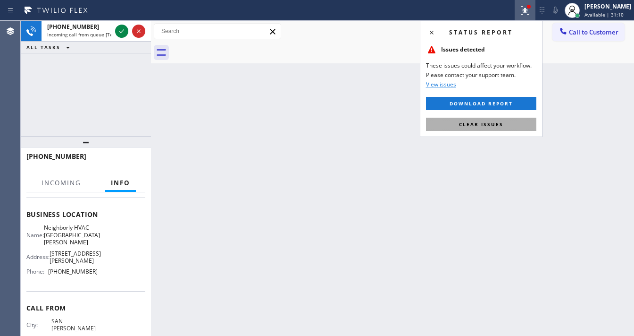
click at [490, 126] on span "Clear issues" at bounding box center [481, 124] width 44 height 7
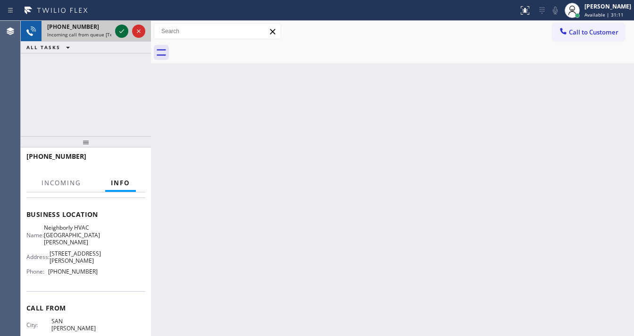
click at [122, 32] on icon at bounding box center [121, 30] width 11 height 11
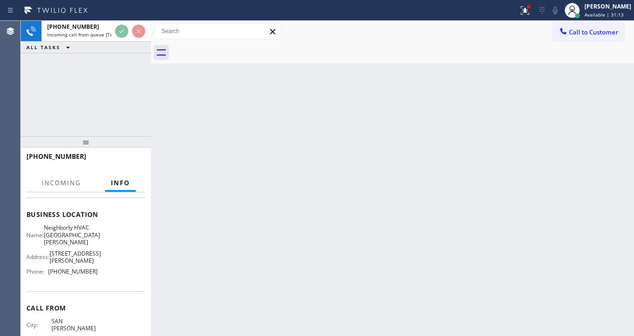
click at [356, 121] on div "Back to Dashboard Change Sender ID Customers Technicians Select a contact Outbo…" at bounding box center [392, 178] width 483 height 315
click at [609, 17] on span "Available | 31:16" at bounding box center [604, 14] width 39 height 7
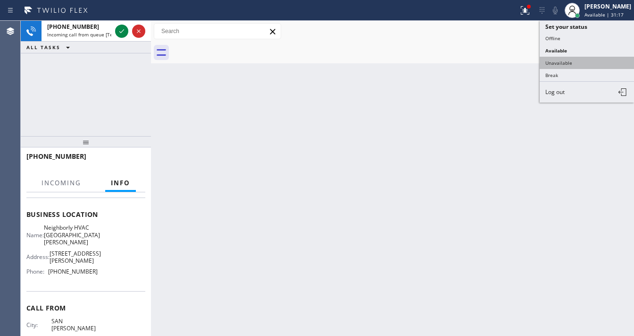
click at [573, 60] on button "Unavailable" at bounding box center [587, 63] width 94 height 12
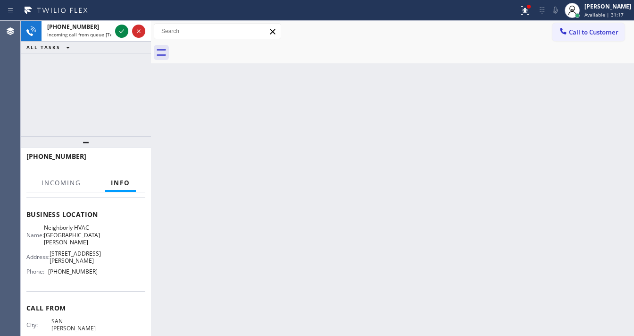
click at [459, 74] on div "Back to Dashboard Change Sender ID Customers Technicians Select a contact Outbo…" at bounding box center [392, 178] width 483 height 315
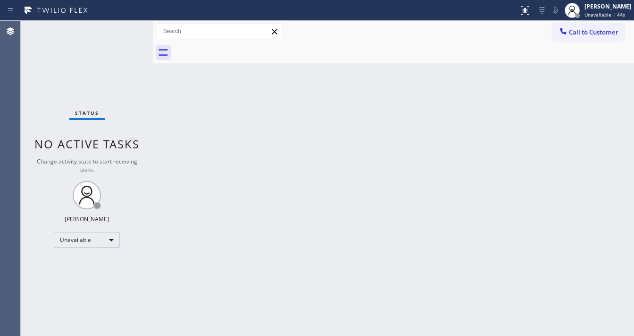
click at [66, 230] on div "Status No active tasks Change activity state to start receiving tasks. [PERSON_…" at bounding box center [87, 178] width 132 height 315
click at [72, 235] on div "Unavailable" at bounding box center [87, 239] width 66 height 15
click at [85, 265] on li "Available" at bounding box center [86, 263] width 64 height 11
drag, startPoint x: 218, startPoint y: 234, endPoint x: 238, endPoint y: 238, distance: 20.3
click at [230, 235] on div "Back to Dashboard Change Sender ID Customers Technicians Select a contact Outbo…" at bounding box center [393, 178] width 481 height 315
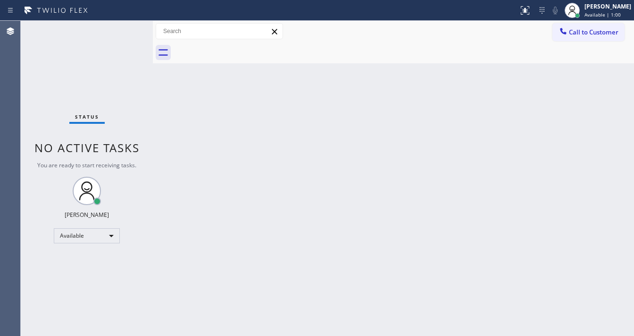
click at [14, 104] on div "Agent Desktop" at bounding box center [10, 178] width 20 height 315
click at [462, 36] on div "Call to Customer Outbound call Location Search location Your caller id phone nu…" at bounding box center [393, 31] width 481 height 17
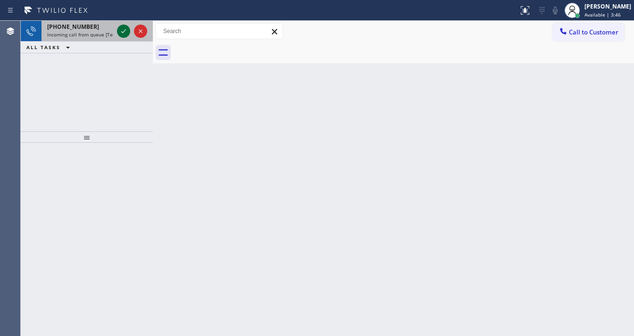
click at [117, 32] on div at bounding box center [132, 31] width 34 height 21
click at [119, 30] on icon at bounding box center [123, 30] width 11 height 11
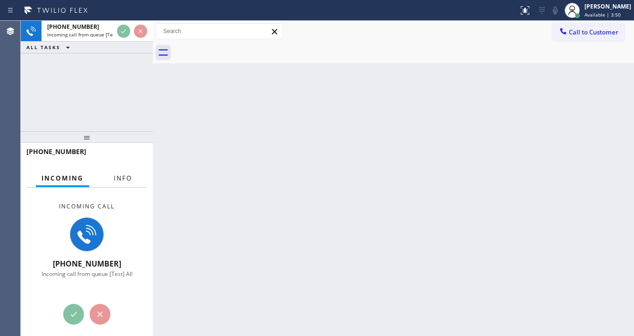
click at [120, 179] on span "Info" at bounding box center [123, 178] width 18 height 8
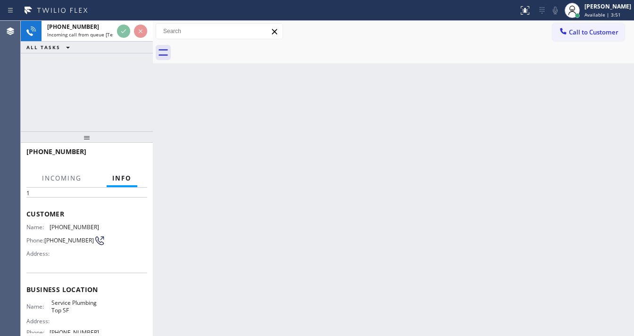
scroll to position [76, 0]
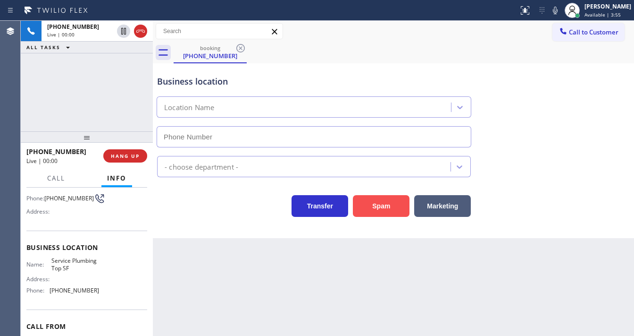
type input "(628) 277-8686"
click at [378, 200] on button "Spam" at bounding box center [381, 206] width 57 height 22
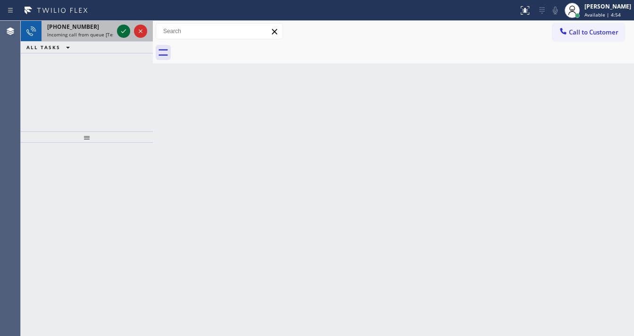
click at [119, 29] on icon at bounding box center [123, 30] width 11 height 11
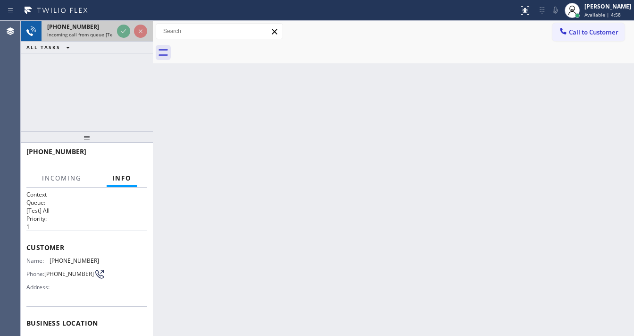
click at [132, 31] on div at bounding box center [132, 31] width 34 height 21
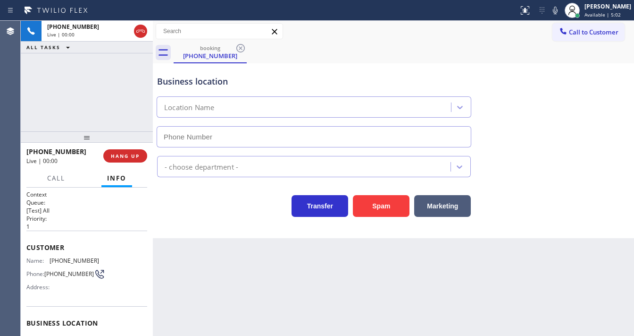
type input "(206) 429-4415"
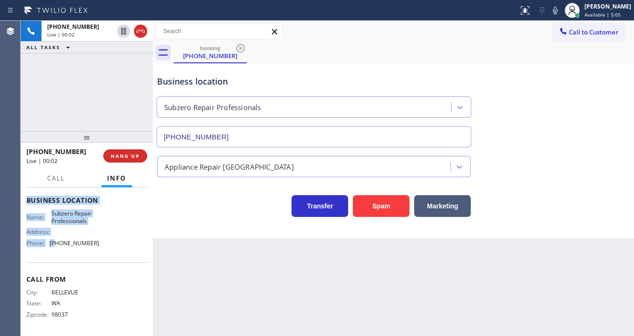
scroll to position [124, 0]
drag, startPoint x: 28, startPoint y: 242, endPoint x: 101, endPoint y: 245, distance: 72.7
click at [101, 245] on div "Context Queue: [Test] All Priority: 1 Customer Name: (425) 748-4034 Phone: (425…" at bounding box center [86, 200] width 121 height 266
copy div "Customer Name: (425) 748-4034 Phone: (425) 748-4034 Address: Business location …"
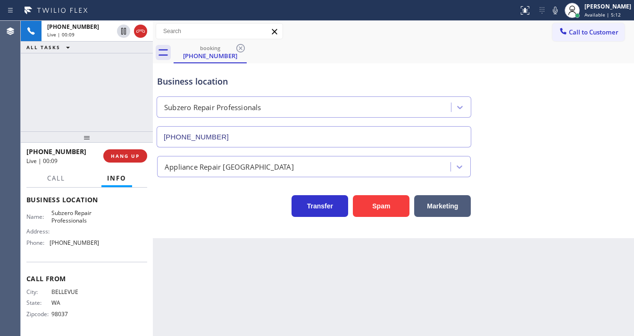
click at [80, 109] on div "+14257484034 Live | 00:09 ALL TASKS ALL TASKS ACTIVE TASKS TASKS IN WRAP UP" at bounding box center [87, 76] width 132 height 110
click at [101, 116] on div "+14257484034 Live | 00:50 ALL TASKS ALL TASKS ACTIVE TASKS TASKS IN WRAP UP" at bounding box center [87, 76] width 132 height 110
click at [91, 104] on div "+14257484034 Live | 00:55 ALL TASKS ALL TASKS ACTIVE TASKS TASKS IN WRAP UP" at bounding box center [87, 76] width 132 height 110
click at [561, 13] on icon at bounding box center [555, 10] width 11 height 11
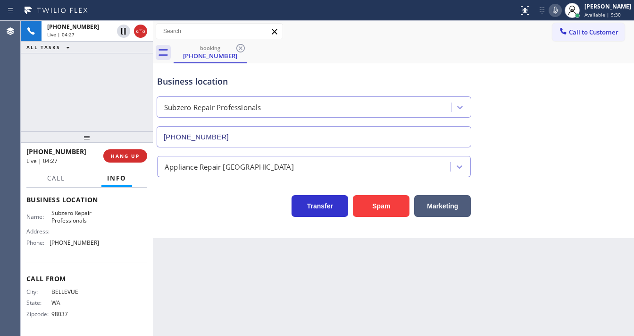
click at [125, 84] on div "+14257484034 Live | 04:27 ALL TASKS ALL TASKS ACTIVE TASKS TASKS IN WRAP UP" at bounding box center [87, 76] width 132 height 110
click at [503, 47] on div "booking (425) 748-4034" at bounding box center [404, 52] width 461 height 21
click at [561, 9] on icon at bounding box center [555, 10] width 11 height 11
click at [559, 9] on rect at bounding box center [555, 9] width 7 height 7
drag, startPoint x: 82, startPoint y: 94, endPoint x: 97, endPoint y: 60, distance: 37.2
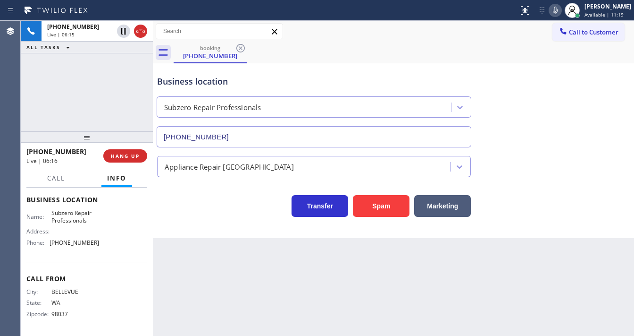
click at [82, 94] on div "+14257484034 Live | 06:15 ALL TASKS ALL TASKS ACTIVE TASKS TASKS IN WRAP UP" at bounding box center [87, 76] width 132 height 110
click at [92, 109] on div "+14257484034 Live | 06:22 ALL TASKS ALL TASKS ACTIVE TASKS TASKS IN WRAP UP" at bounding box center [87, 76] width 132 height 110
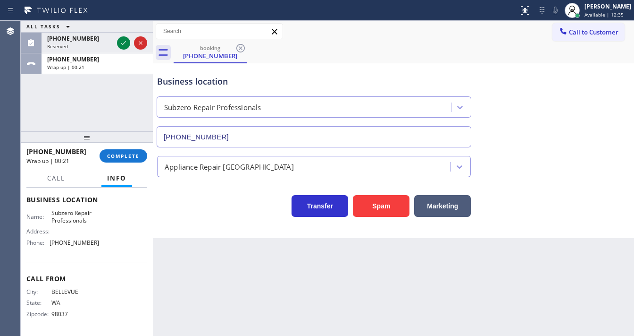
drag, startPoint x: 134, startPoint y: 151, endPoint x: 181, endPoint y: 216, distance: 79.7
click at [181, 216] on div "ALL TASKS ALL TASKS ACTIVE TASKS TASKS IN WRAP UP (754) 600-7338 Reserved +1425…" at bounding box center [327, 178] width 613 height 315
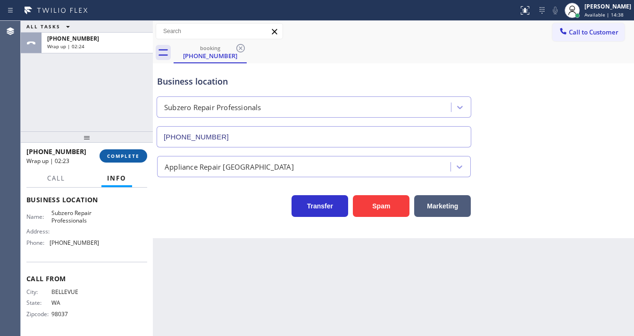
click at [125, 158] on span "COMPLETE" at bounding box center [123, 155] width 33 height 7
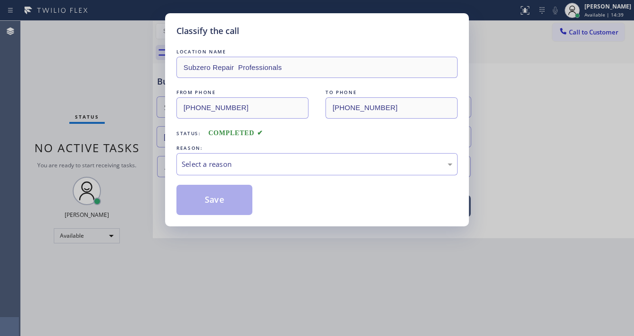
click at [201, 159] on div "Select a reason" at bounding box center [317, 164] width 271 height 11
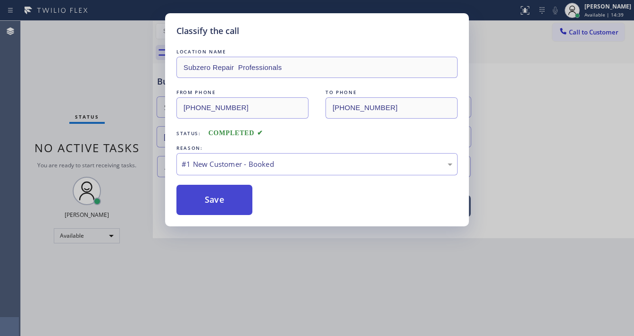
click at [209, 189] on button "Save" at bounding box center [214, 200] width 76 height 30
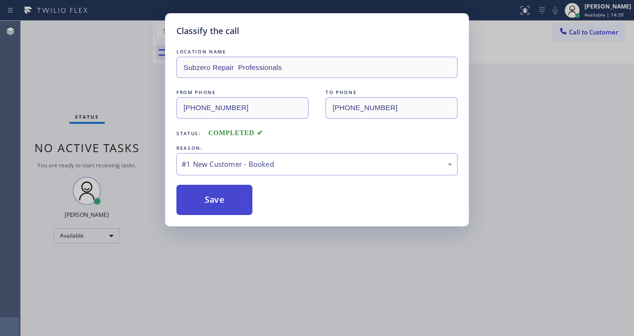
click at [209, 190] on button "Save" at bounding box center [214, 200] width 76 height 30
click at [209, 191] on button "Save" at bounding box center [214, 200] width 76 height 30
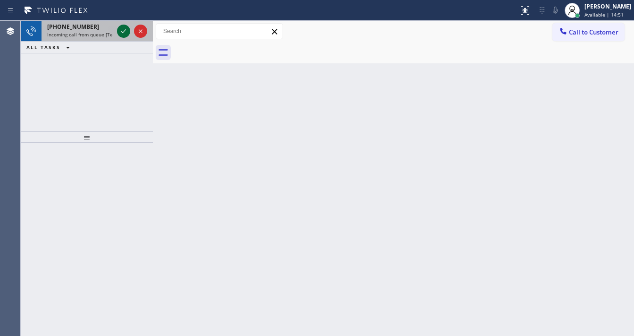
click at [125, 32] on icon at bounding box center [123, 30] width 11 height 11
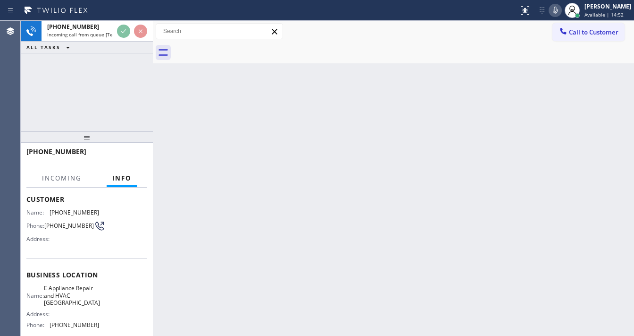
scroll to position [76, 0]
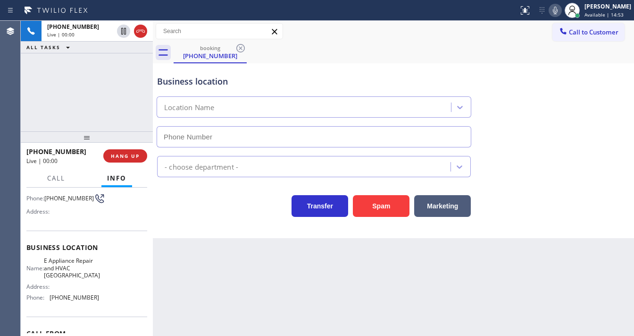
type input "(626) 603-8414"
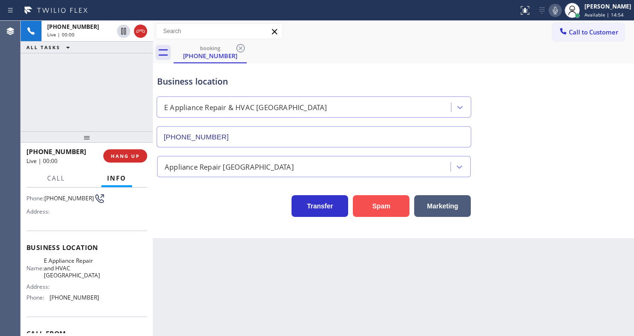
drag, startPoint x: 376, startPoint y: 201, endPoint x: 362, endPoint y: 198, distance: 13.4
click at [376, 201] on button "Spam" at bounding box center [381, 206] width 57 height 22
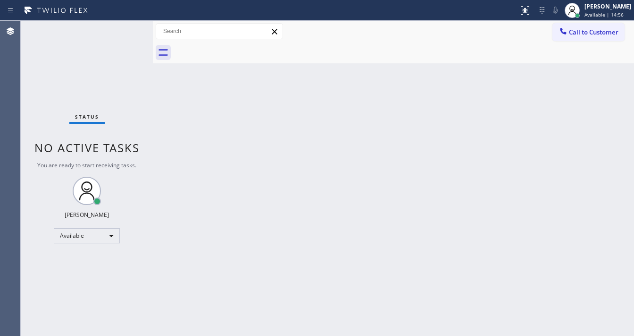
click at [121, 44] on div "Status No active tasks You are ready to start receiving tasks. [PERSON_NAME]" at bounding box center [87, 178] width 132 height 315
click at [124, 34] on div "Status No active tasks You are ready to start receiving tasks. [PERSON_NAME]" at bounding box center [87, 178] width 132 height 315
click at [124, 33] on div "Status No active tasks You are ready to start receiving tasks. [PERSON_NAME]" at bounding box center [87, 178] width 132 height 315
click at [124, 32] on div "Status No active tasks You are ready to start receiving tasks. [PERSON_NAME]" at bounding box center [87, 178] width 132 height 315
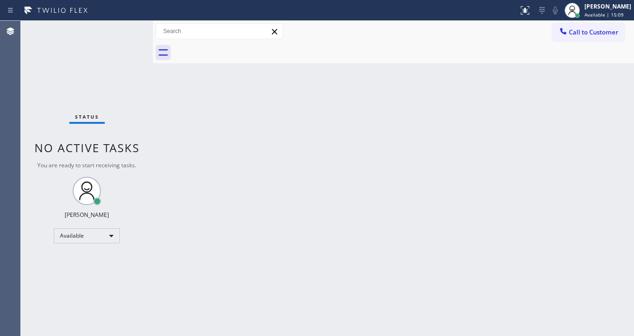
click at [124, 32] on div "Status No active tasks You are ready to start receiving tasks. [PERSON_NAME]" at bounding box center [87, 178] width 132 height 315
click at [123, 32] on div "Status No active tasks You are ready to start receiving tasks. [PERSON_NAME]" at bounding box center [87, 178] width 132 height 315
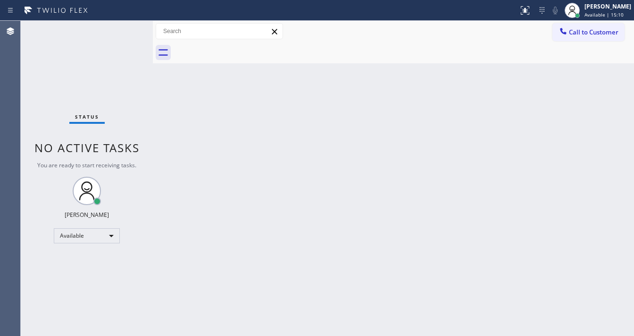
click at [123, 30] on div "Status No active tasks You are ready to start receiving tasks. [PERSON_NAME]" at bounding box center [87, 178] width 132 height 315
click at [249, 335] on html "Status report No issues detected If you experience an issue, please download th…" at bounding box center [317, 168] width 634 height 336
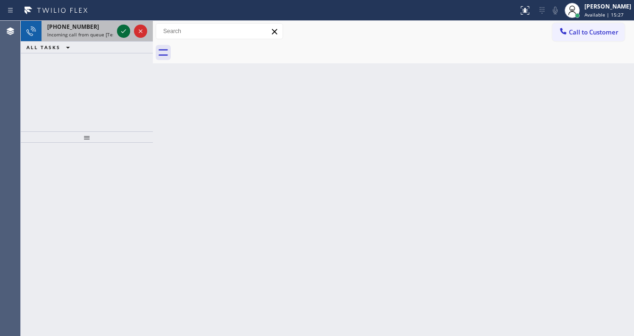
click at [123, 32] on icon at bounding box center [123, 31] width 5 height 4
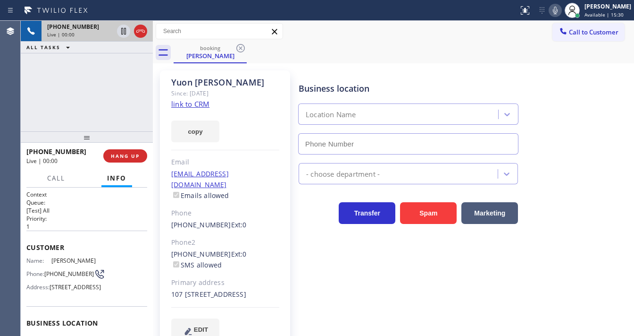
type input "[PHONE_NUMBER]"
click at [100, 75] on div "+13103872440 Live | 00:00 ALL TASKS ALL TASKS ACTIVE TASKS TASKS IN WRAP UP" at bounding box center [87, 76] width 132 height 110
click at [92, 88] on div "+13103872440 Live | 00:03 ALL TASKS ALL TASKS ACTIVE TASKS TASKS IN WRAP UP" at bounding box center [87, 76] width 132 height 110
click at [561, 11] on icon at bounding box center [555, 10] width 11 height 11
click at [185, 103] on link "link to CRM" at bounding box center [190, 103] width 38 height 9
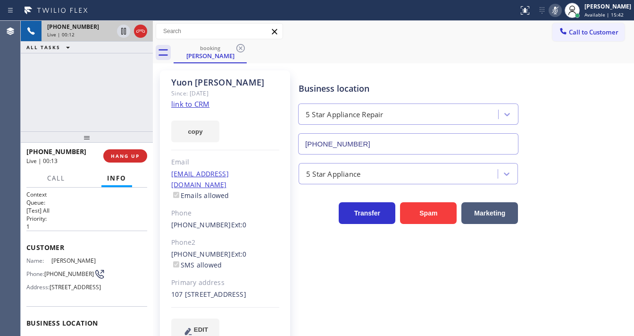
click at [557, 13] on icon at bounding box center [555, 10] width 11 height 11
click at [114, 104] on div "+13103872440 Live | 00:13 ALL TASKS ALL TASKS ACTIVE TASKS TASKS IN WRAP UP" at bounding box center [87, 76] width 132 height 110
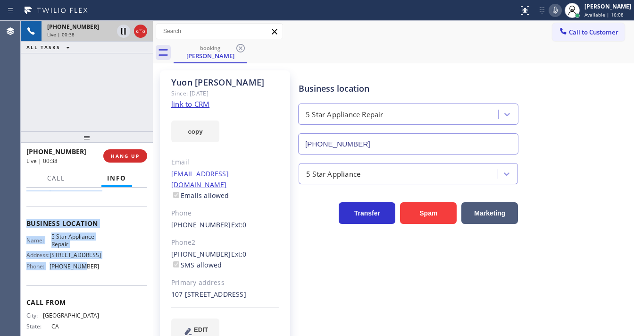
scroll to position [146, 0]
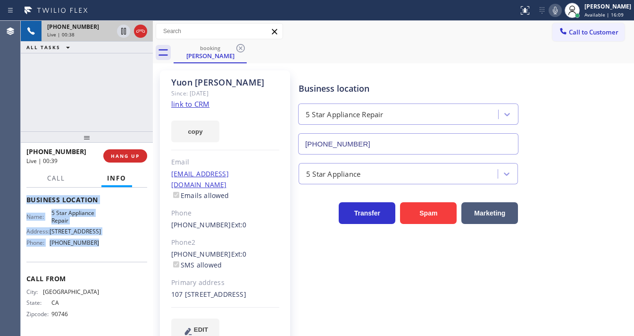
drag, startPoint x: 25, startPoint y: 242, endPoint x: 99, endPoint y: 252, distance: 74.3
click at [99, 252] on div "Context Queue: [Test] All Priority: 1 Customer Name: Yuon Shinn Phone: (310) 38…" at bounding box center [87, 261] width 132 height 148
copy div "Customer Name: Yuon Shinn Phone: (310) 387-2440 Address: 2160 Century Park E 90…"
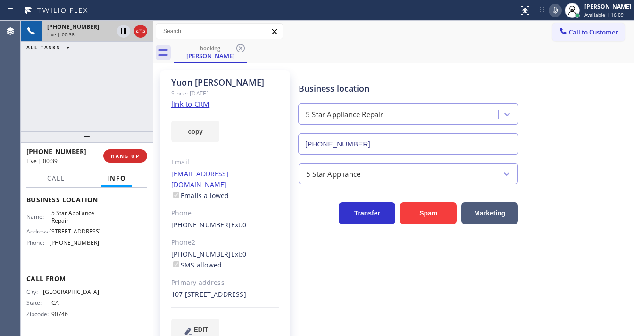
click at [94, 121] on div "+13103872440 Live | 00:38 ALL TASKS ALL TASKS ACTIVE TASKS TASKS IN WRAP UP" at bounding box center [87, 76] width 132 height 110
click at [100, 109] on div "+13103872440 Live | 00:50 ALL TASKS ALL TASKS ACTIVE TASKS TASKS IN WRAP UP" at bounding box center [87, 76] width 132 height 110
click at [128, 153] on span "HANG UP" at bounding box center [125, 155] width 29 height 7
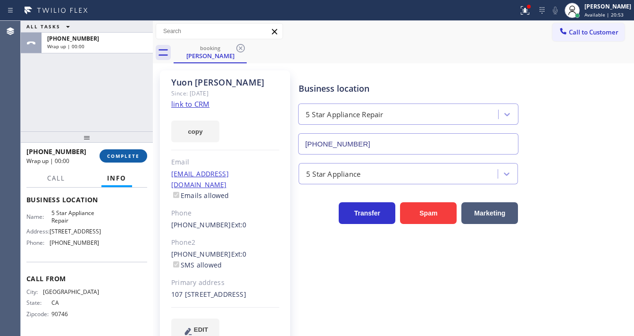
click at [131, 154] on span "COMPLETE" at bounding box center [123, 155] width 33 height 7
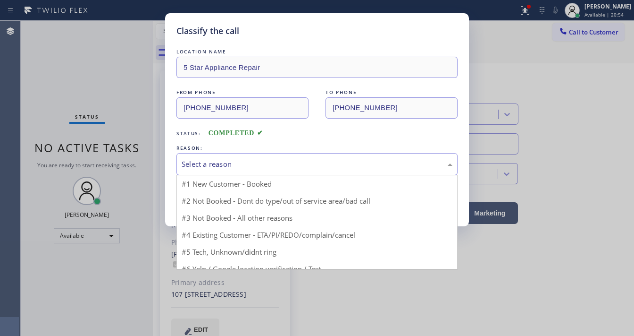
click at [211, 160] on div "Select a reason" at bounding box center [317, 164] width 271 height 11
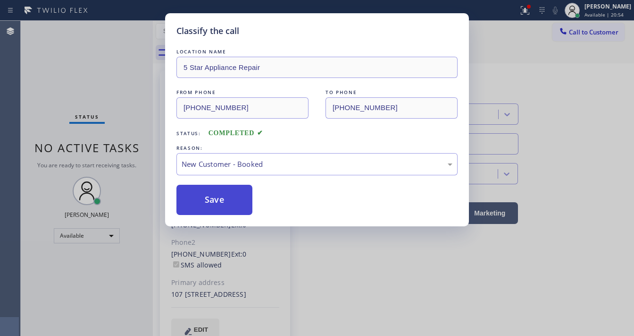
drag, startPoint x: 210, startPoint y: 181, endPoint x: 210, endPoint y: 189, distance: 7.6
click at [210, 201] on button "Save" at bounding box center [214, 200] width 76 height 30
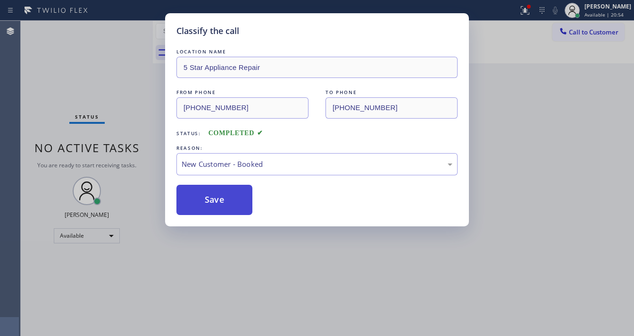
click at [210, 201] on button "Save" at bounding box center [214, 200] width 76 height 30
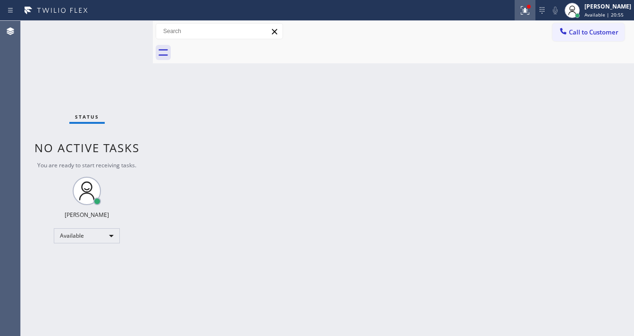
click at [531, 11] on icon at bounding box center [525, 10] width 11 height 11
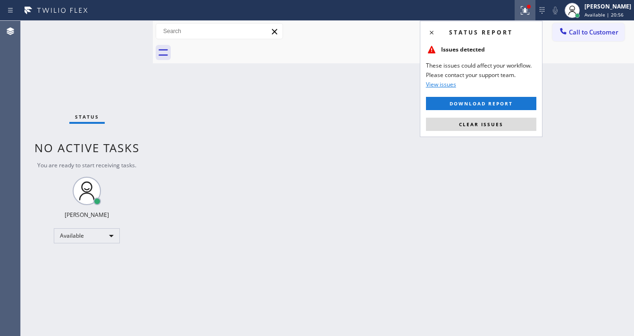
click at [499, 115] on div "Status report Issues detected These issues could affect your workflow. Please c…" at bounding box center [481, 79] width 123 height 116
click at [497, 123] on span "Clear issues" at bounding box center [481, 124] width 44 height 7
click at [259, 125] on div "Back to Dashboard Change Sender ID Customers Technicians Select a contact Outbo…" at bounding box center [393, 178] width 481 height 315
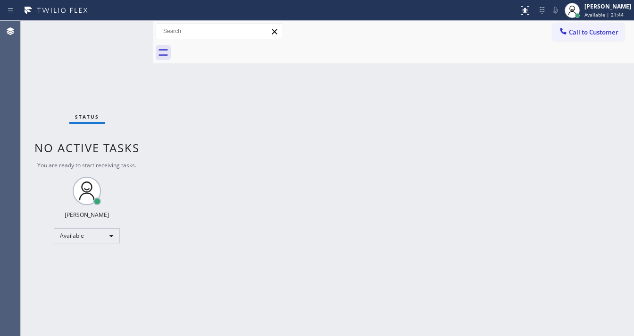
click at [99, 96] on div "Status No active tasks You are ready to start receiving tasks. [PERSON_NAME]" at bounding box center [87, 178] width 132 height 315
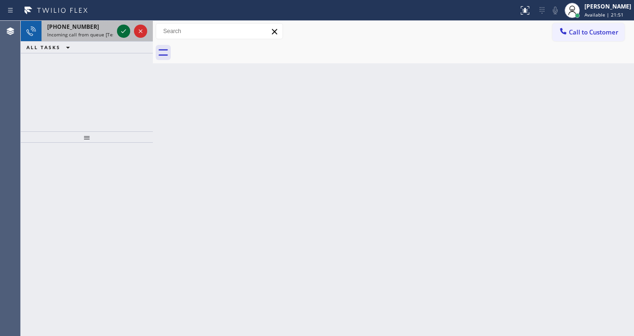
click at [124, 32] on icon at bounding box center [123, 30] width 11 height 11
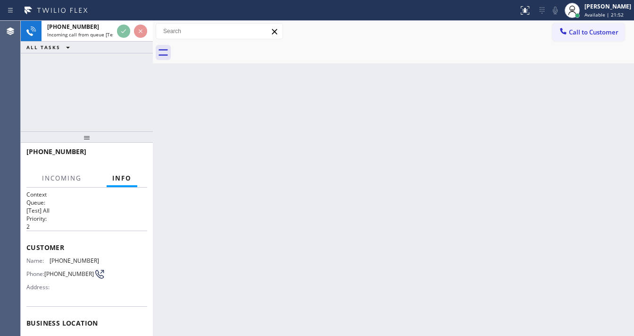
scroll to position [38, 0]
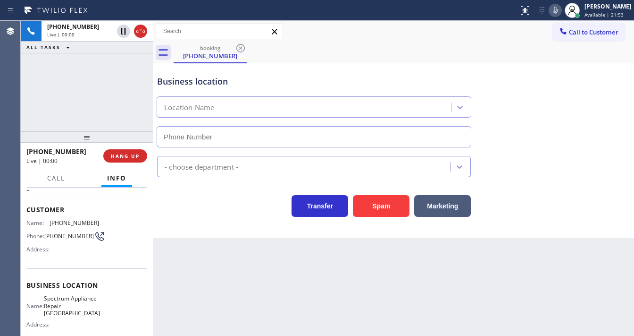
type input "(650) 800-8984"
click at [381, 210] on button "Spam" at bounding box center [381, 206] width 57 height 22
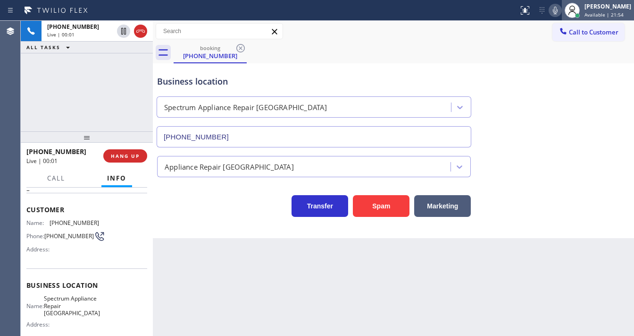
click at [601, 17] on div "Michael Javier Available | 21:54" at bounding box center [608, 10] width 51 height 17
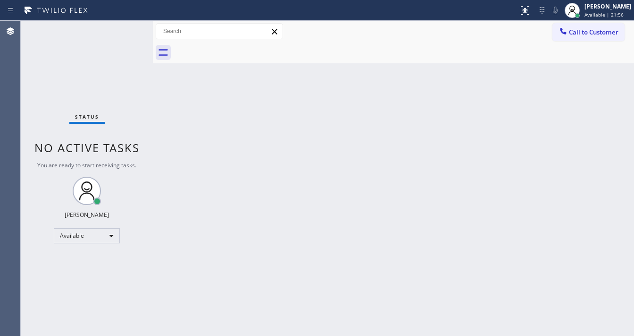
click at [312, 110] on div "Back to Dashboard Change Sender ID Customers Technicians Select a contact Outbo…" at bounding box center [393, 178] width 481 height 315
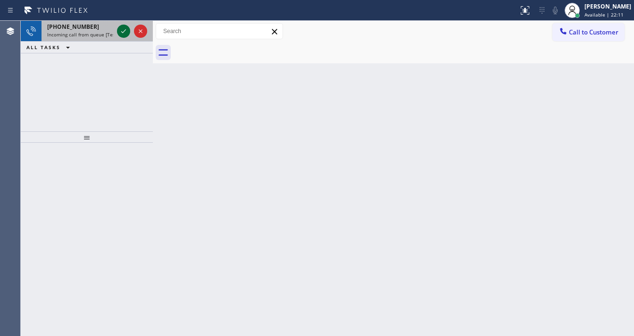
click at [121, 30] on icon at bounding box center [123, 30] width 11 height 11
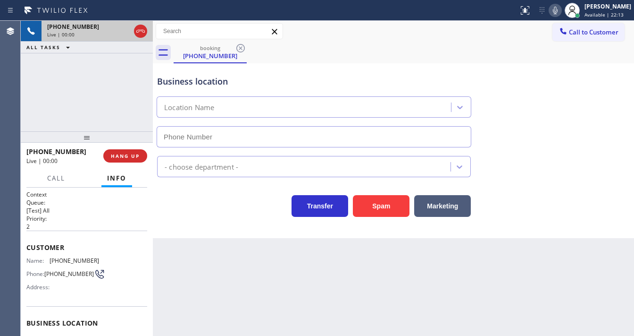
type input "(650) 677-1515"
click at [8, 100] on div "Agent Desktop" at bounding box center [10, 178] width 20 height 315
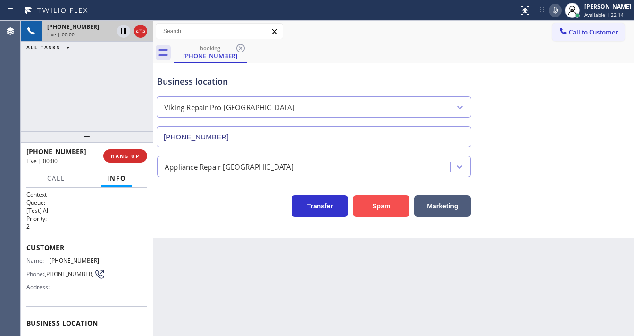
click at [376, 204] on button "Spam" at bounding box center [381, 206] width 57 height 22
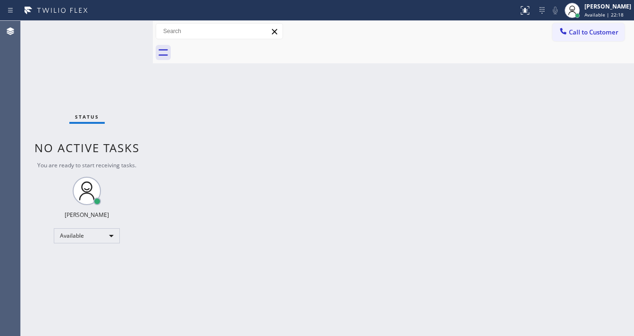
drag, startPoint x: 123, startPoint y: 34, endPoint x: 125, endPoint y: 25, distance: 9.1
click at [123, 34] on div "Status No active tasks You are ready to start receiving tasks. [PERSON_NAME]" at bounding box center [87, 178] width 132 height 315
click at [133, 29] on div "Status No active tasks You are ready to start receiving tasks. [PERSON_NAME]" at bounding box center [87, 178] width 132 height 315
click at [125, 27] on div "Status No active tasks You are ready to start receiving tasks. [PERSON_NAME]" at bounding box center [87, 178] width 132 height 315
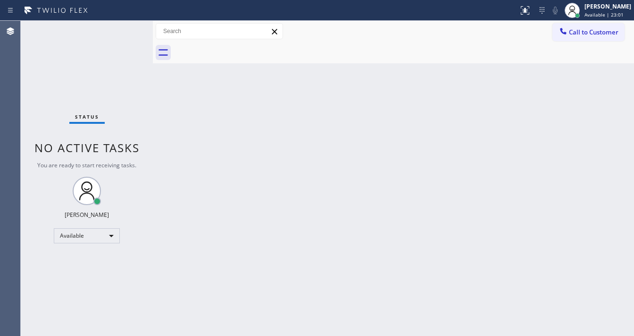
click at [125, 27] on div "Status No active tasks You are ready to start receiving tasks. [PERSON_NAME]" at bounding box center [87, 178] width 132 height 315
click at [127, 26] on div "Status No active tasks You are ready to start receiving tasks. [PERSON_NAME]" at bounding box center [87, 178] width 132 height 315
click at [128, 26] on div "Status No active tasks You are ready to start receiving tasks. [PERSON_NAME]" at bounding box center [87, 178] width 132 height 315
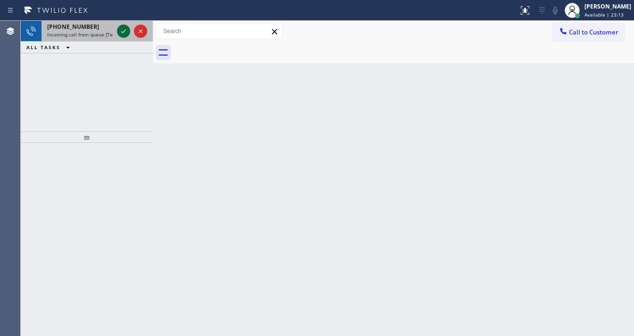
click at [119, 30] on div at bounding box center [123, 30] width 13 height 11
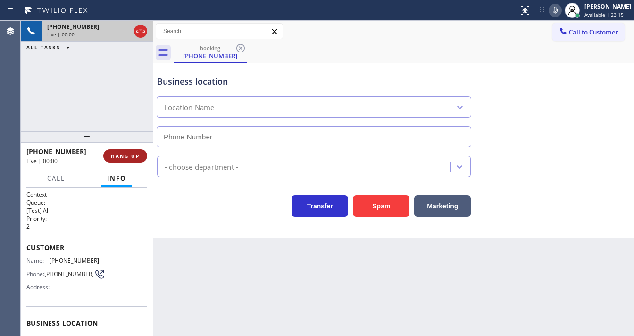
type input "(818) 797-1552"
click at [17, 115] on div "Agent Desktop" at bounding box center [10, 178] width 20 height 315
click at [326, 333] on div "Back to Dashboard Change Sender ID Customers Technicians Select a contact Outbo…" at bounding box center [393, 178] width 481 height 315
click at [32, 127] on div "+18182076016 Live | 00:17 ALL TASKS ALL TASKS ACTIVE TASKS TASKS IN WRAP UP" at bounding box center [87, 76] width 132 height 110
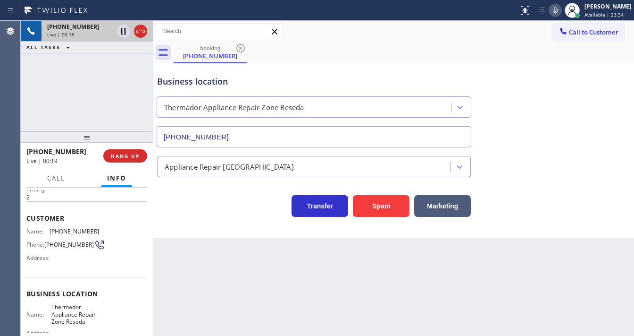
scroll to position [76, 0]
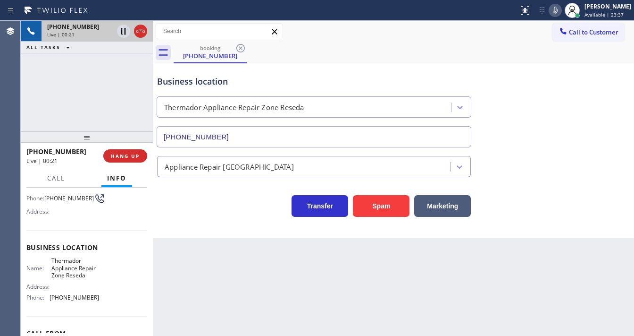
click at [327, 259] on div "Back to Dashboard Change Sender ID Customers Technicians Select a contact Outbo…" at bounding box center [393, 178] width 481 height 315
click at [371, 204] on button "Spam" at bounding box center [381, 206] width 57 height 22
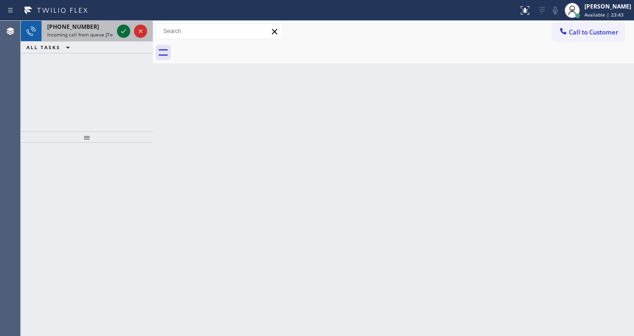
click at [124, 27] on icon at bounding box center [123, 30] width 11 height 11
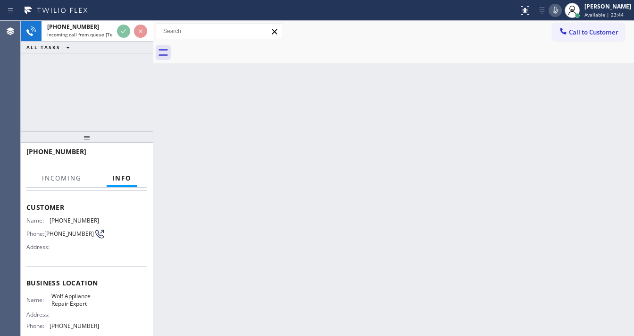
scroll to position [76, 0]
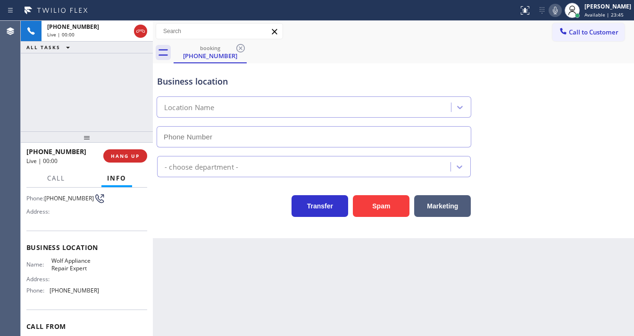
type input "(415) 949-3932"
click at [17, 91] on div "Agent Desktop" at bounding box center [10, 178] width 20 height 315
click at [104, 118] on div "+17175760360 Live | 00:15 ALL TASKS ALL TASKS ACTIVE TASKS TASKS IN WRAP UP" at bounding box center [87, 76] width 132 height 110
click at [92, 108] on div "+17175760360 Live | 01:03 ALL TASKS ALL TASKS ACTIVE TASKS TASKS IN WRAP UP" at bounding box center [87, 76] width 132 height 110
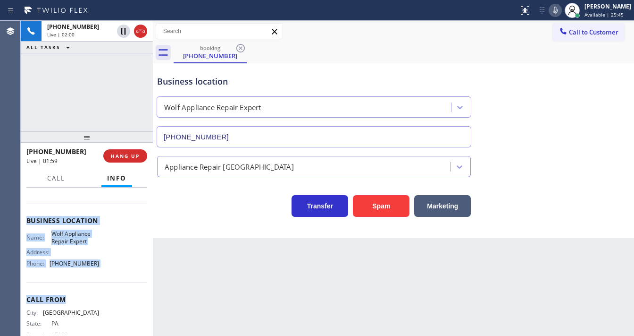
scroll to position [113, 0]
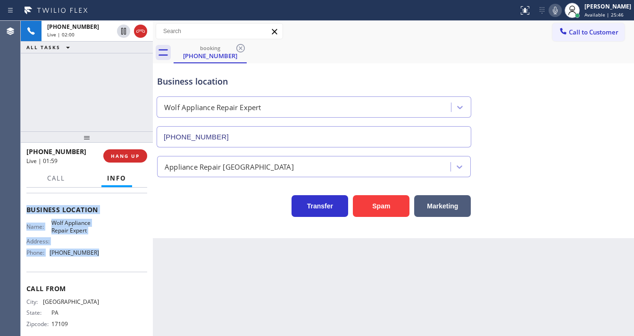
drag, startPoint x: 55, startPoint y: 268, endPoint x: 90, endPoint y: 224, distance: 56.1
click at [94, 268] on div "Context Queue: [Test] All Priority: 1 Customer Name: (717) 576-0360 Phone: (717…" at bounding box center [86, 210] width 121 height 266
copy div "Customer Name: (717) 576-0360 Phone: (717) 576-0360 Address: Business location …"
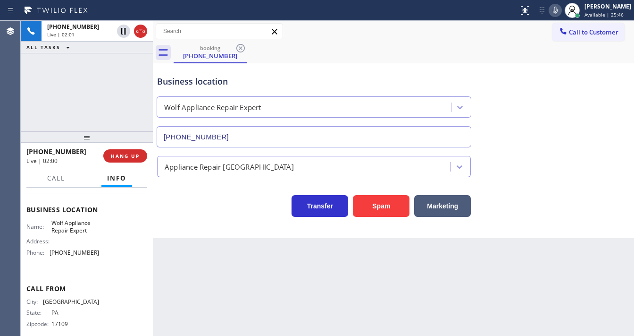
click at [92, 105] on div "+17175760360 Live | 02:01 ALL TASKS ALL TASKS ACTIVE TASKS TASKS IN WRAP UP" at bounding box center [87, 76] width 132 height 110
drag, startPoint x: 84, startPoint y: 93, endPoint x: 102, endPoint y: 88, distance: 18.7
click at [84, 93] on div "+17175760360 Live | 02:01 ALL TASKS ALL TASKS ACTIVE TASKS TASKS IN WRAP UP" at bounding box center [87, 76] width 132 height 110
click at [559, 11] on icon at bounding box center [555, 10] width 11 height 11
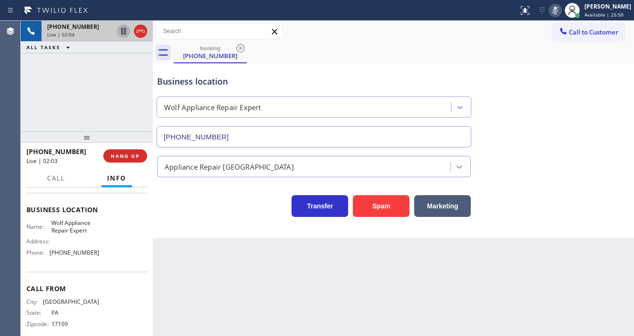
click at [125, 32] on icon at bounding box center [123, 30] width 11 height 11
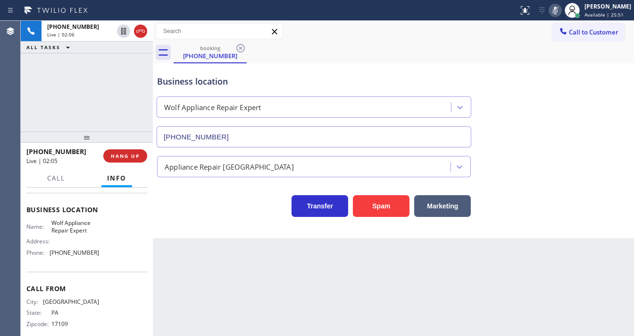
click at [95, 104] on div "+17175760360 Live | 02:06 ALL TASKS ALL TASKS ACTIVE TASKS TASKS IN WRAP UP" at bounding box center [87, 76] width 132 height 110
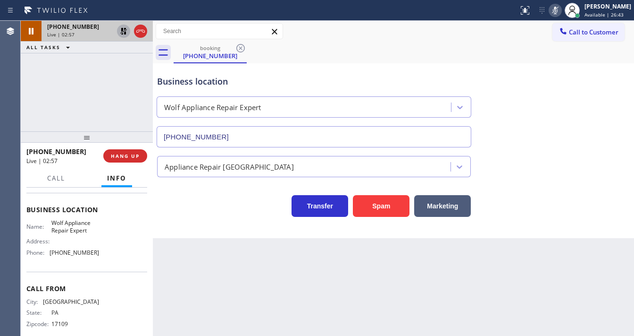
click at [123, 33] on icon at bounding box center [123, 30] width 11 height 11
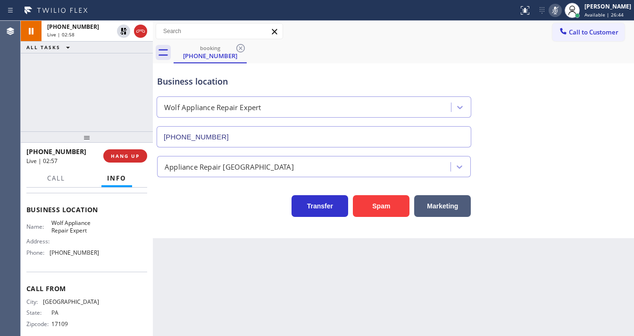
click at [557, 13] on icon at bounding box center [555, 10] width 11 height 11
click at [102, 113] on div "+17175760360 Live | 03:28 ALL TASKS ALL TASKS ACTIVE TASKS TASKS IN WRAP UP" at bounding box center [87, 76] width 132 height 110
click at [30, 119] on div "+17175760360 Live | 03:54 ALL TASKS ALL TASKS ACTIVE TASKS TASKS IN WRAP UP" at bounding box center [87, 76] width 132 height 110
click at [94, 109] on div "+17175760360 Live | 04:04 ALL TASKS ALL TASKS ACTIVE TASKS TASKS IN WRAP UP" at bounding box center [87, 76] width 132 height 110
click at [81, 101] on div "+17175760360 Live | 04:27 ALL TASKS ALL TASKS ACTIVE TASKS TASKS IN WRAP UP" at bounding box center [87, 76] width 132 height 110
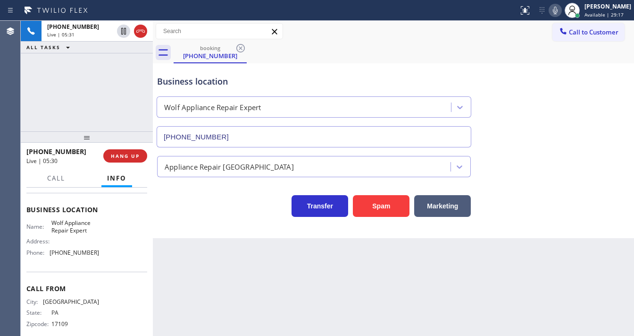
drag, startPoint x: 92, startPoint y: 105, endPoint x: 109, endPoint y: 7, distance: 99.1
click at [93, 104] on div "+17175760360 Live | 05:31 ALL TASKS ALL TASKS ACTIVE TASKS TASKS IN WRAP UP" at bounding box center [87, 76] width 132 height 110
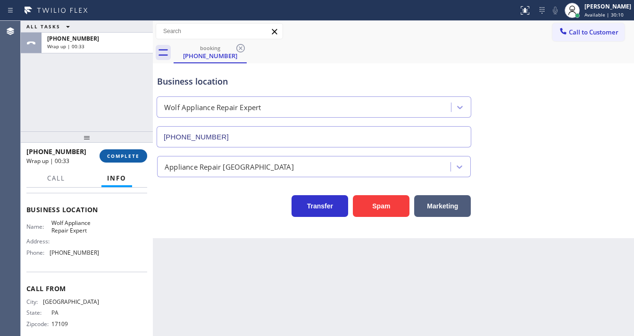
click at [125, 156] on span "COMPLETE" at bounding box center [123, 155] width 33 height 7
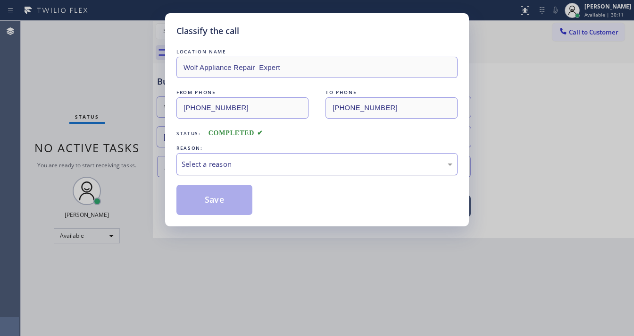
click at [247, 165] on div "Select a reason" at bounding box center [317, 164] width 271 height 11
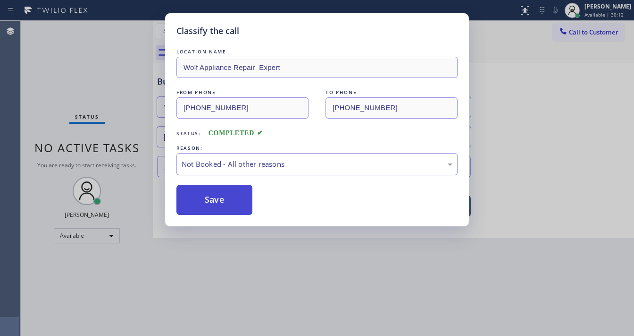
click at [206, 194] on button "Save" at bounding box center [214, 200] width 76 height 30
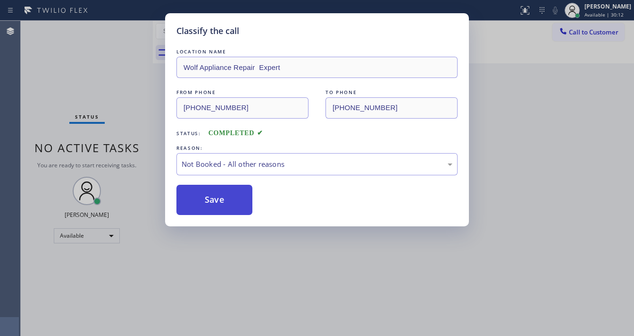
click at [206, 194] on button "Save" at bounding box center [214, 200] width 76 height 30
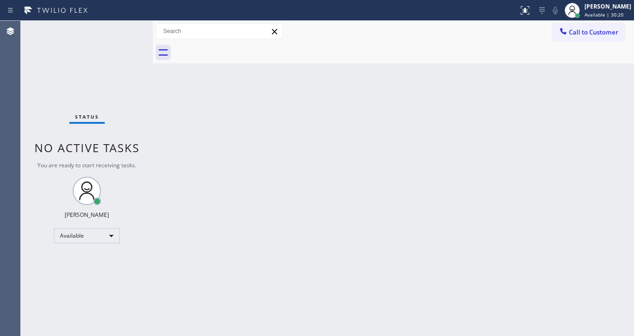
click at [24, 150] on div "Status No active tasks You are ready to start receiving tasks. [PERSON_NAME]" at bounding box center [87, 178] width 132 height 315
click at [73, 234] on div "Available" at bounding box center [87, 235] width 66 height 15
click at [80, 282] on li "Break" at bounding box center [86, 283] width 64 height 11
click at [177, 264] on div "Back to Dashboard Change Sender ID Customers Technicians Select a contact Outbo…" at bounding box center [393, 178] width 481 height 315
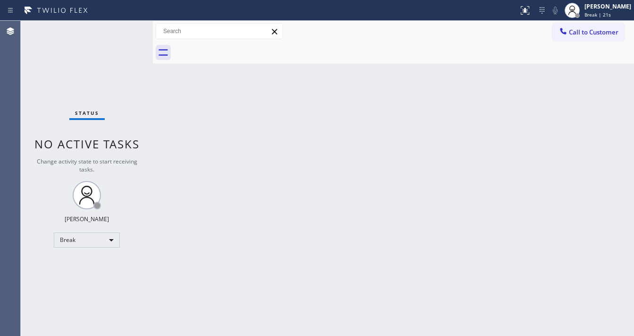
click at [323, 31] on div "Call to Customer Outbound call Location Search location Your caller id phone nu…" at bounding box center [393, 31] width 481 height 17
click at [600, 11] on span "Break | 26s" at bounding box center [598, 14] width 26 height 7
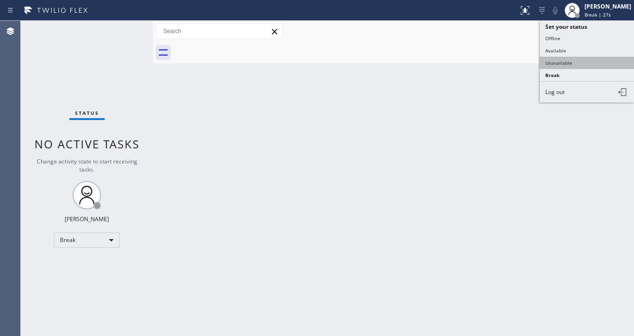
click at [567, 57] on button "Unavailable" at bounding box center [587, 63] width 94 height 12
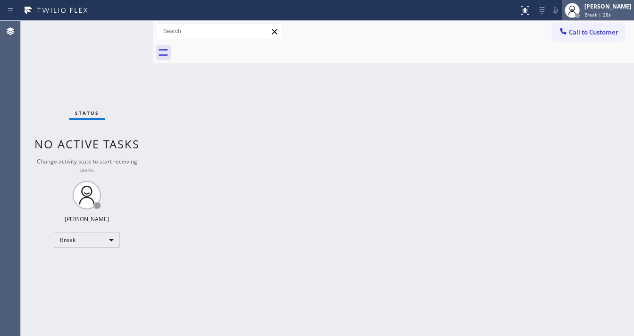
click at [596, 13] on span "Break | 28s" at bounding box center [598, 14] width 26 height 7
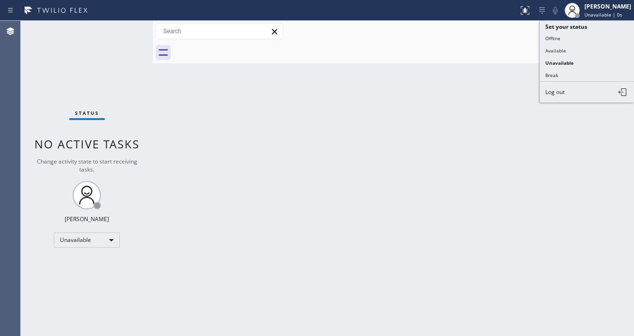
drag, startPoint x: 566, startPoint y: 72, endPoint x: 462, endPoint y: 109, distance: 111.0
click at [566, 72] on button "Break" at bounding box center [587, 75] width 94 height 12
click at [436, 124] on div "Back to Dashboard Change Sender ID Customers Technicians Select a contact Outbo…" at bounding box center [393, 178] width 481 height 315
